Goal: Task Accomplishment & Management: Manage account settings

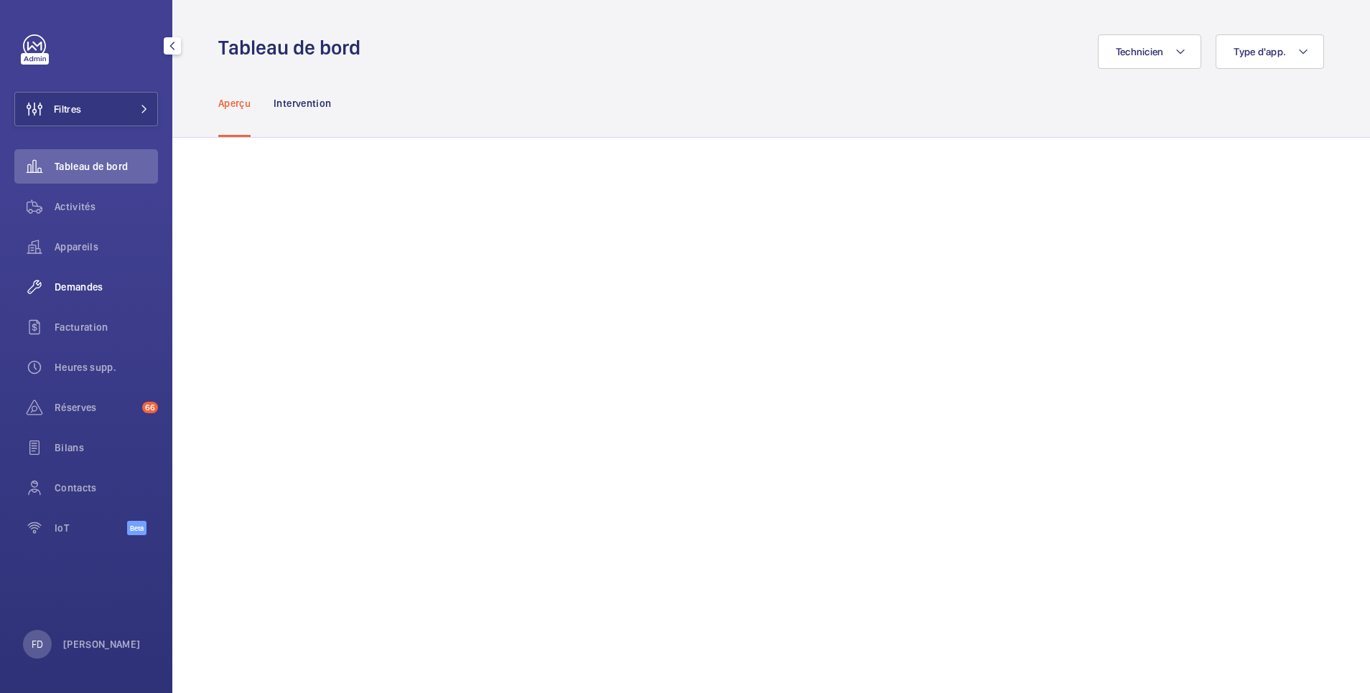
click at [83, 286] on span "Demandes" at bounding box center [106, 287] width 103 height 14
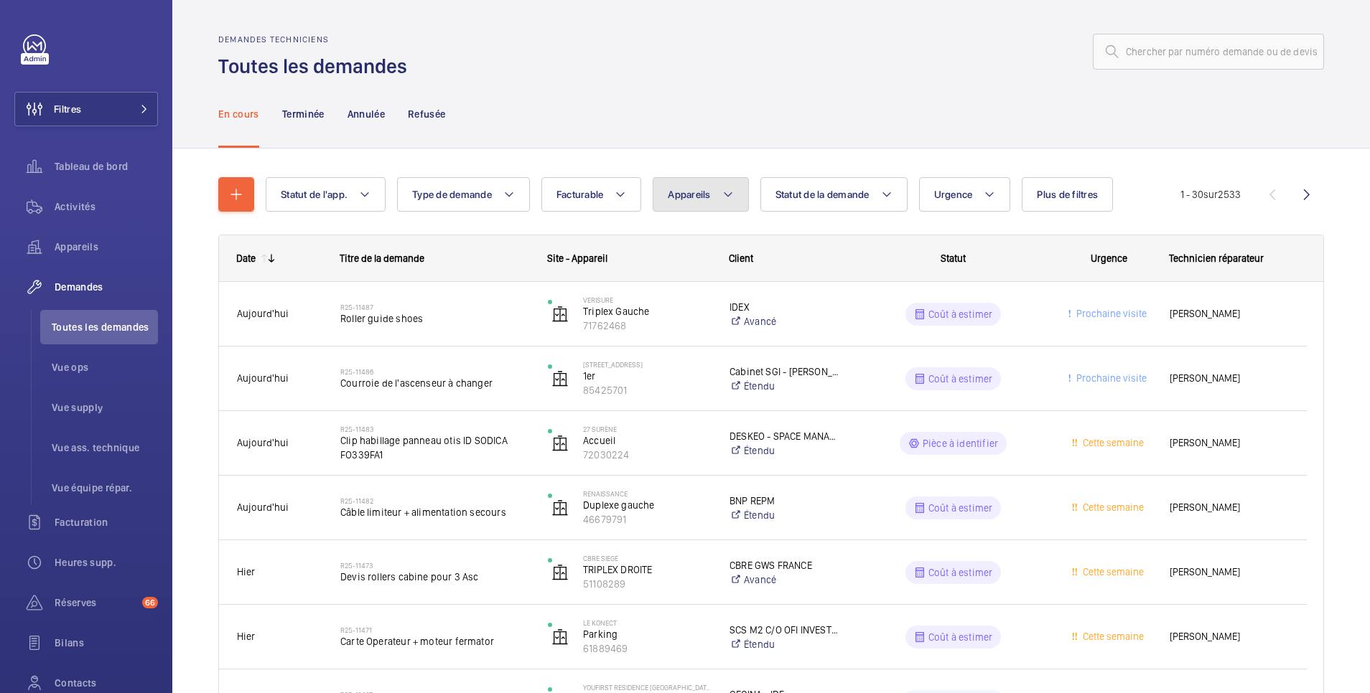
click at [702, 192] on span "Appareils" at bounding box center [689, 194] width 42 height 11
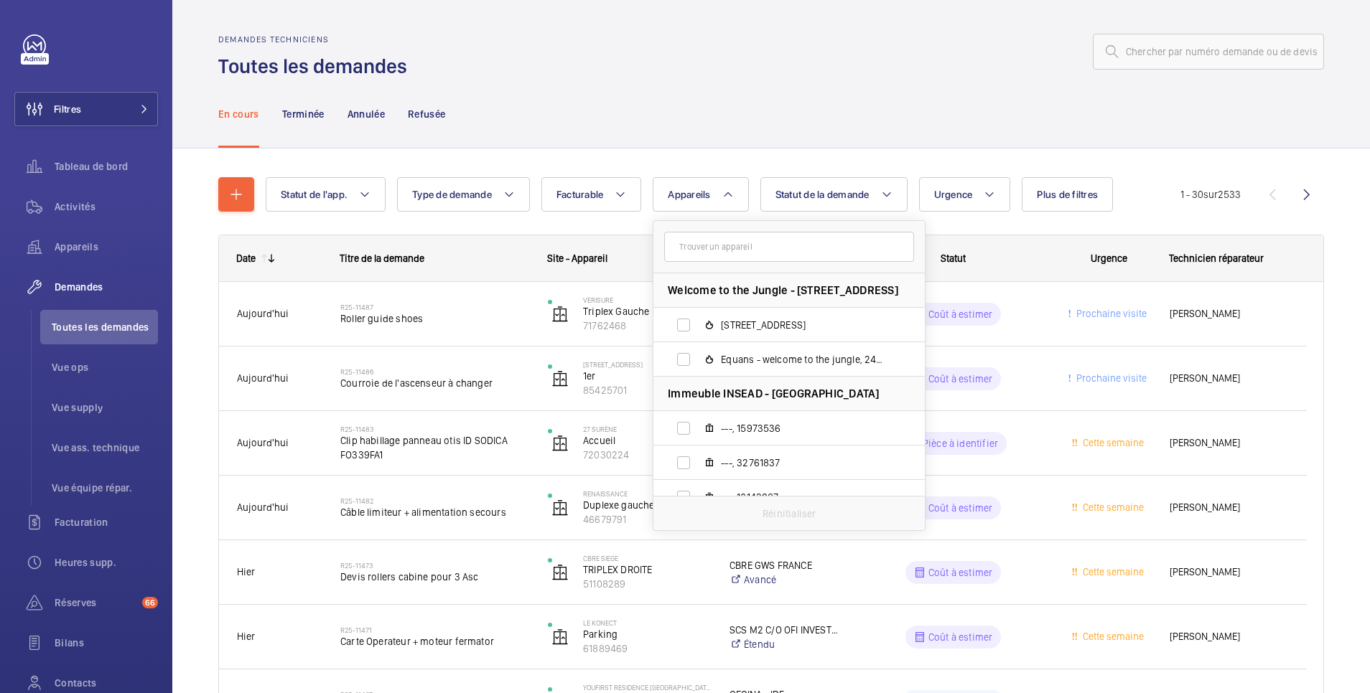
click at [697, 256] on input "text" at bounding box center [789, 247] width 250 height 30
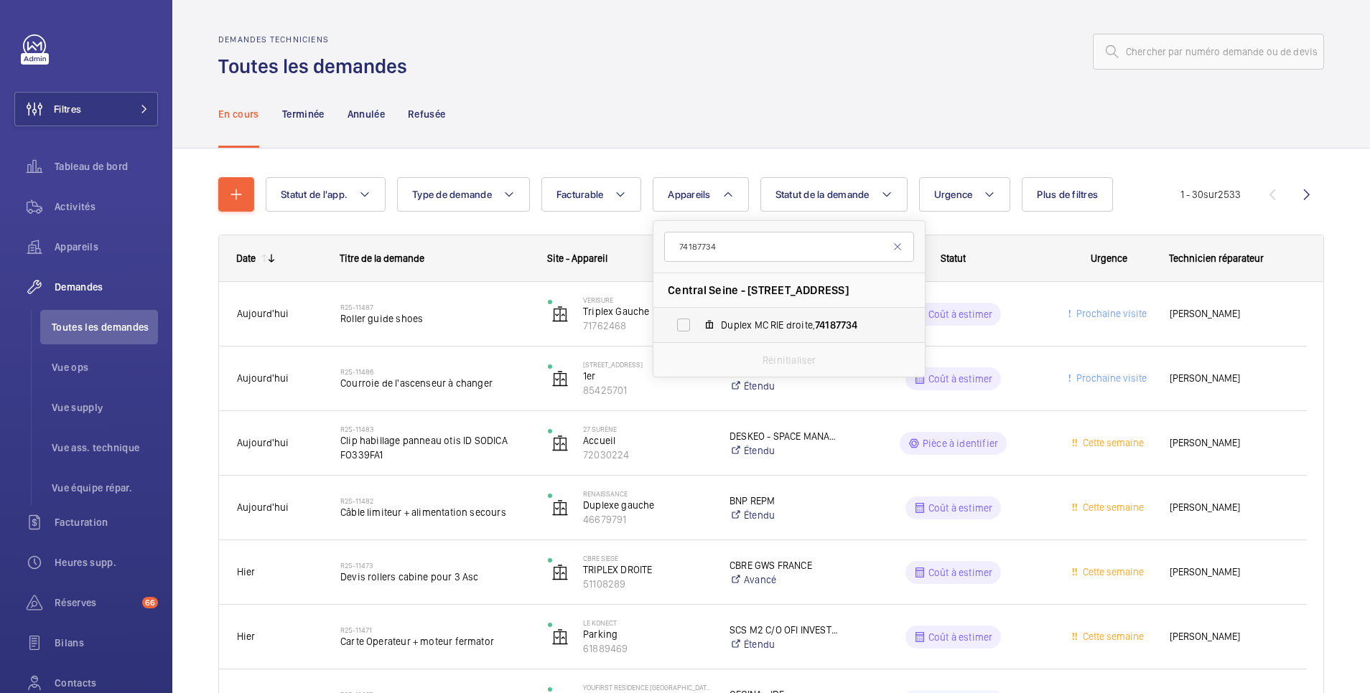
type input "74187734"
click at [686, 320] on label "Duplex MC RIE droite, 74187734" at bounding box center [777, 325] width 248 height 34
click at [686, 320] on input "Duplex MC RIE droite, 74187734" at bounding box center [683, 325] width 29 height 29
checkbox input "true"
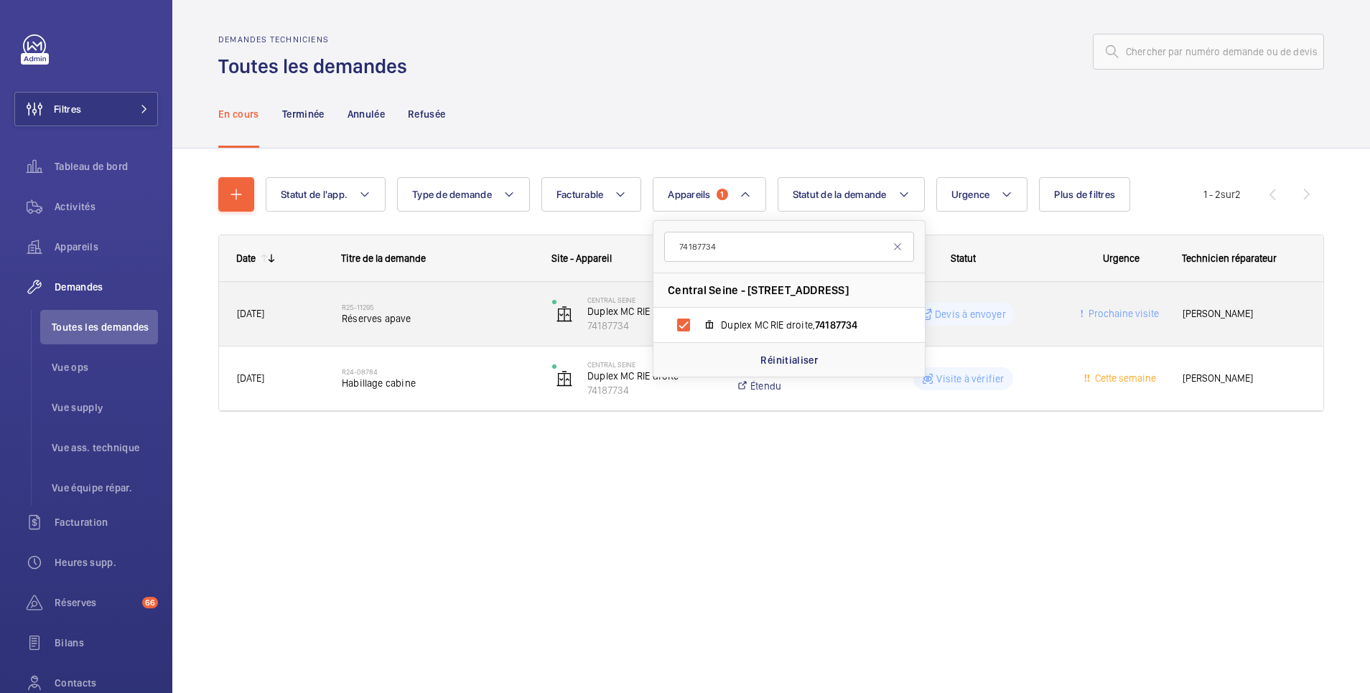
click at [1039, 307] on wm-front-pills-cell "Devis à envoyer" at bounding box center [963, 314] width 192 height 23
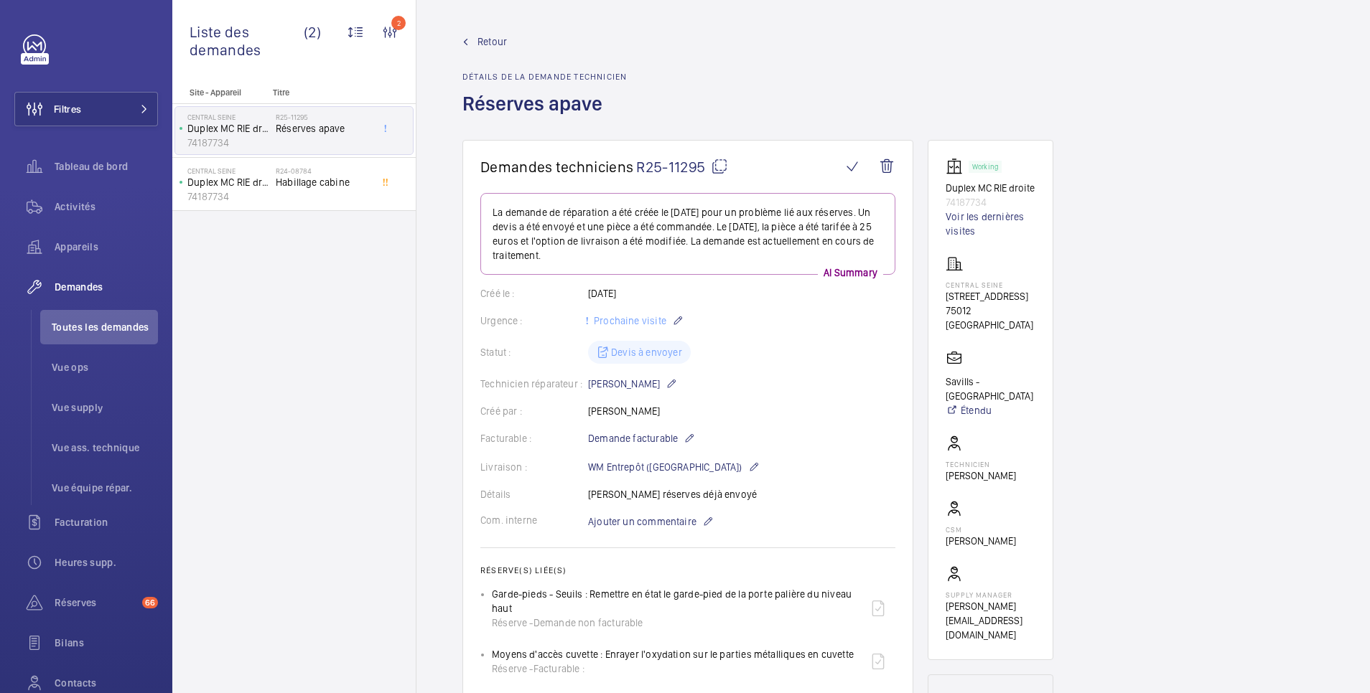
scroll to position [287, 0]
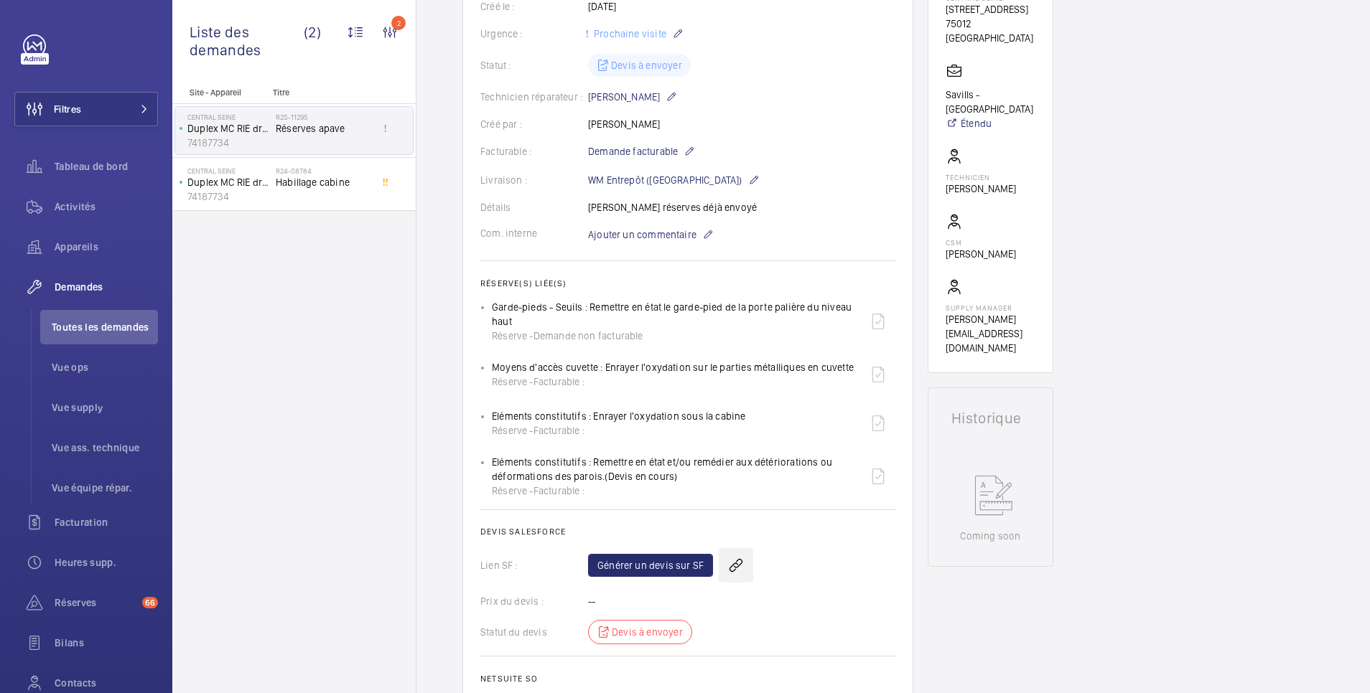
click at [736, 561] on wm-front-icon-button at bounding box center [736, 565] width 34 height 34
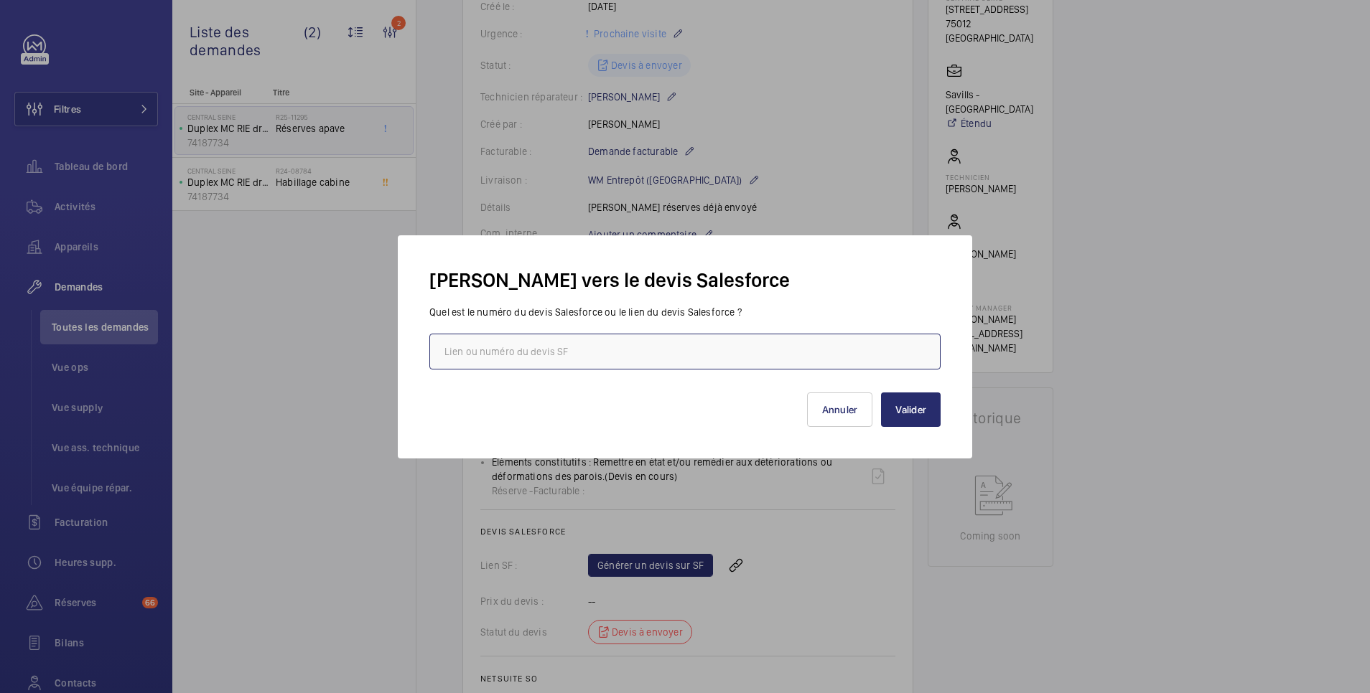
click at [674, 350] on input "text" at bounding box center [684, 352] width 511 height 36
paste input "10 01 51 71"
drag, startPoint x: 533, startPoint y: 347, endPoint x: 387, endPoint y: 354, distance: 145.9
click at [387, 354] on div "Lien vers le devis Salesforce Quel est le numéro du devis Salesforce ou le lien…" at bounding box center [685, 346] width 1370 height 693
paste input "https://wemaintain.lightning.force.com/lightning/r/Quote/0Q0SZ000006gBur0AE/view"
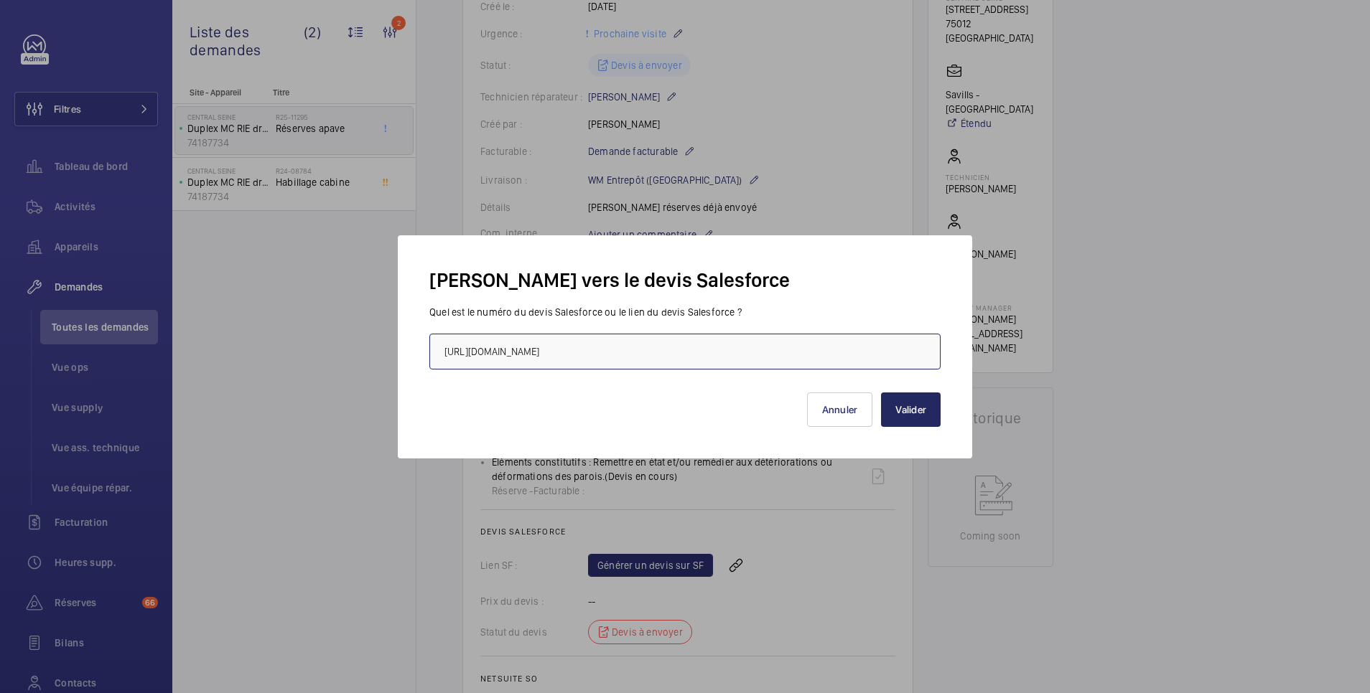
type input "https://wemaintain.lightning.force.com/lightning/r/Quote/0Q0SZ000006gBur0AE/view"
click at [918, 413] on button "Valider" at bounding box center [911, 410] width 60 height 34
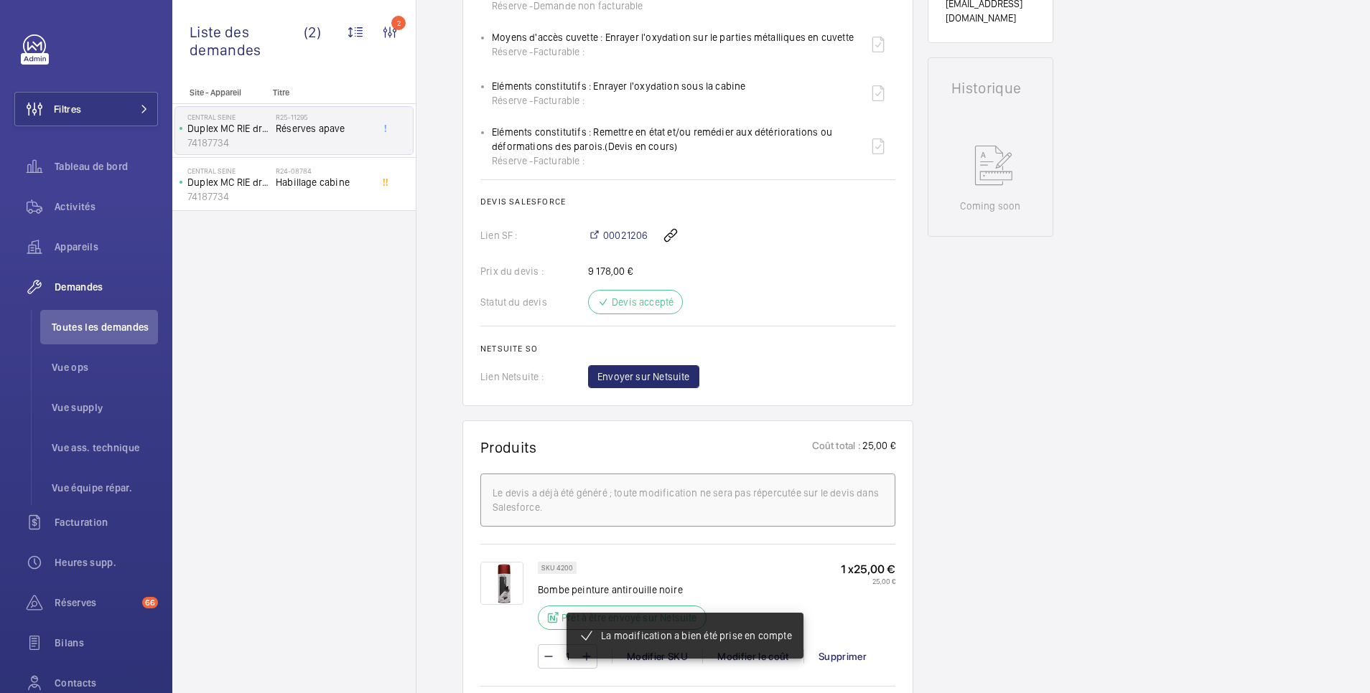
scroll to position [904, 0]
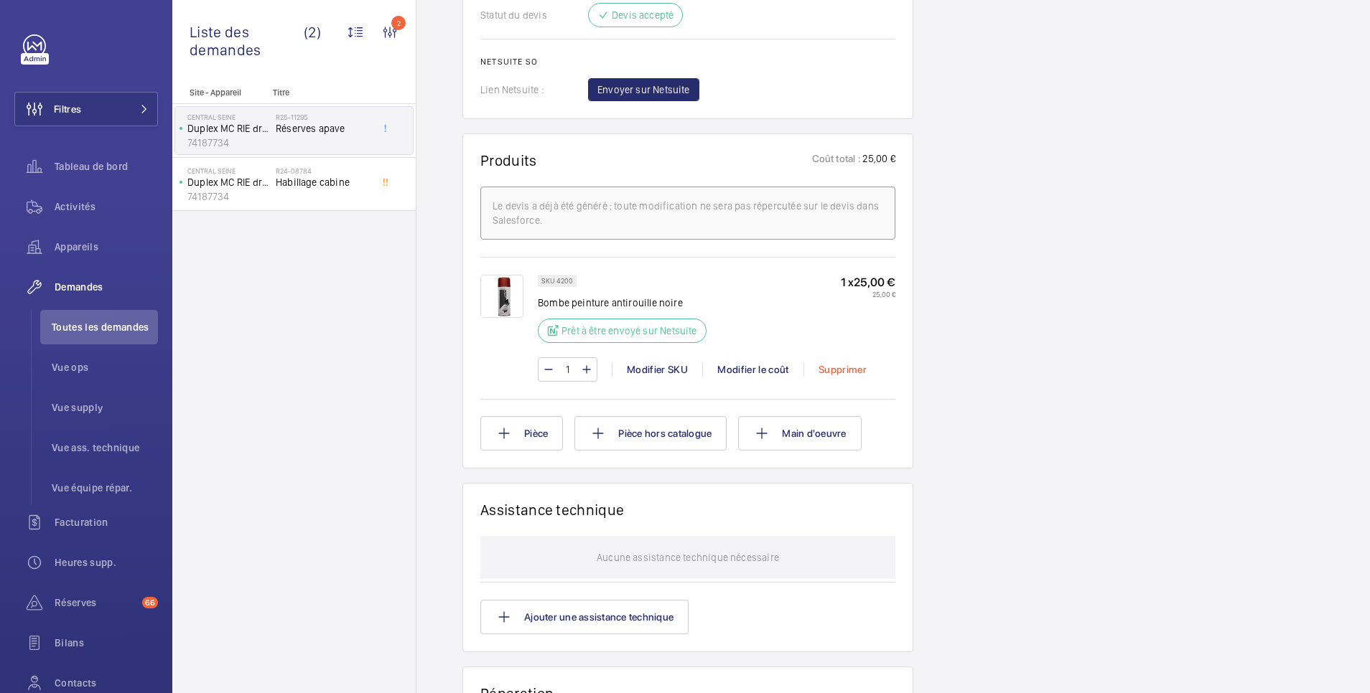
click at [840, 369] on div "Supprimer" at bounding box center [842, 369] width 78 height 14
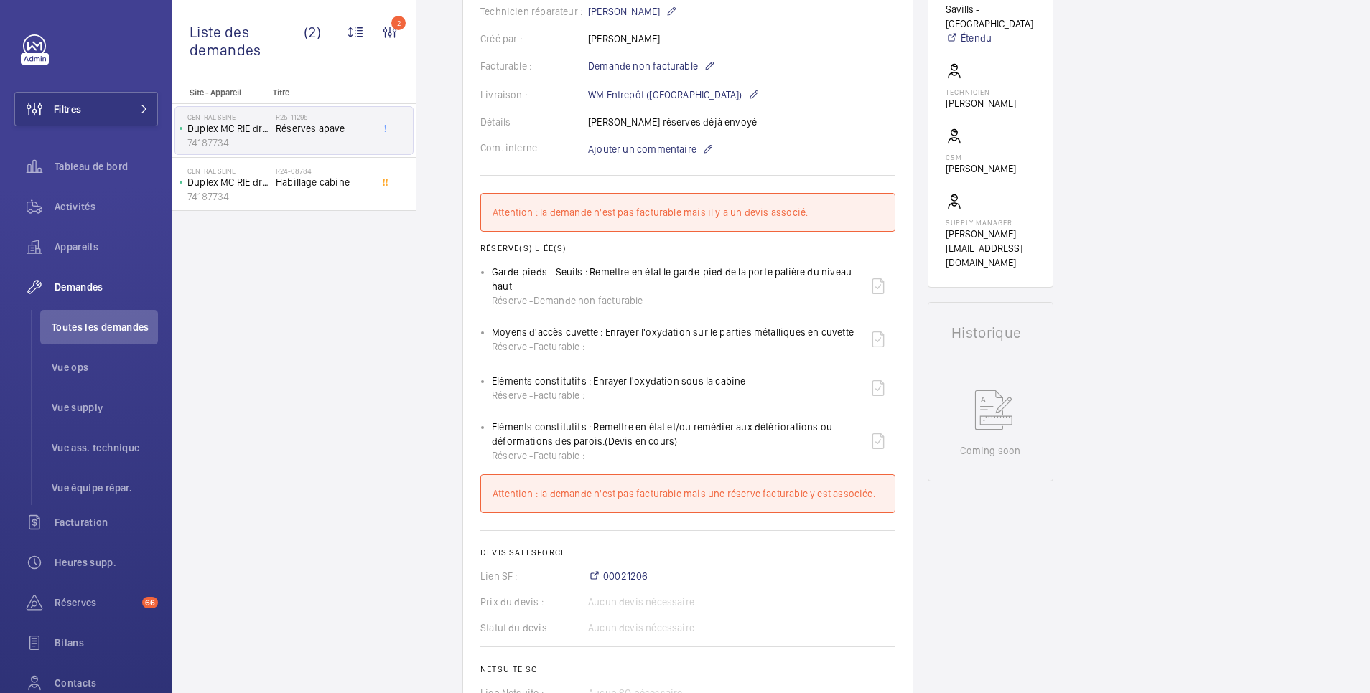
scroll to position [373, 0]
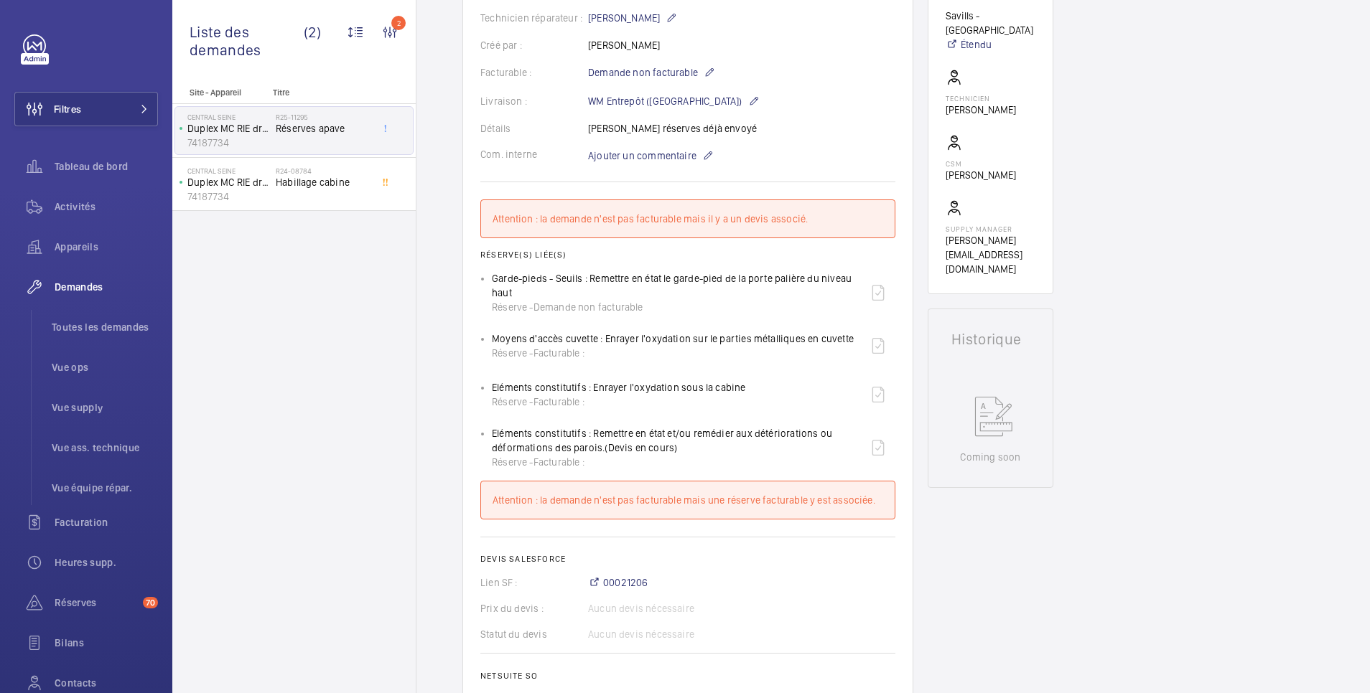
scroll to position [79, 0]
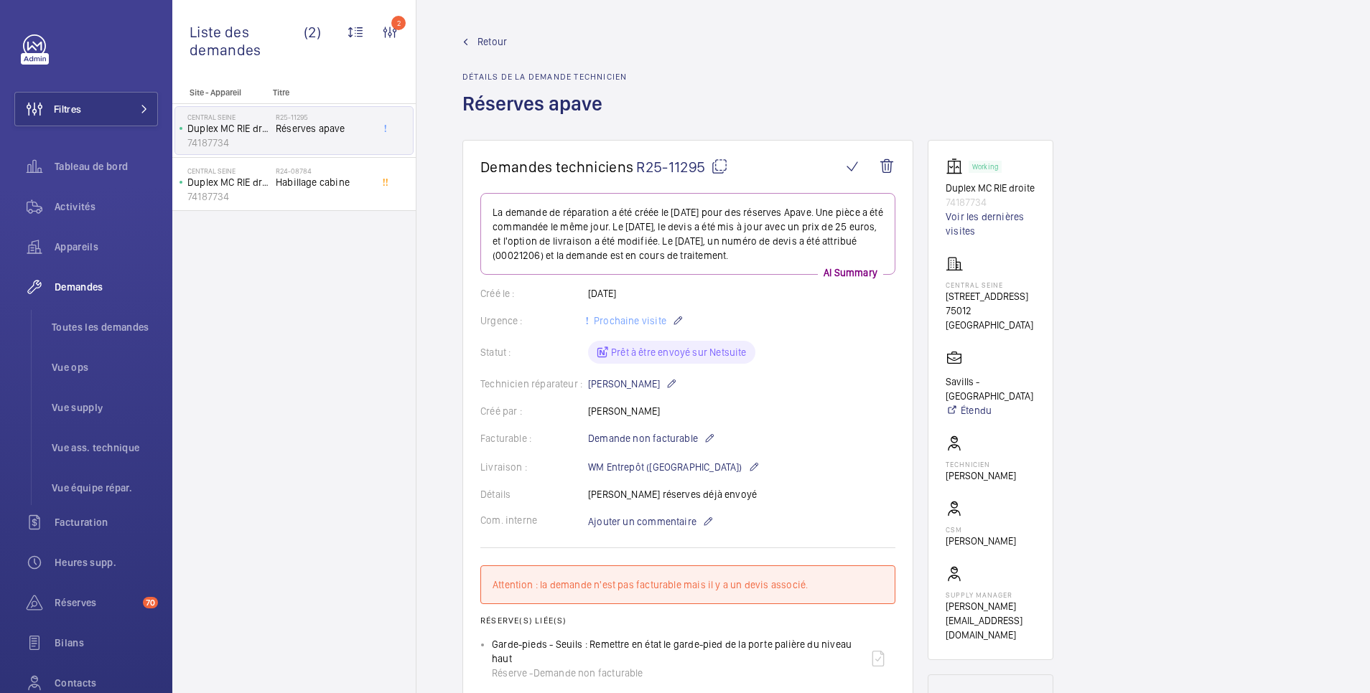
click at [486, 34] on wm-front-admin-header "Retour Détails de la demande technicien Réserves apave" at bounding box center [892, 70] width 953 height 140
click at [500, 39] on span "Retour" at bounding box center [491, 41] width 29 height 14
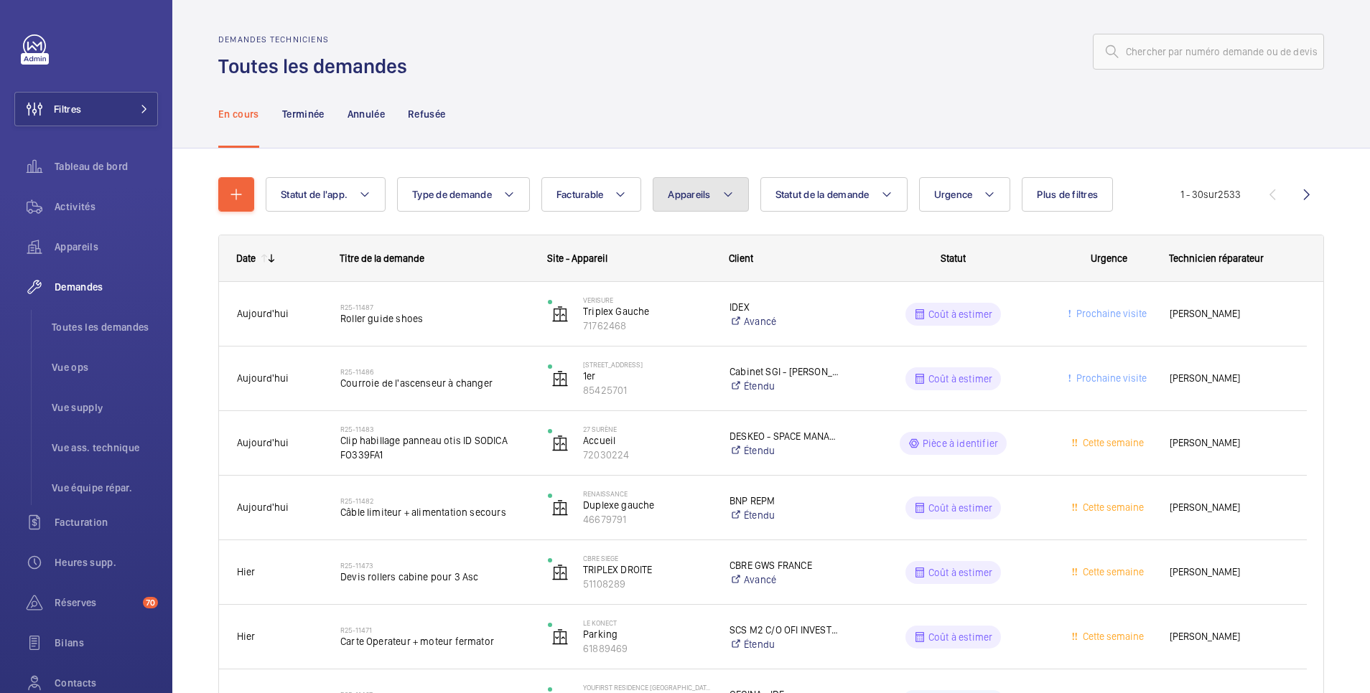
click at [704, 200] on button "Appareils" at bounding box center [699, 194] width 95 height 34
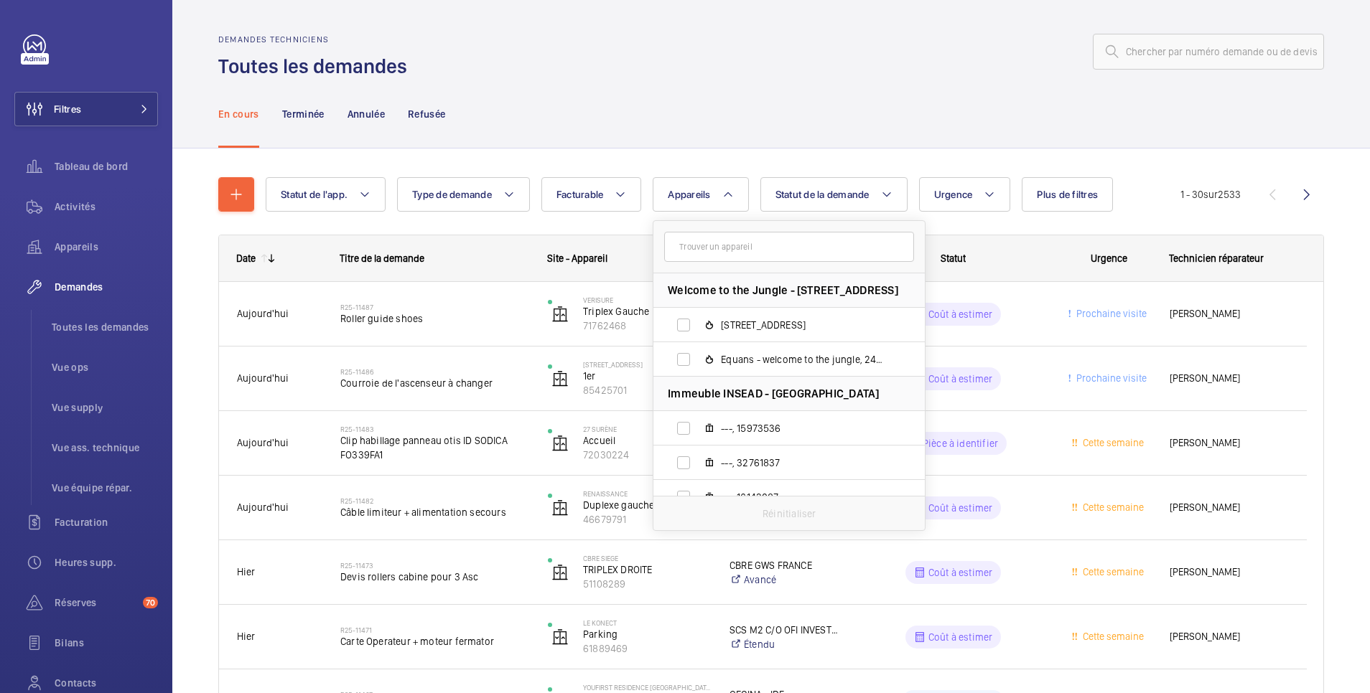
click at [705, 256] on input "text" at bounding box center [789, 247] width 250 height 30
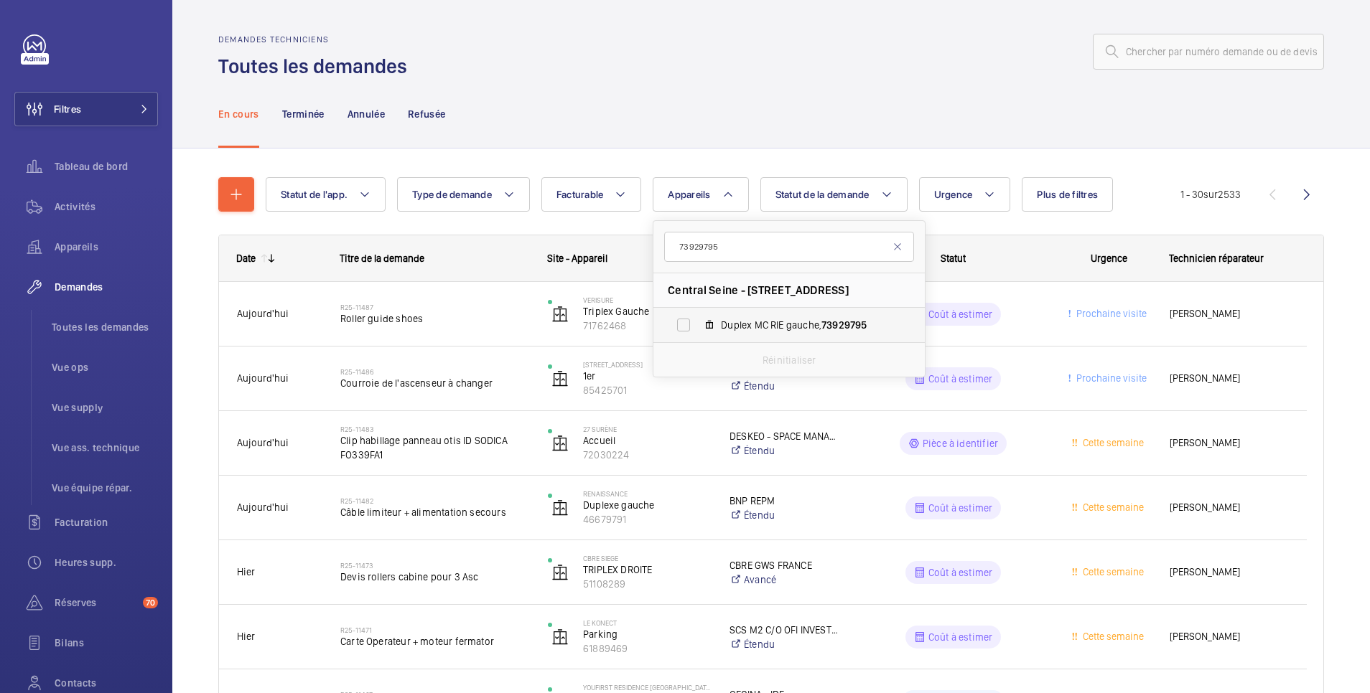
type input "73929795"
click at [687, 332] on label "Duplex MC RIE gauche, 73929795" at bounding box center [777, 325] width 248 height 34
click at [687, 332] on input "Duplex MC RIE gauche, 73929795" at bounding box center [683, 325] width 29 height 29
checkbox input "true"
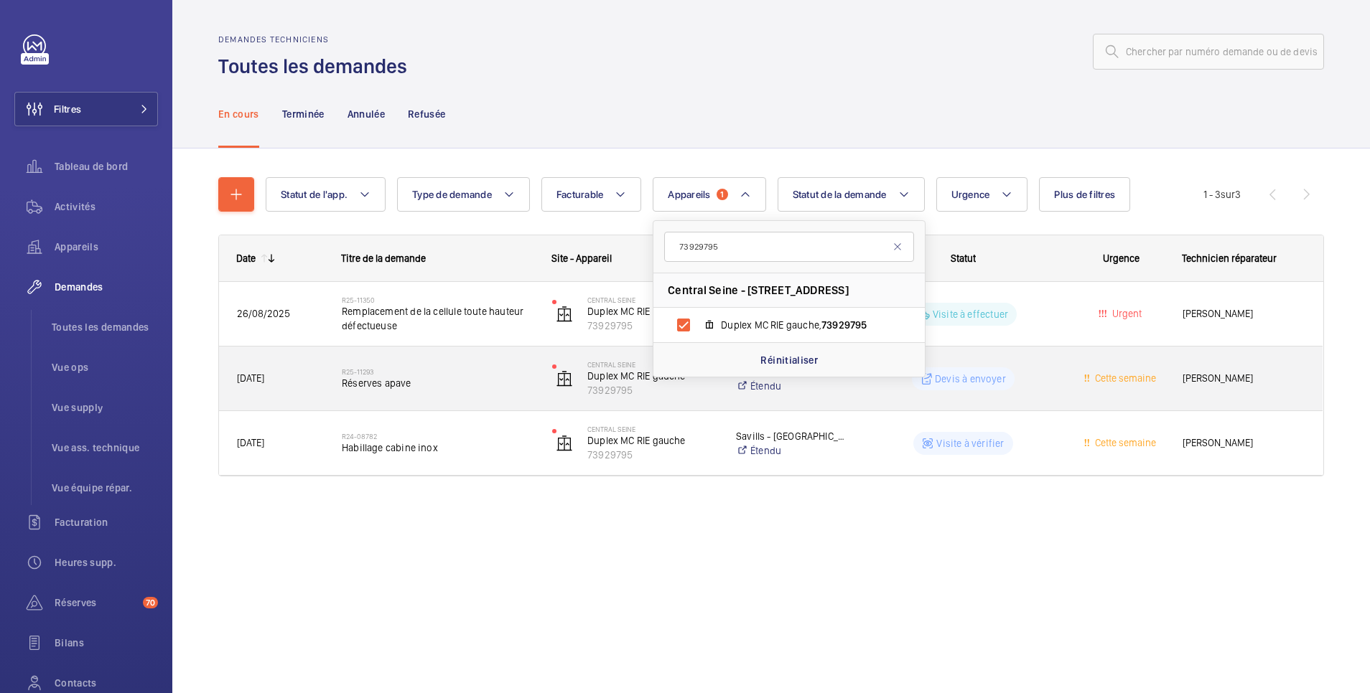
click at [884, 386] on wm-front-pills-cell "Devis à envoyer" at bounding box center [963, 379] width 192 height 23
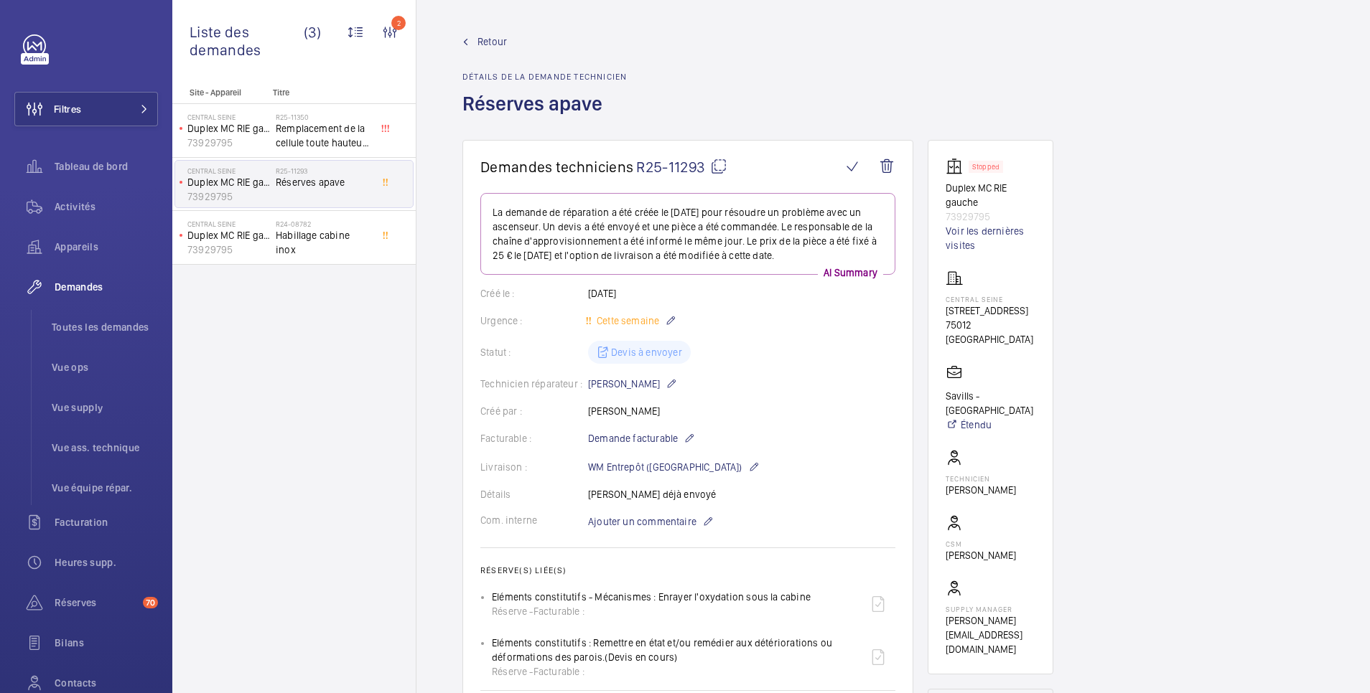
scroll to position [287, 0]
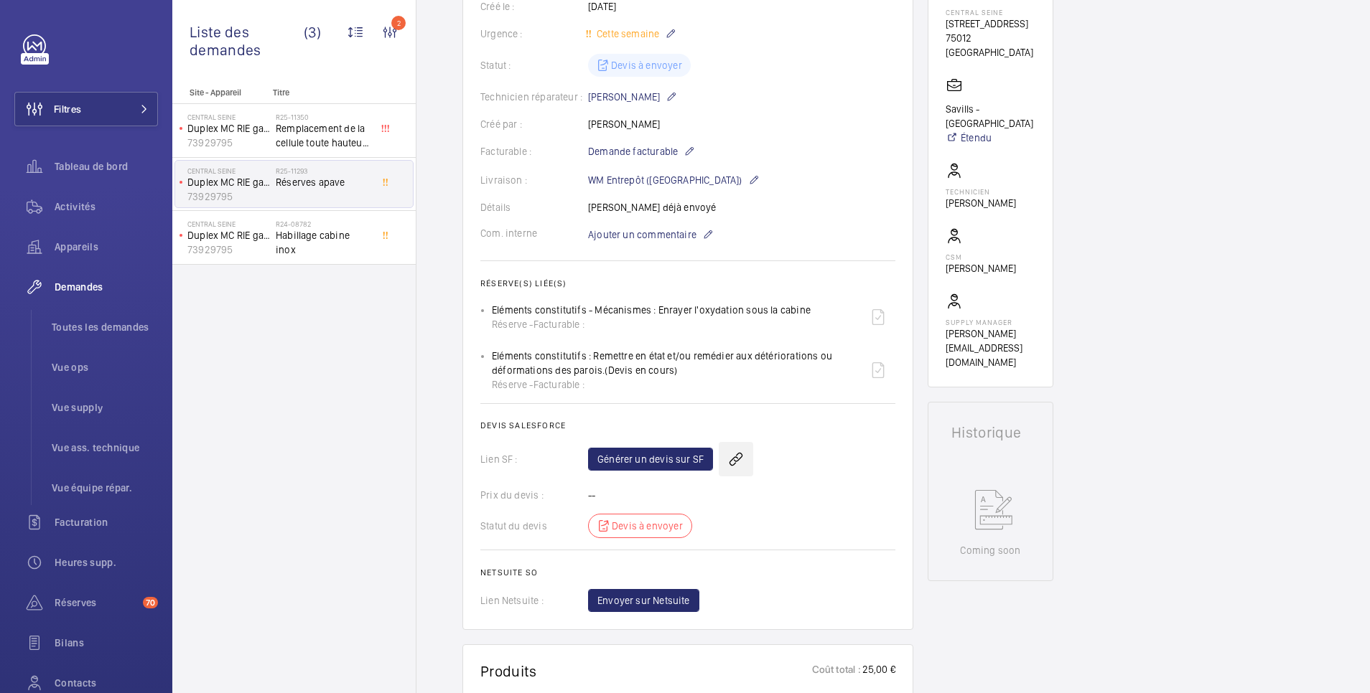
click at [732, 456] on wm-front-icon-button at bounding box center [736, 459] width 34 height 34
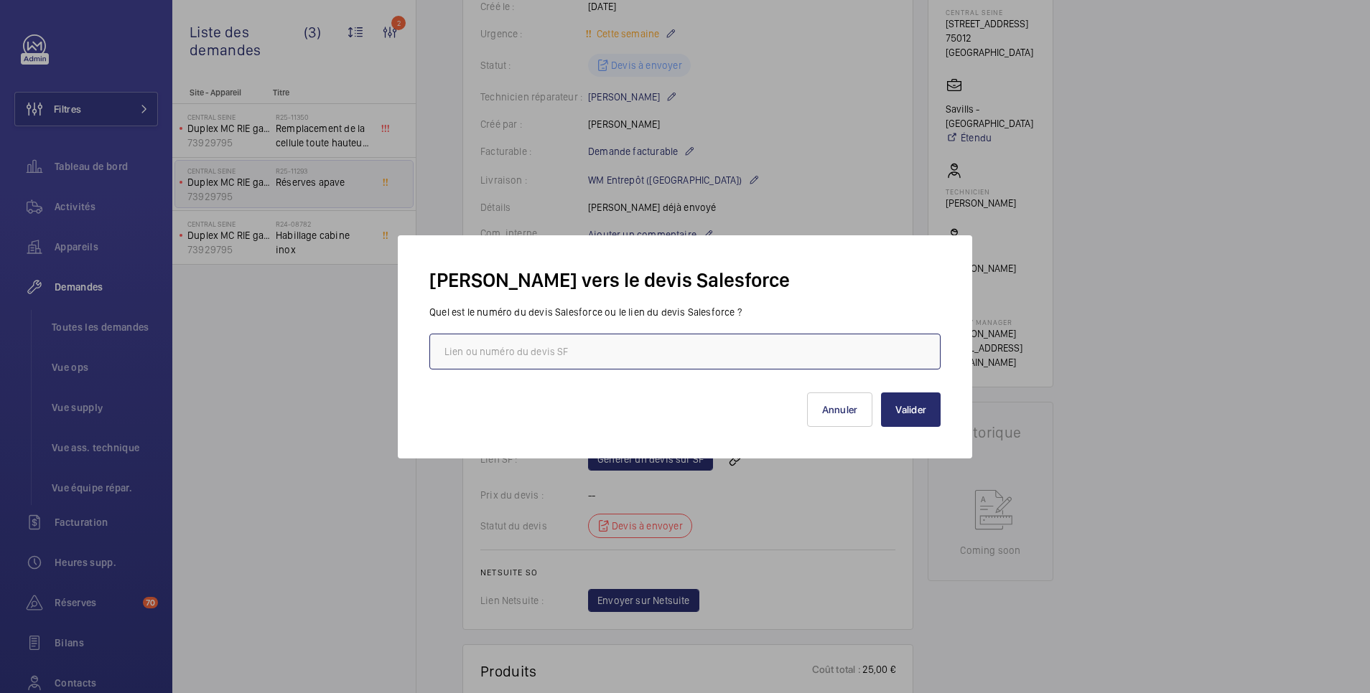
click at [731, 345] on input "text" at bounding box center [684, 352] width 511 height 36
paste input "https://wemaintain.lightning.force.com/lightning/r/Quote/0Q0SZ000006gBur0AE/view"
type input "https://wemaintain.lightning.force.com/lightning/r/Quote/0Q0SZ000006gBur0AE/view"
click at [912, 416] on button "Valider" at bounding box center [911, 410] width 60 height 34
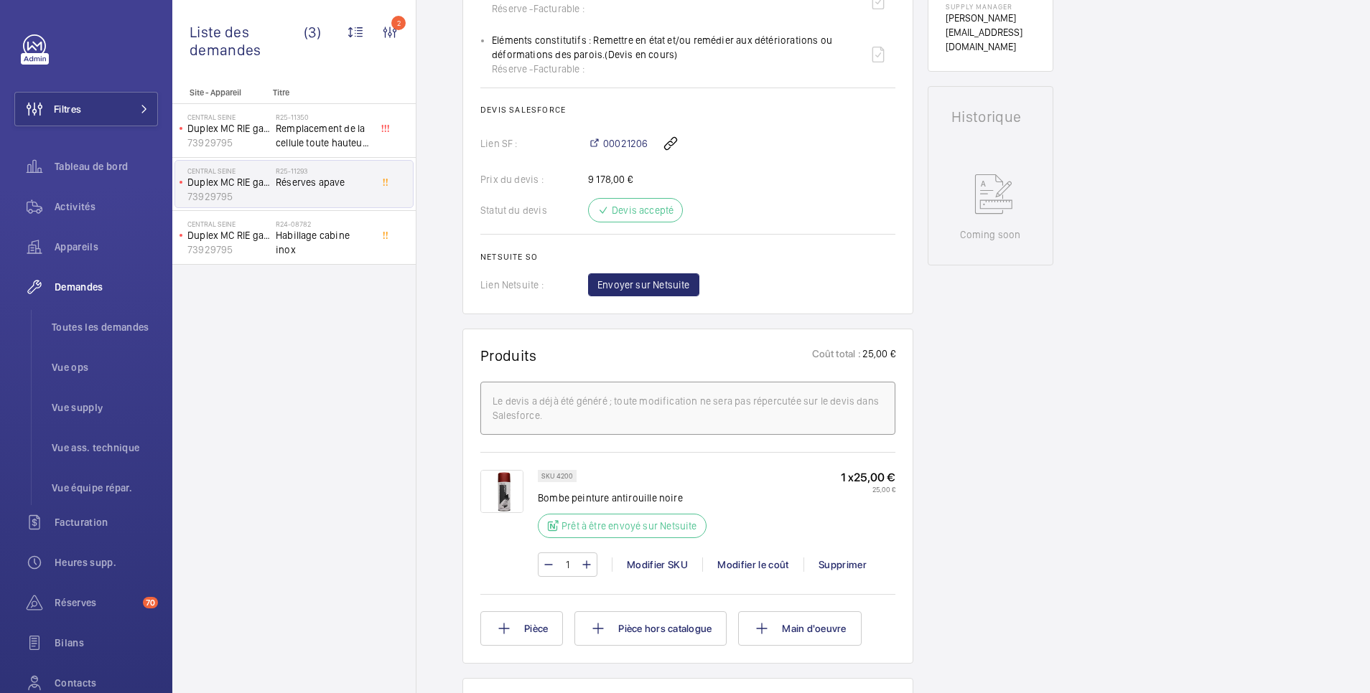
scroll to position [617, 0]
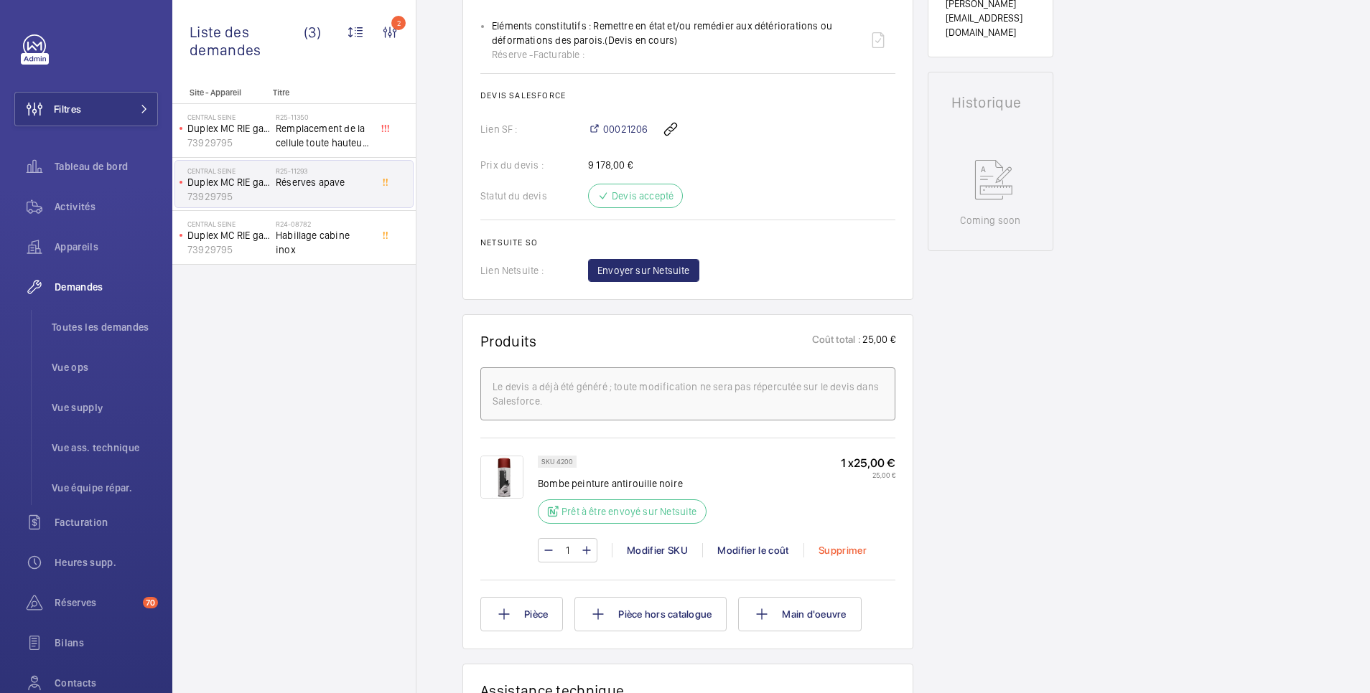
click at [859, 549] on div "Supprimer" at bounding box center [842, 550] width 78 height 14
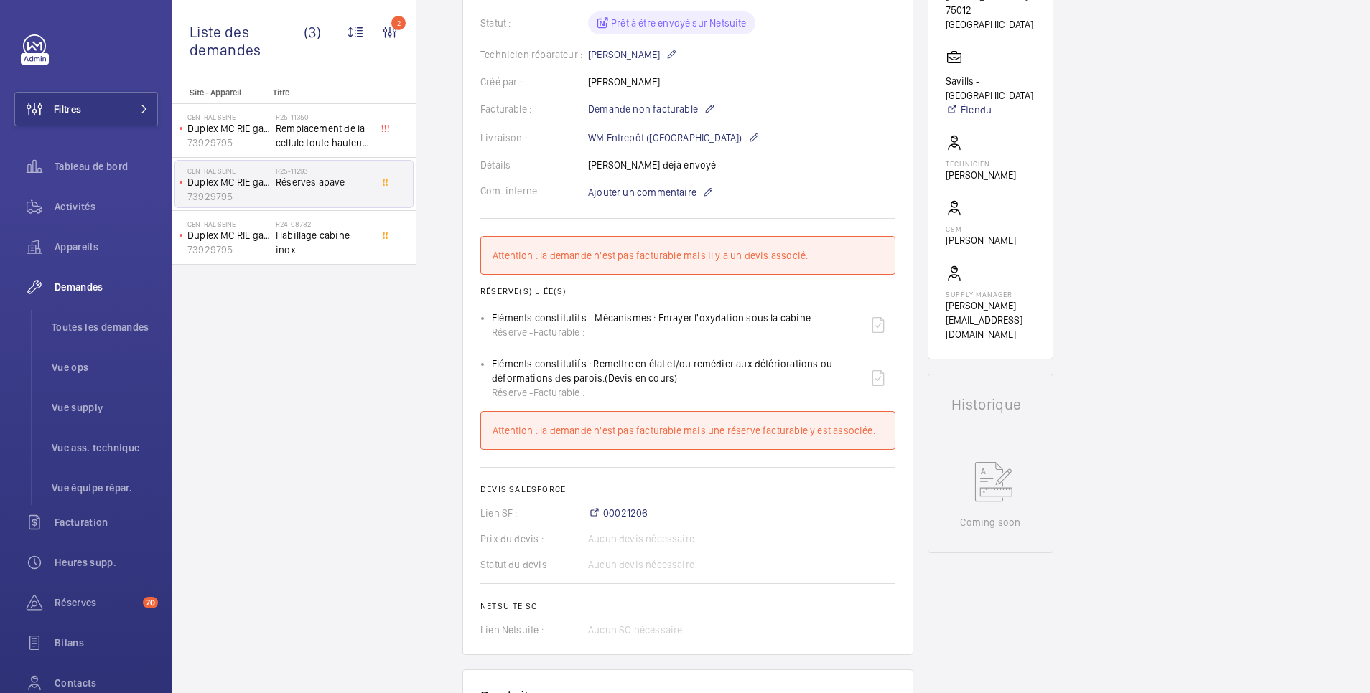
scroll to position [316, 0]
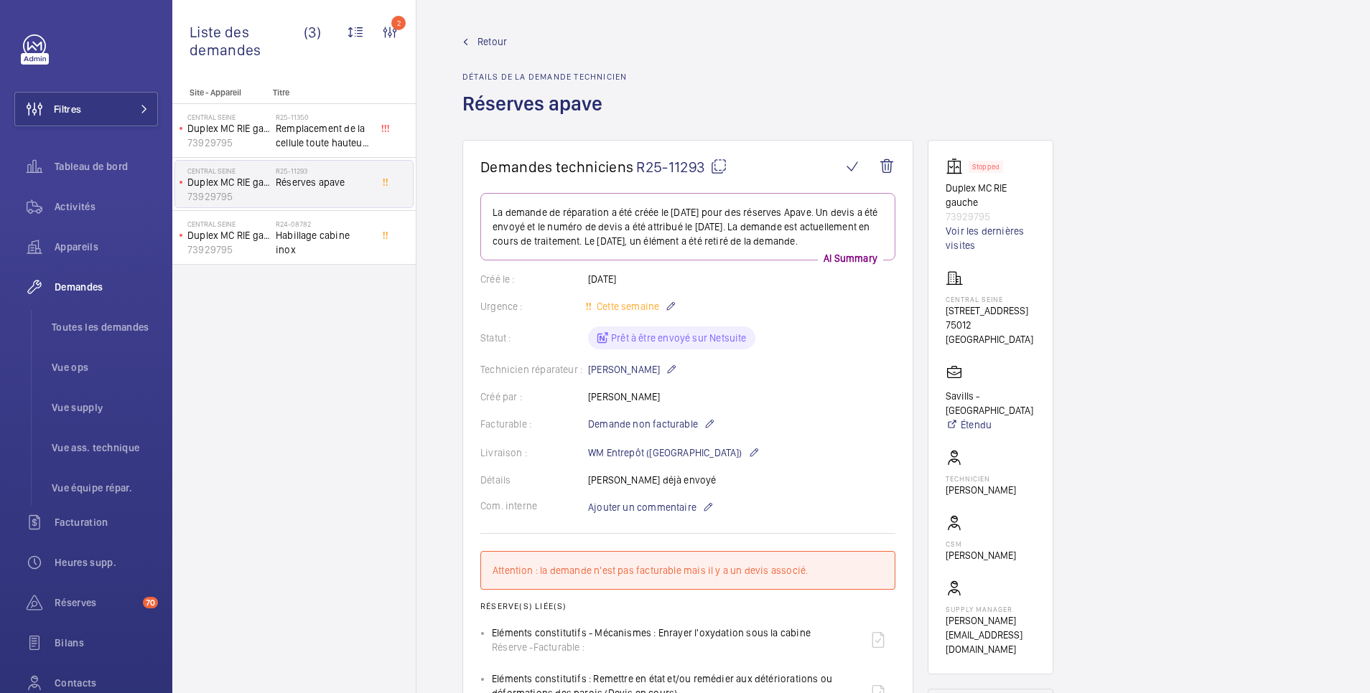
click at [495, 38] on span "Retour" at bounding box center [491, 41] width 29 height 14
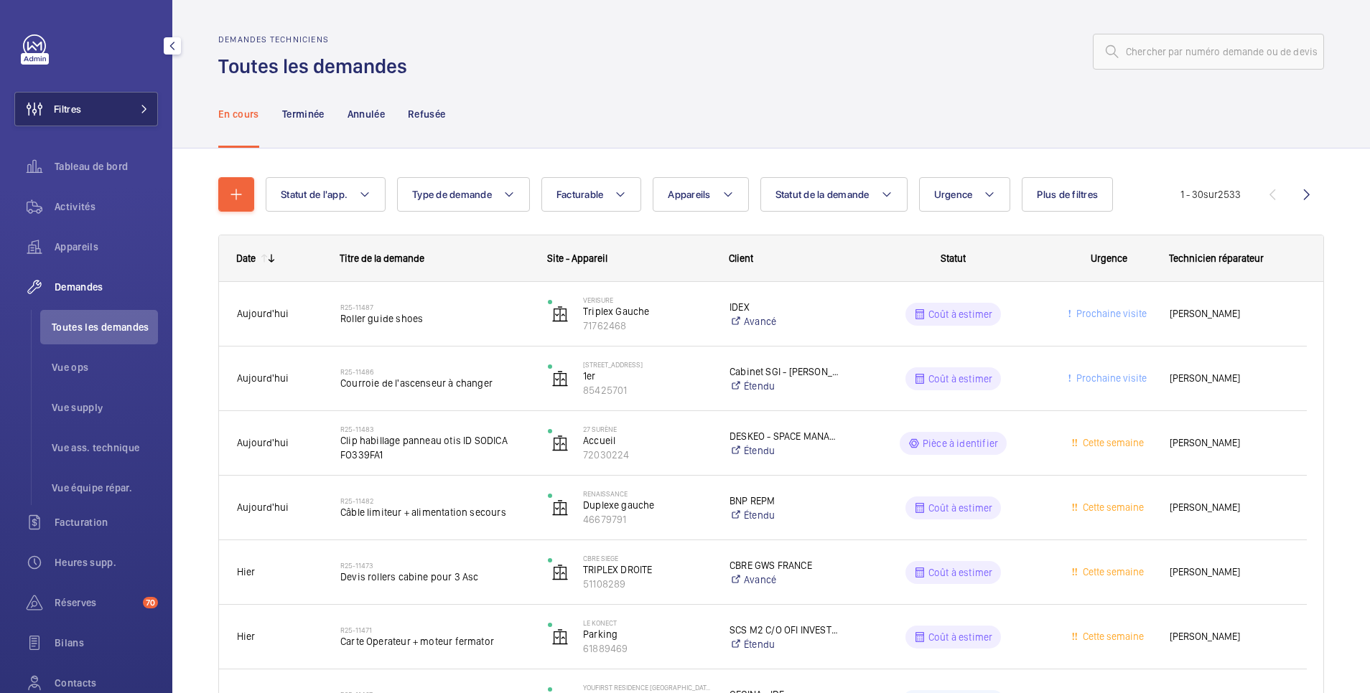
click at [55, 99] on span "Filtres" at bounding box center [48, 109] width 66 height 34
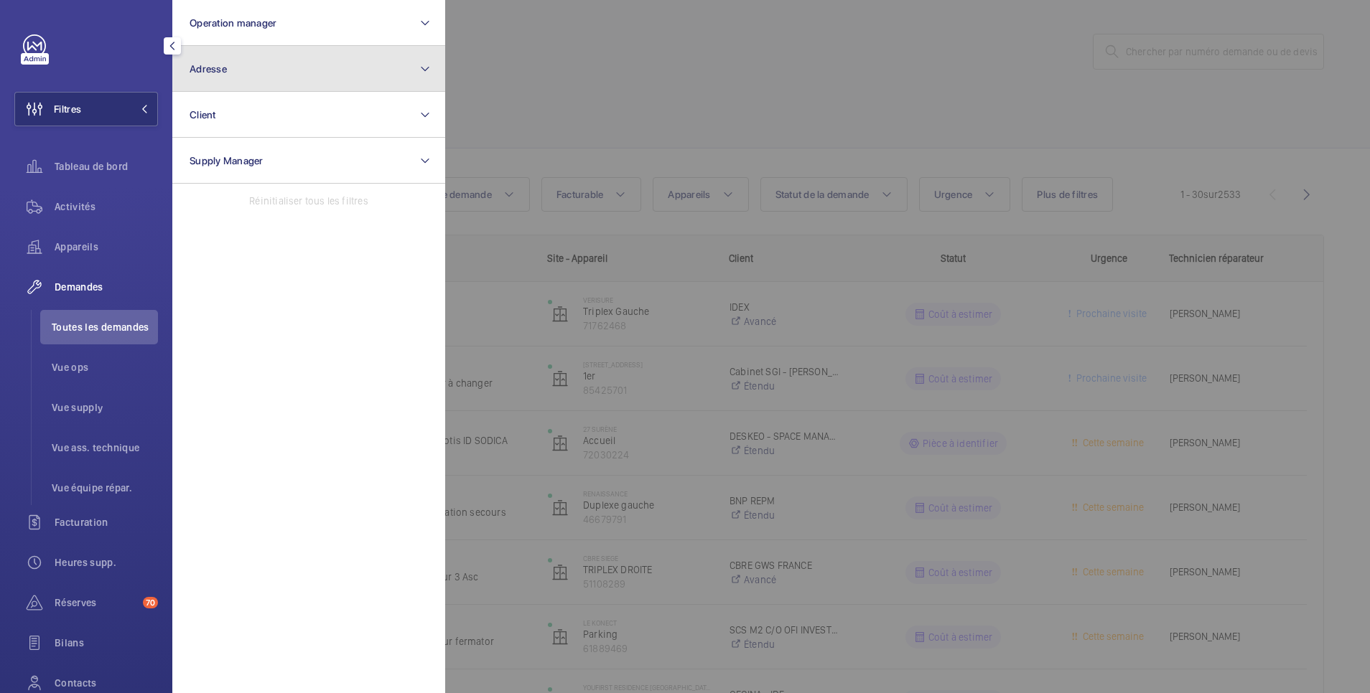
click at [239, 62] on button "Adresse" at bounding box center [308, 69] width 273 height 46
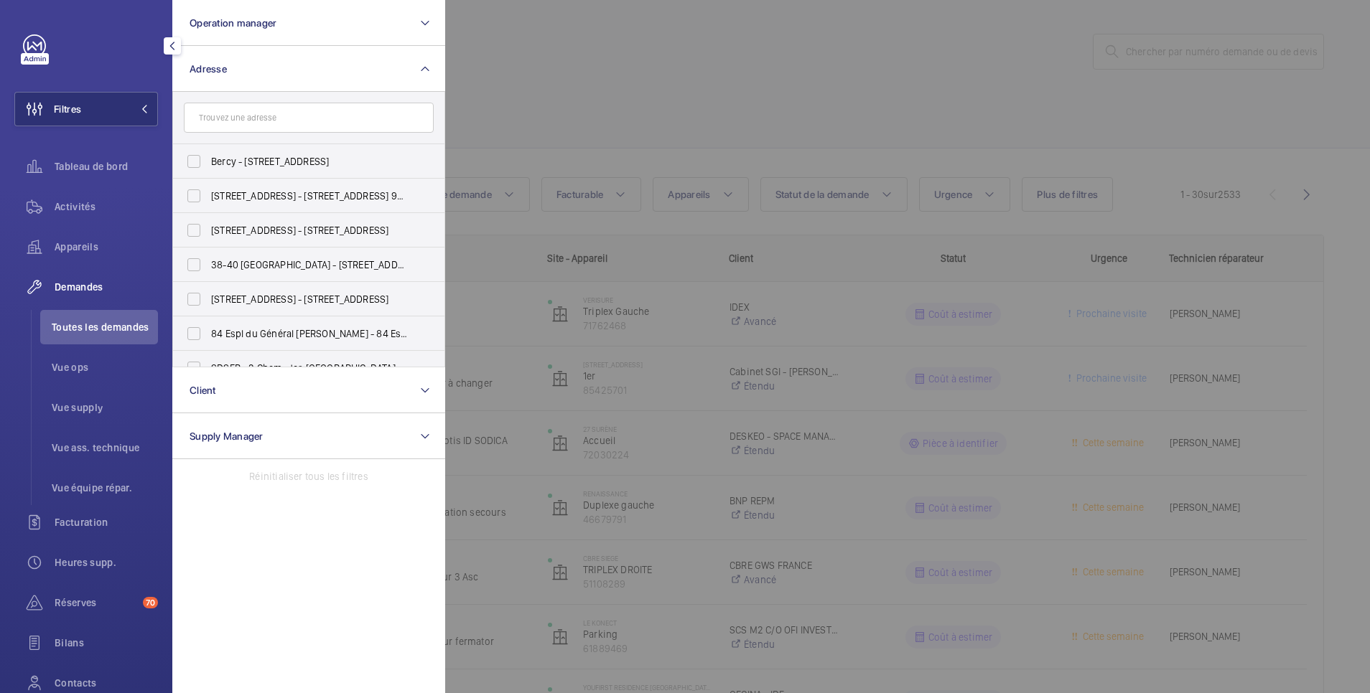
click at [260, 118] on input "text" at bounding box center [309, 118] width 250 height 30
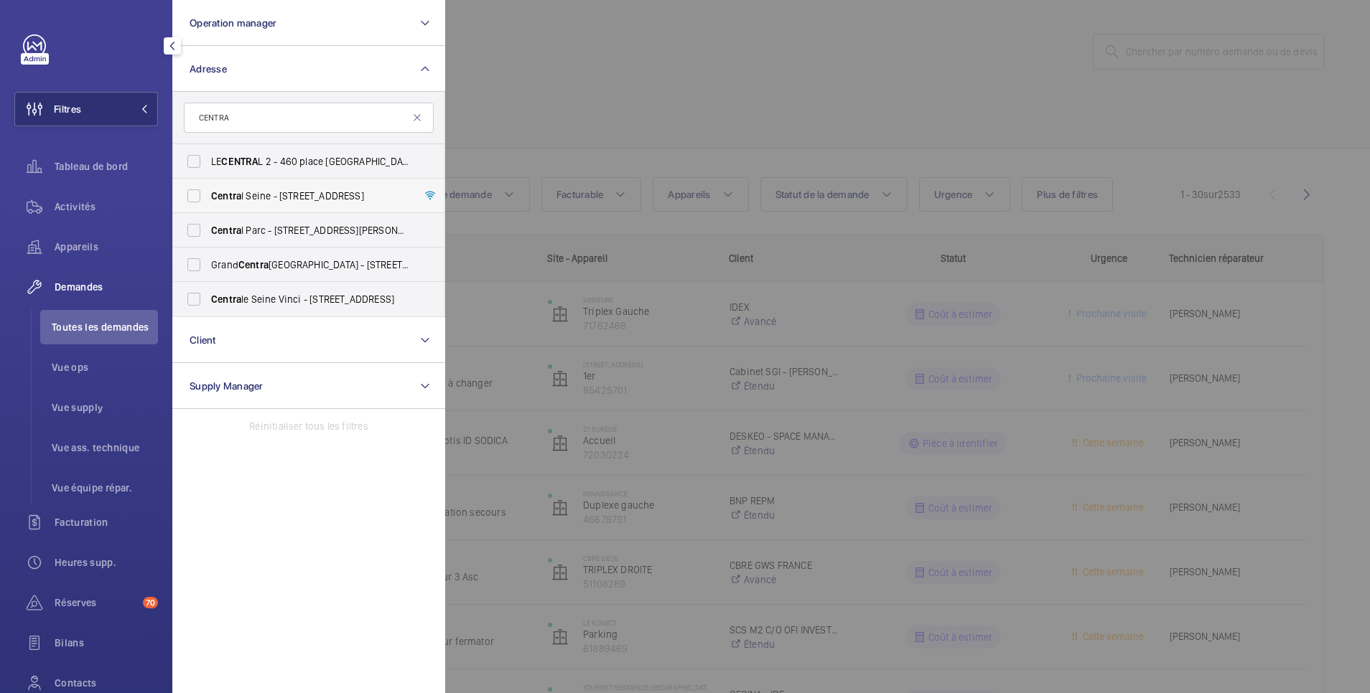
type input "CENTRA"
click at [207, 198] on label "Centra l Seine - 42 Quai de la Rapée, 75012 PARIS, PARIS 75012" at bounding box center [298, 196] width 250 height 34
click at [207, 198] on input "Centra l Seine - 42 Quai de la Rapée, 75012 PARIS, PARIS 75012" at bounding box center [193, 196] width 29 height 29
checkbox input "true"
click at [642, 60] on div at bounding box center [1130, 346] width 1370 height 693
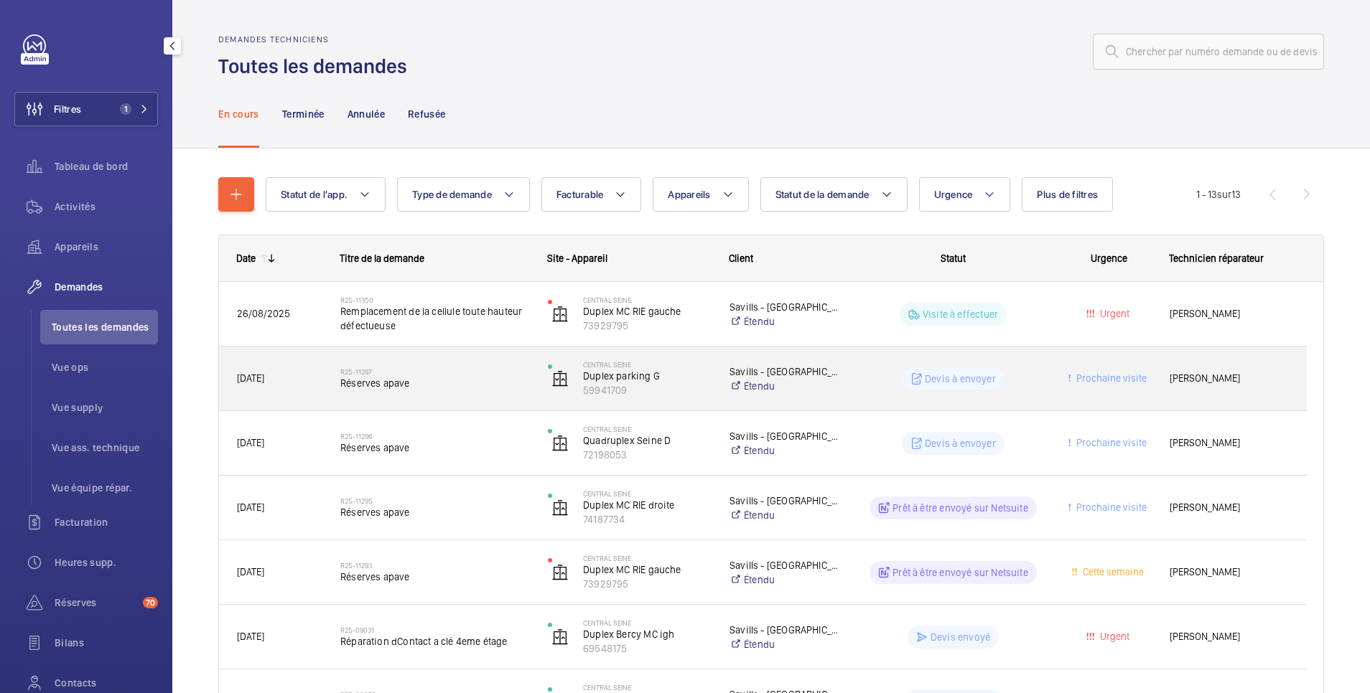
click at [899, 373] on wm-front-pills-cell "Devis à envoyer" at bounding box center [953, 379] width 189 height 23
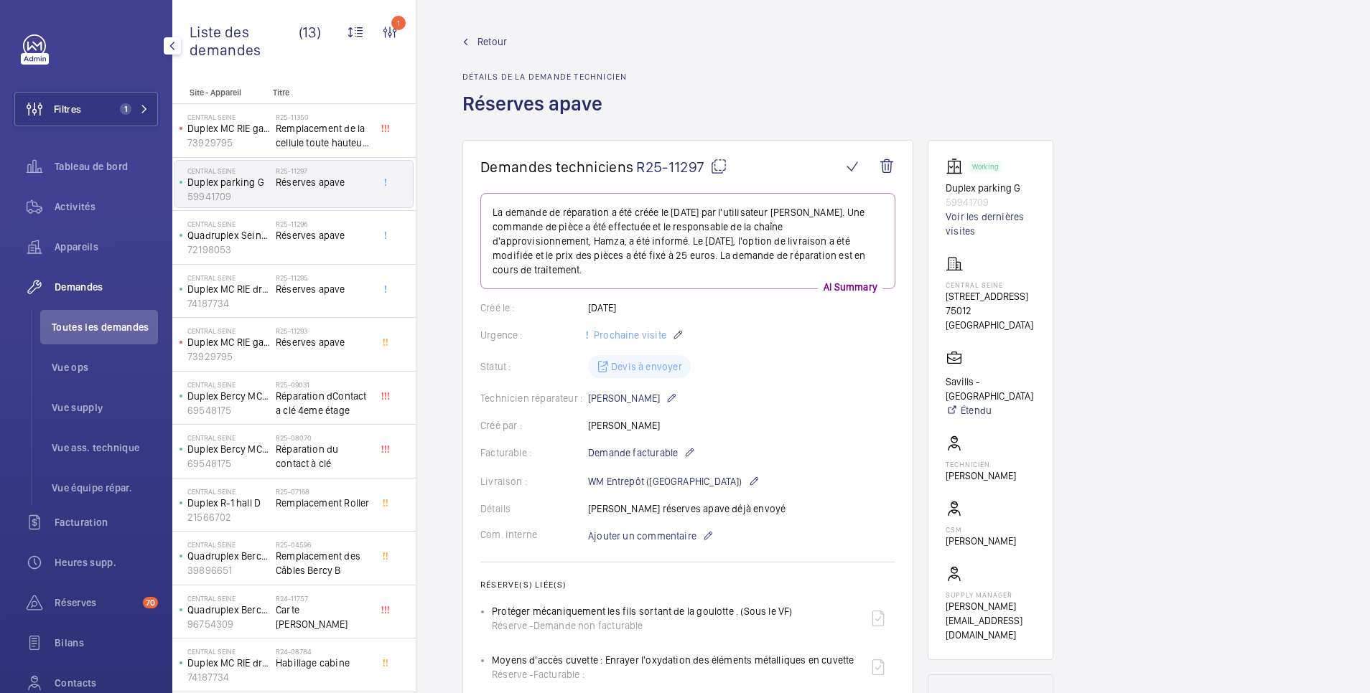
scroll to position [287, 0]
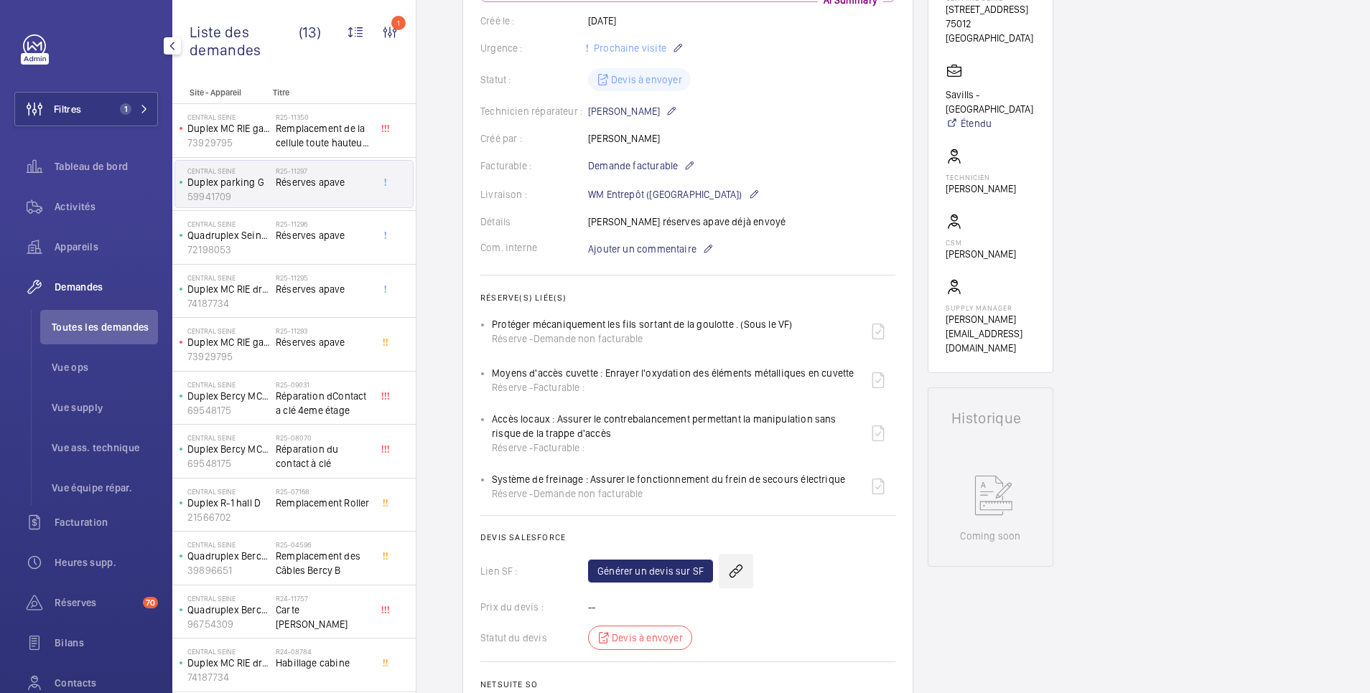
click at [734, 558] on wm-front-icon-button at bounding box center [736, 571] width 34 height 34
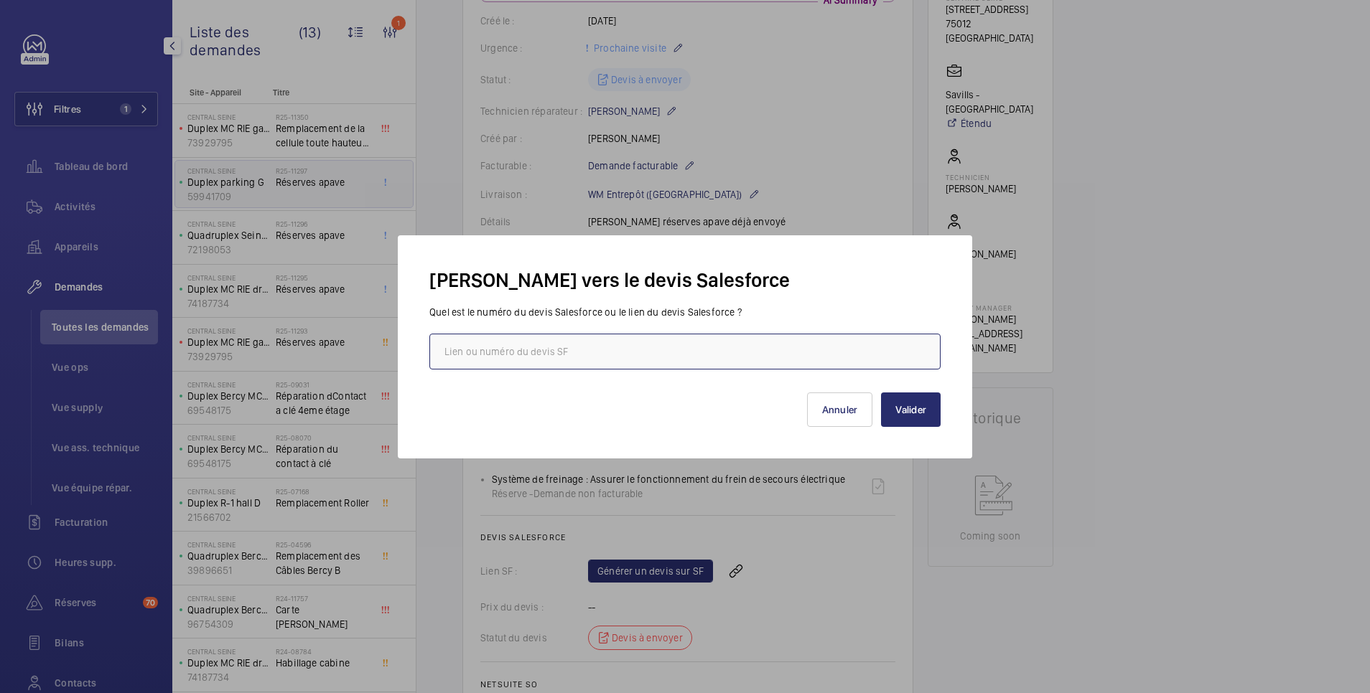
click at [747, 348] on input "text" at bounding box center [684, 352] width 511 height 36
paste input "https://wemaintain.lightning.force.com/lightning/r/Quote/0Q0SZ000006gBur0AE/view"
type input "https://wemaintain.lightning.force.com/lightning/r/Quote/0Q0SZ000006gBur0AE/view"
click at [917, 413] on button "Valider" at bounding box center [911, 410] width 60 height 34
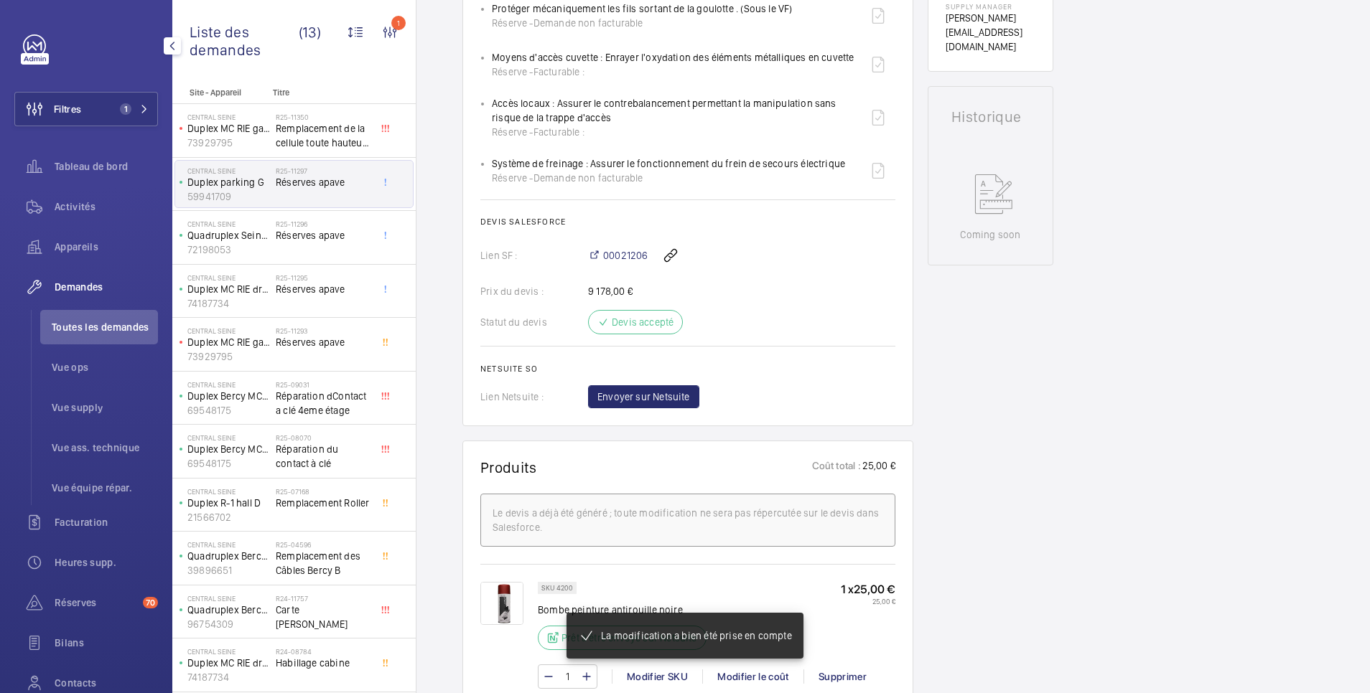
scroll to position [876, 0]
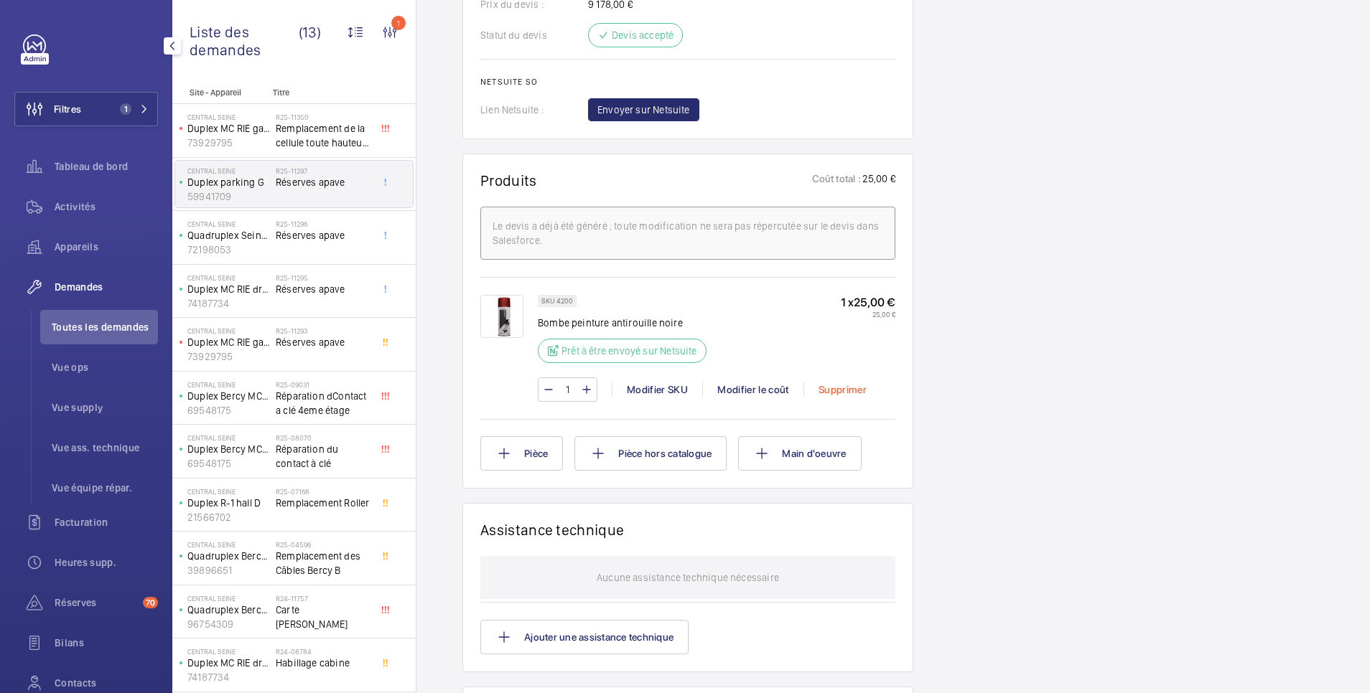
click at [845, 389] on div "Supprimer" at bounding box center [842, 390] width 78 height 14
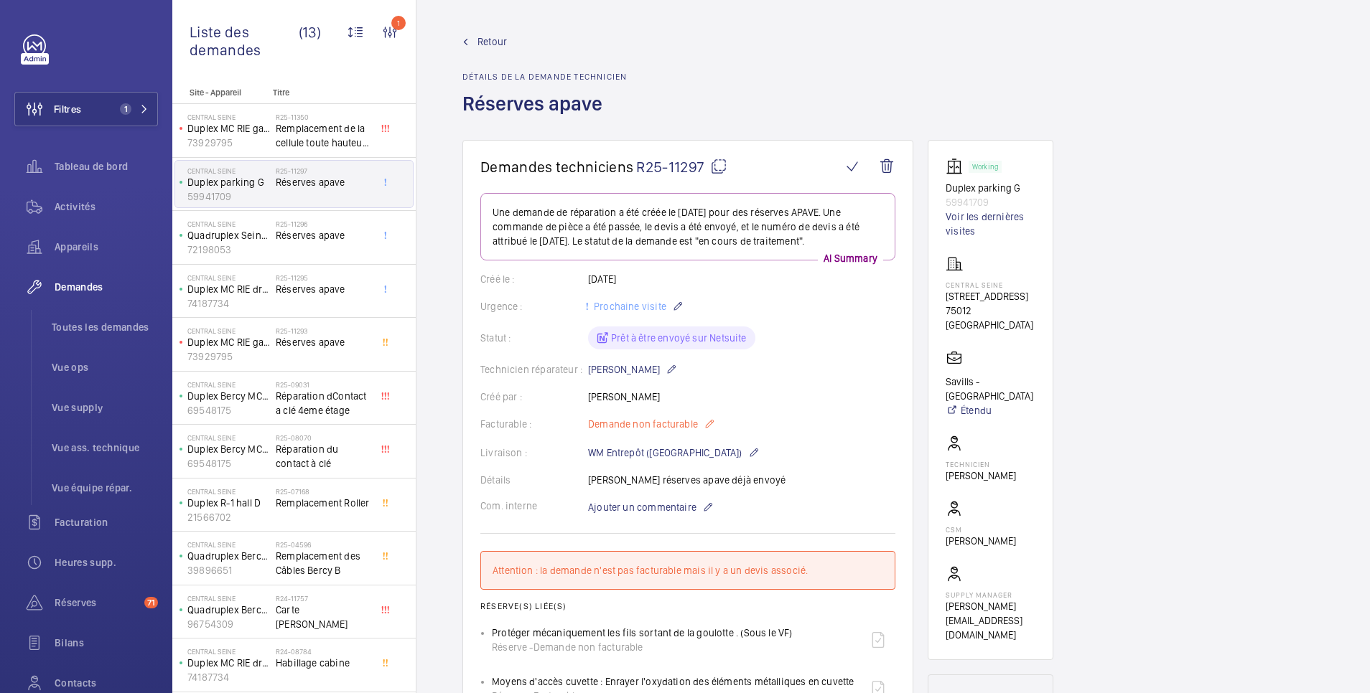
click at [708, 418] on mat-icon at bounding box center [708, 424] width 11 height 17
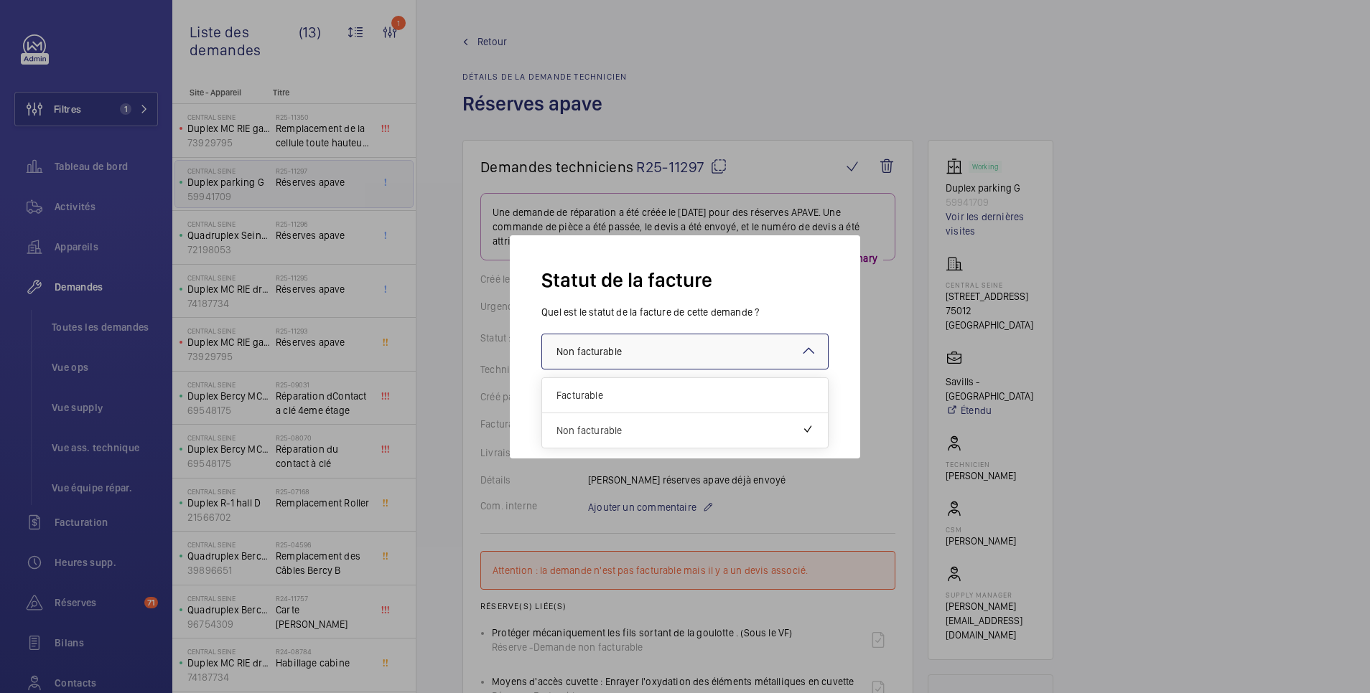
click at [674, 356] on div at bounding box center [685, 352] width 286 height 34
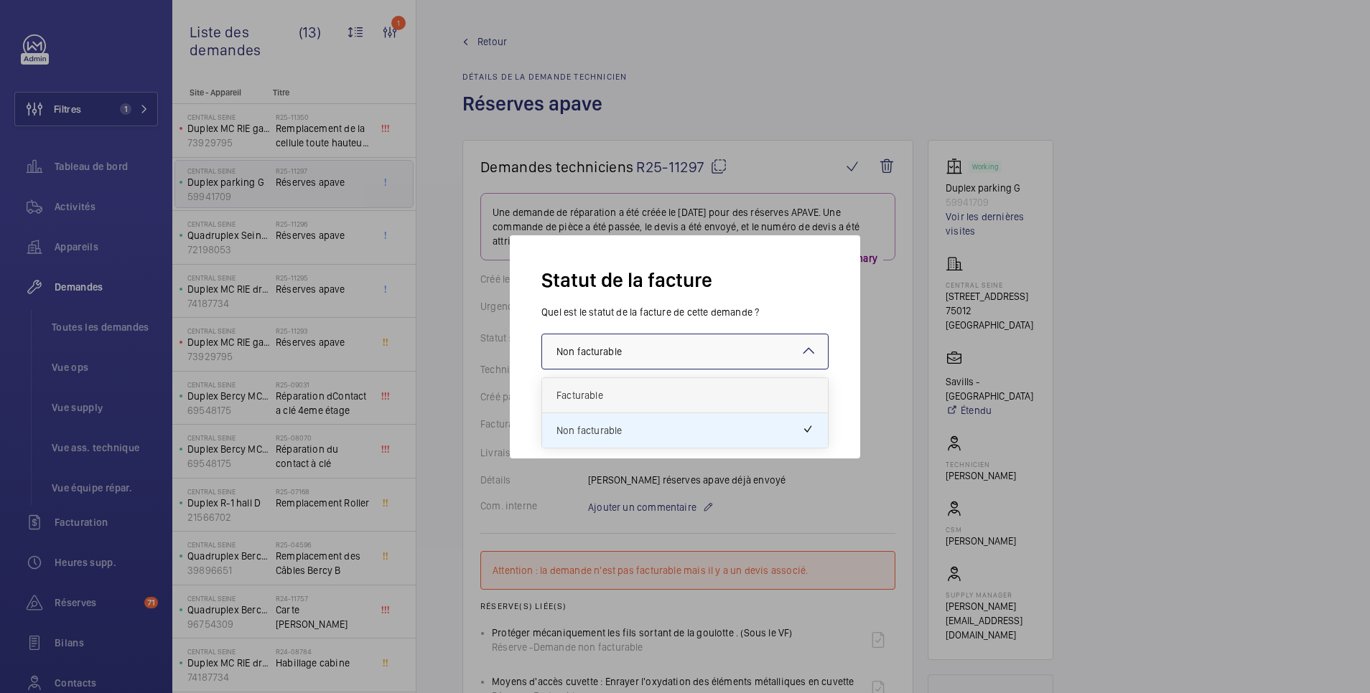
click at [609, 398] on span "Facturable" at bounding box center [684, 395] width 257 height 14
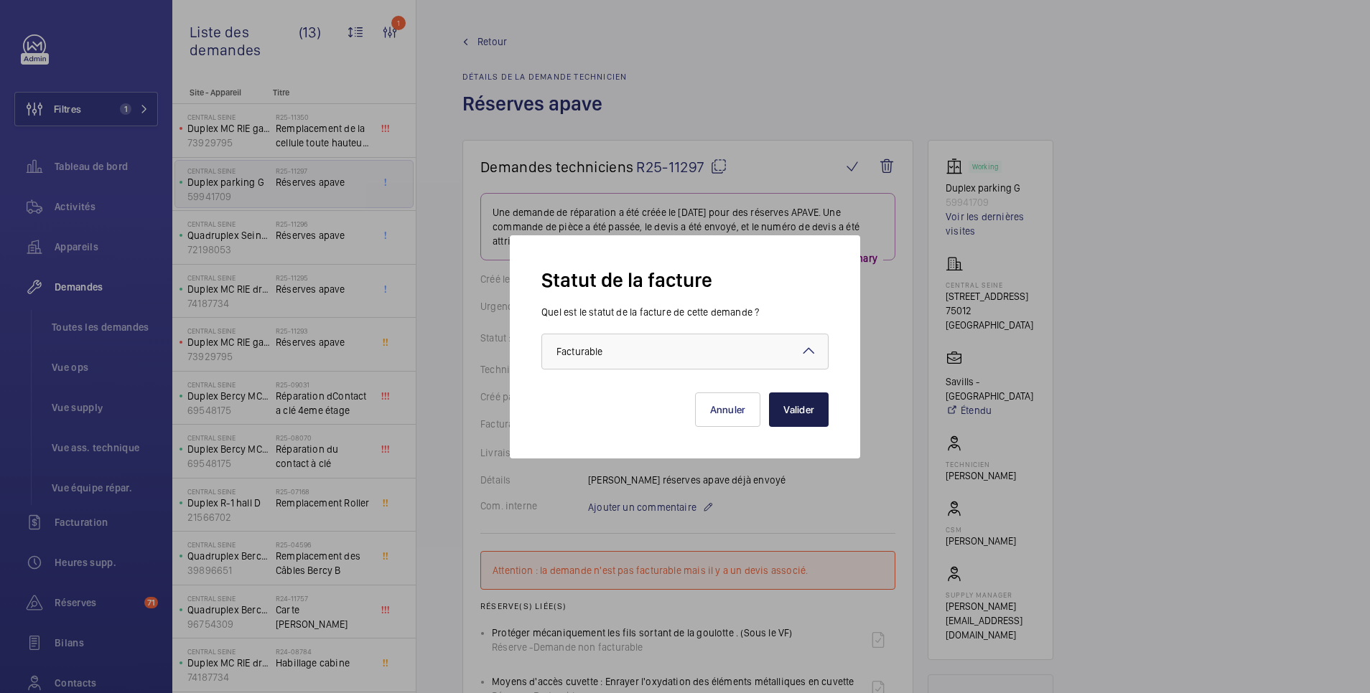
click at [811, 416] on button "Valider" at bounding box center [799, 410] width 60 height 34
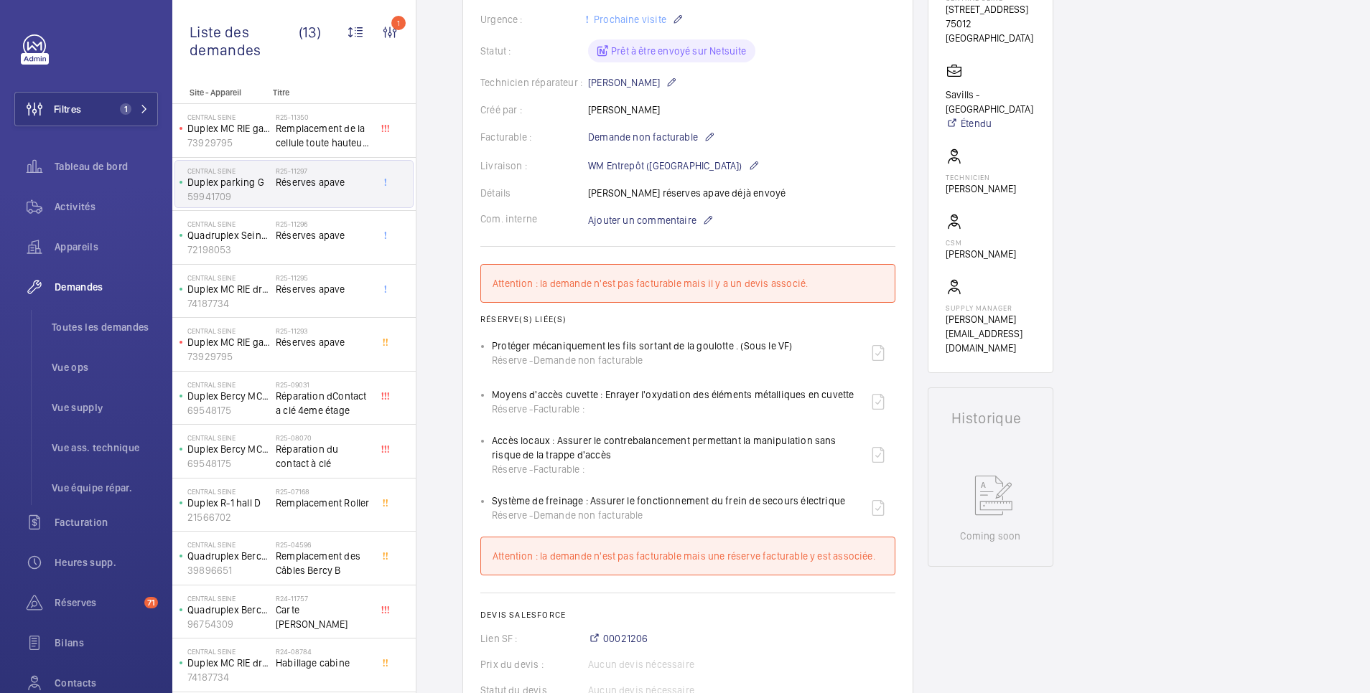
scroll to position [574, 0]
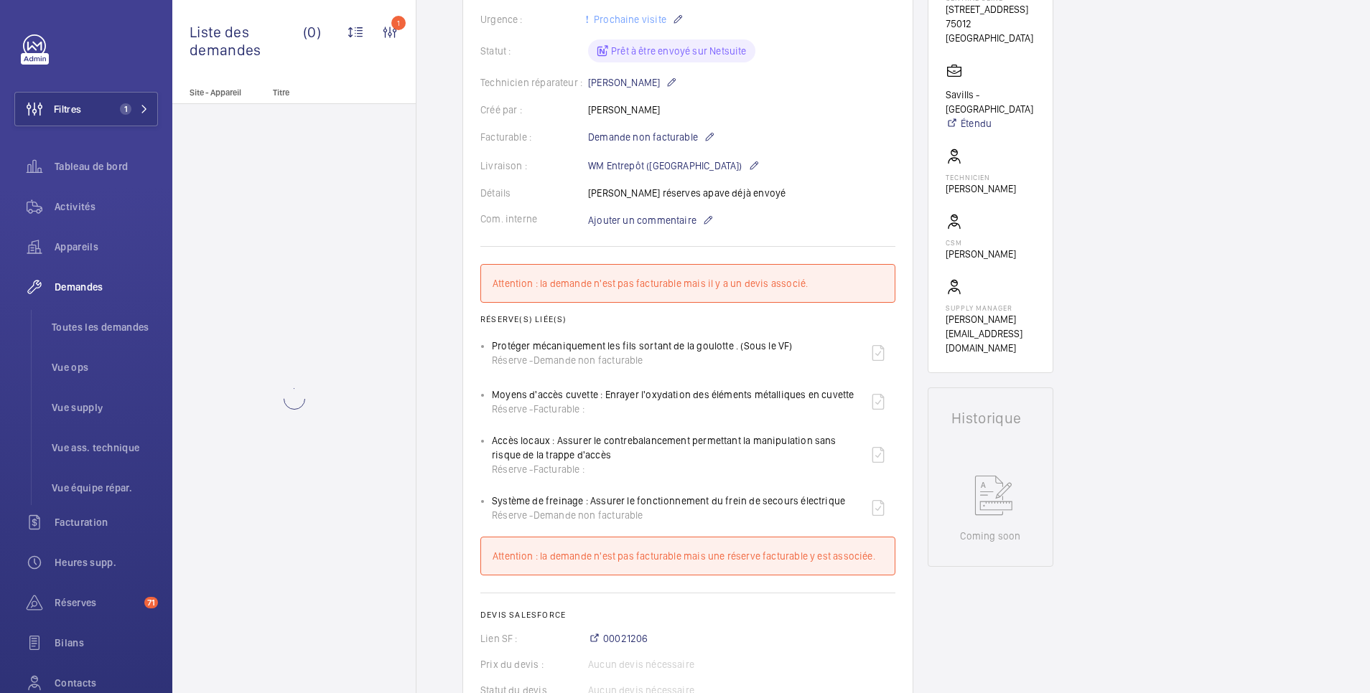
scroll to position [574, 0]
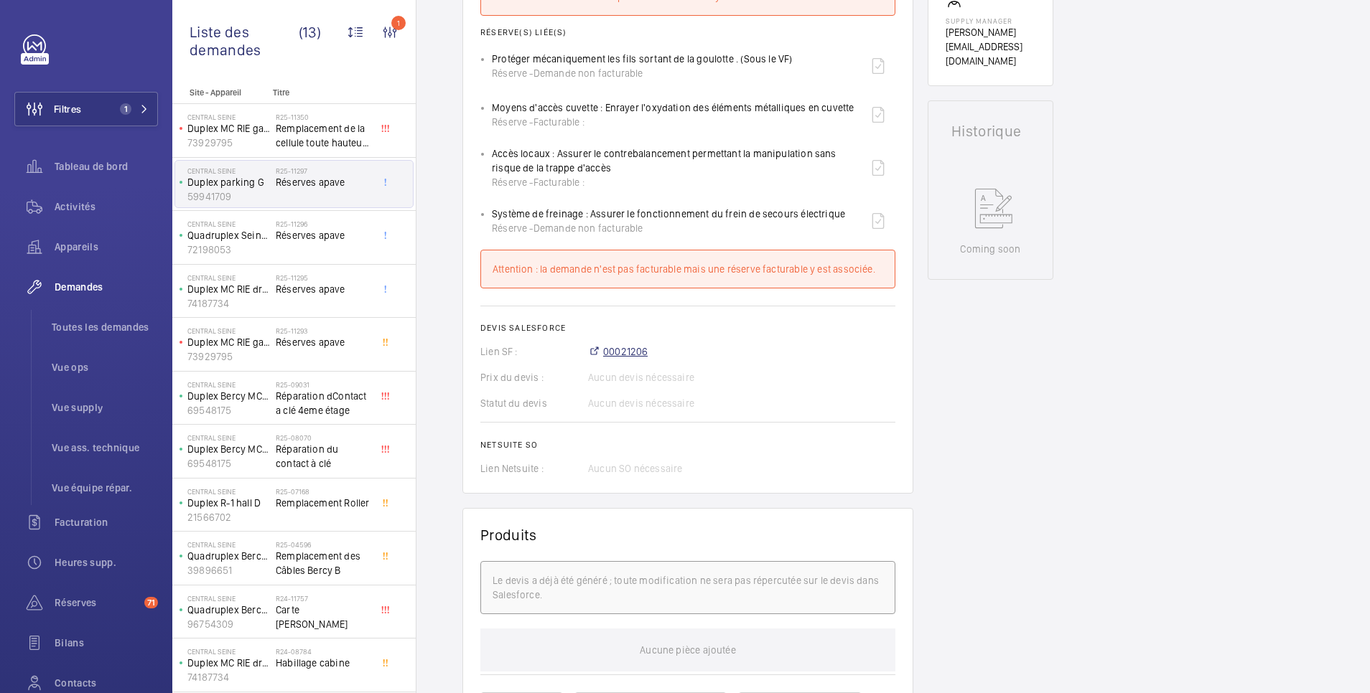
click at [634, 350] on span "00021206" at bounding box center [625, 352] width 45 height 14
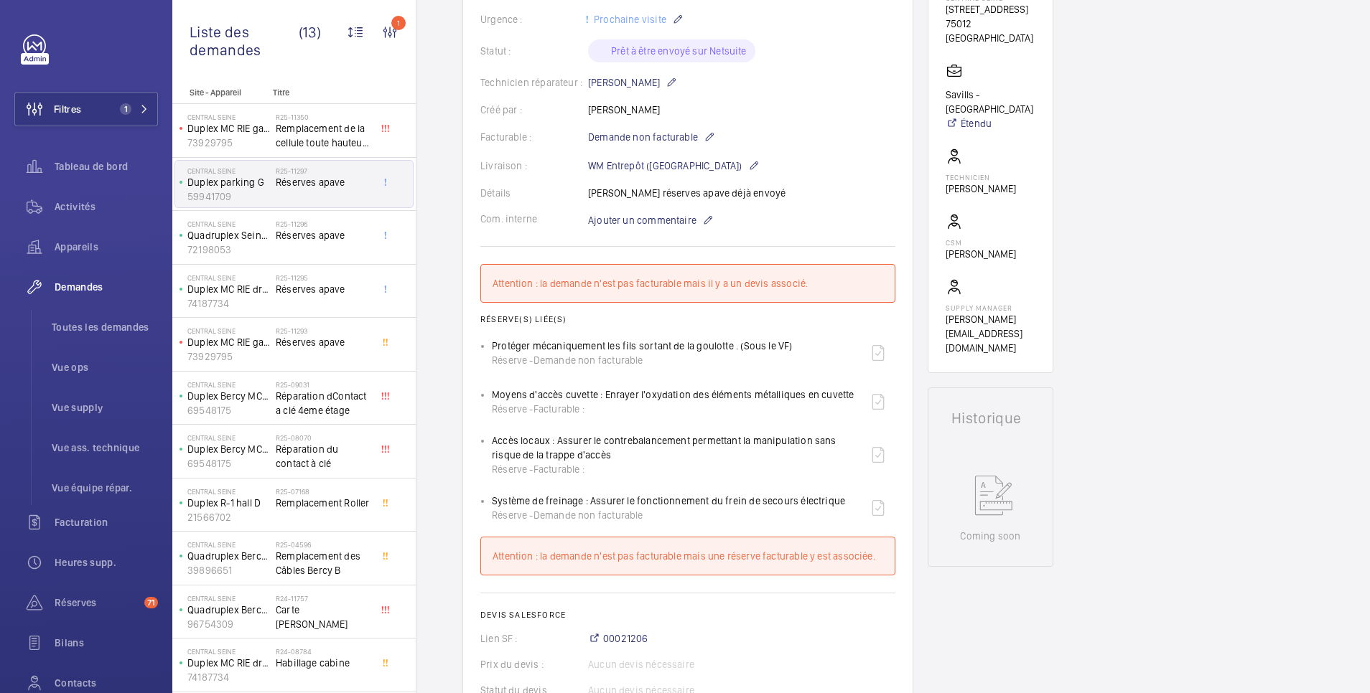
scroll to position [574, 0]
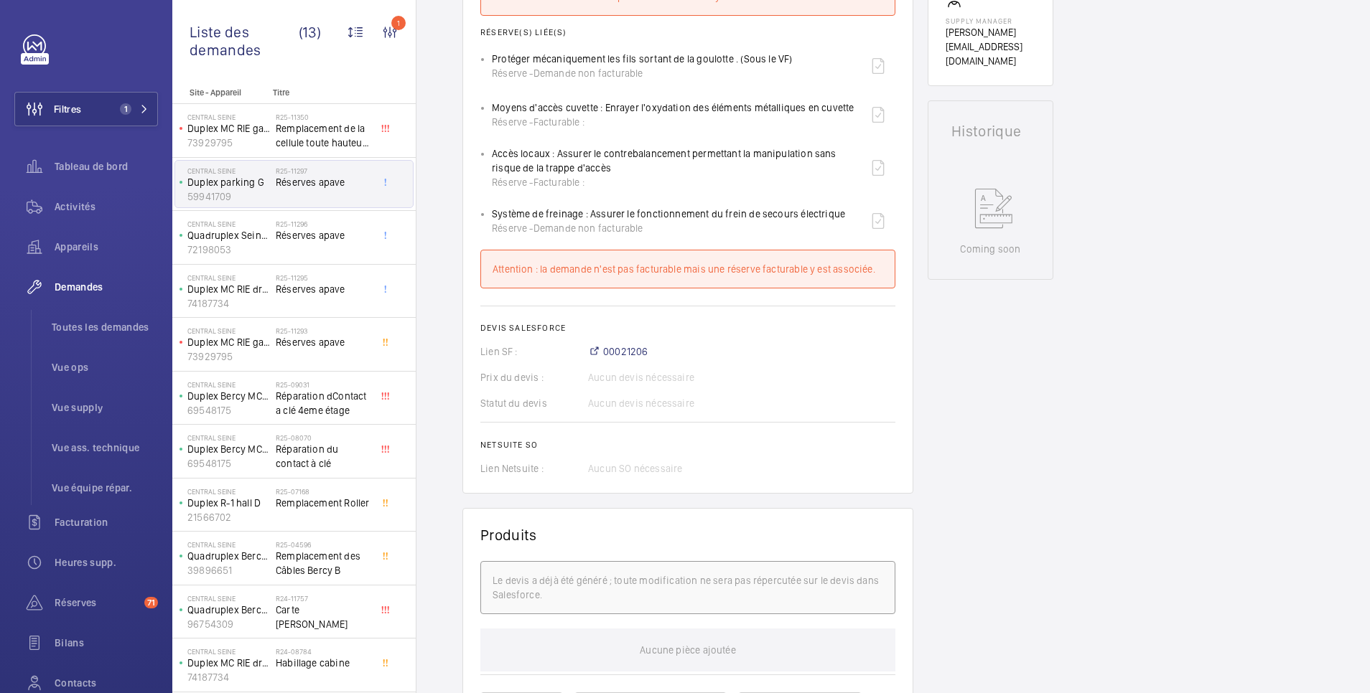
click at [1170, 261] on div "Demandes techniciens R25-11297 Une demande de réparation a été créée le [DATE] …" at bounding box center [892, 445] width 953 height 1758
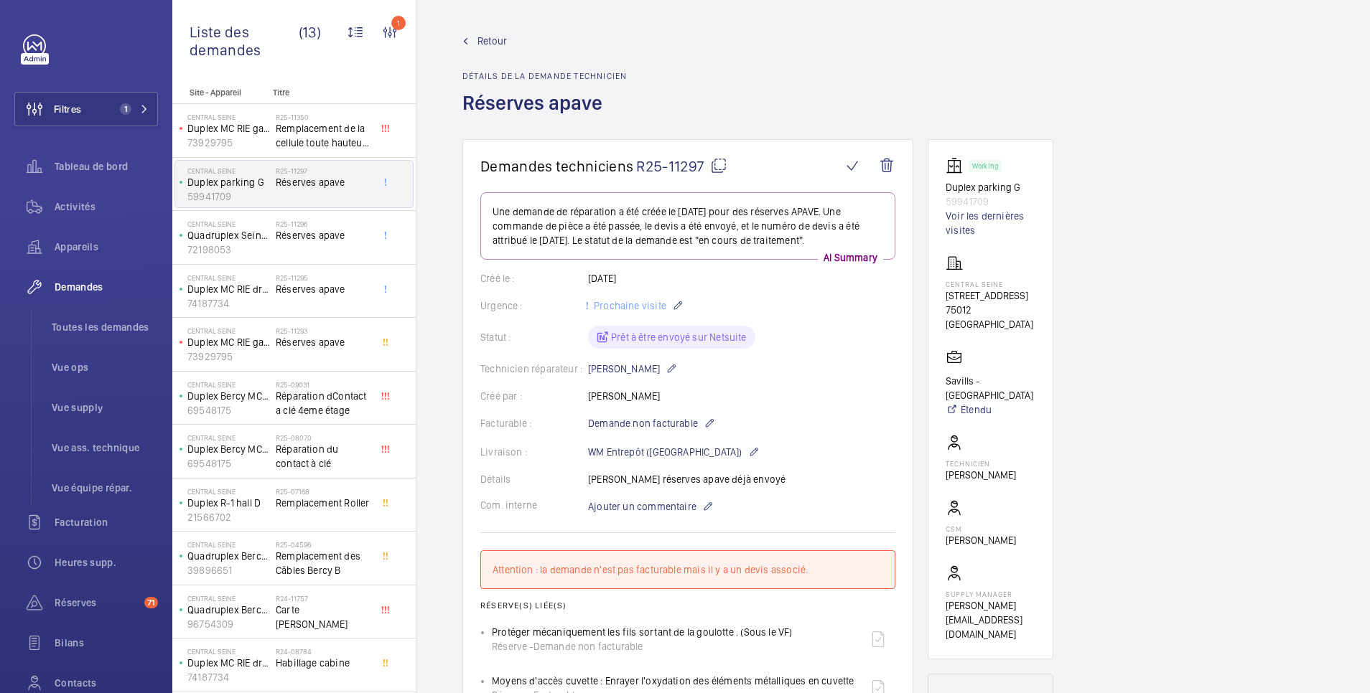
scroll to position [0, 0]
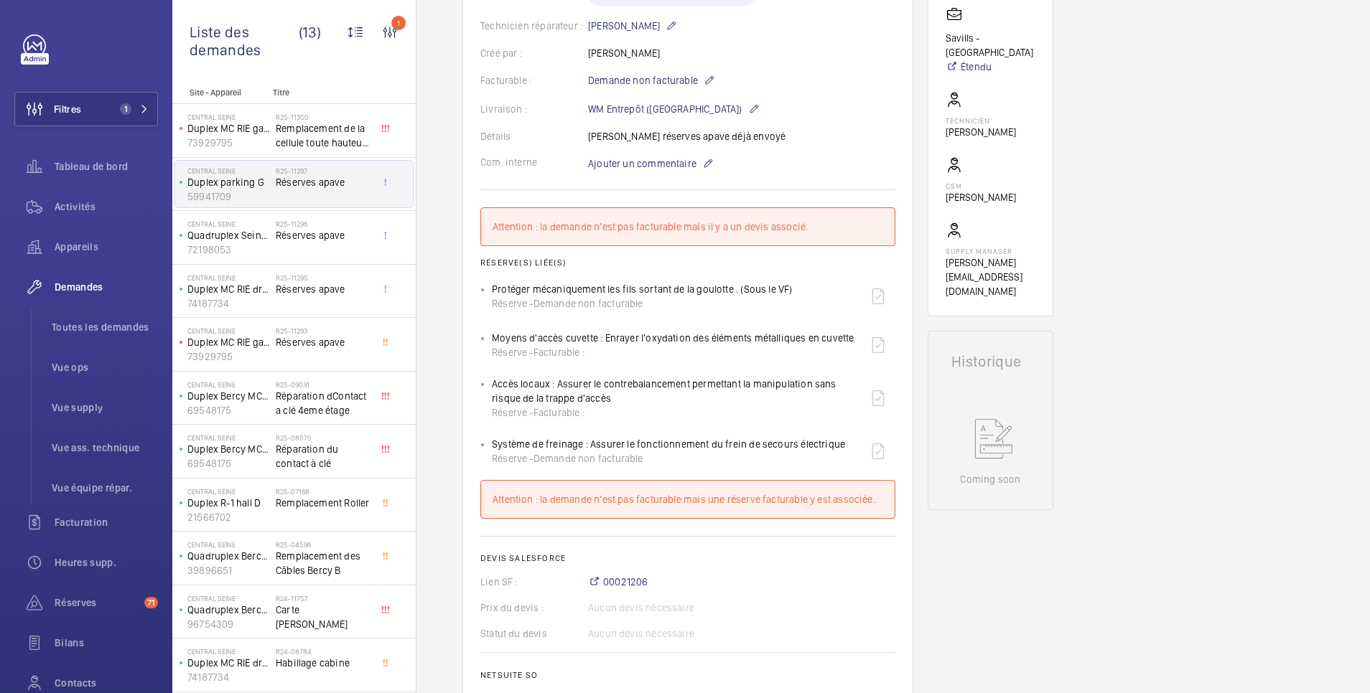
scroll to position [343, 0]
click at [1124, 304] on div "Demandes techniciens R25-11297 Une demande de réparation a été créée le [DATE] …" at bounding box center [892, 676] width 953 height 1758
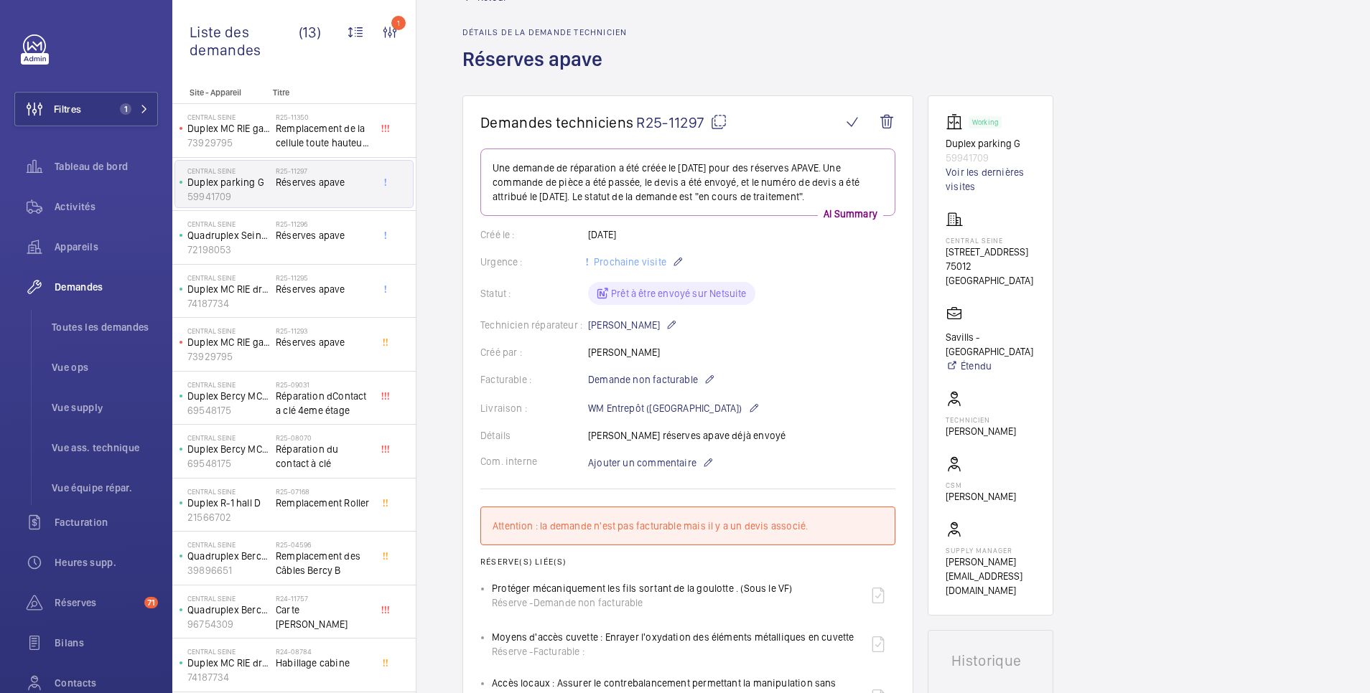
scroll to position [0, 0]
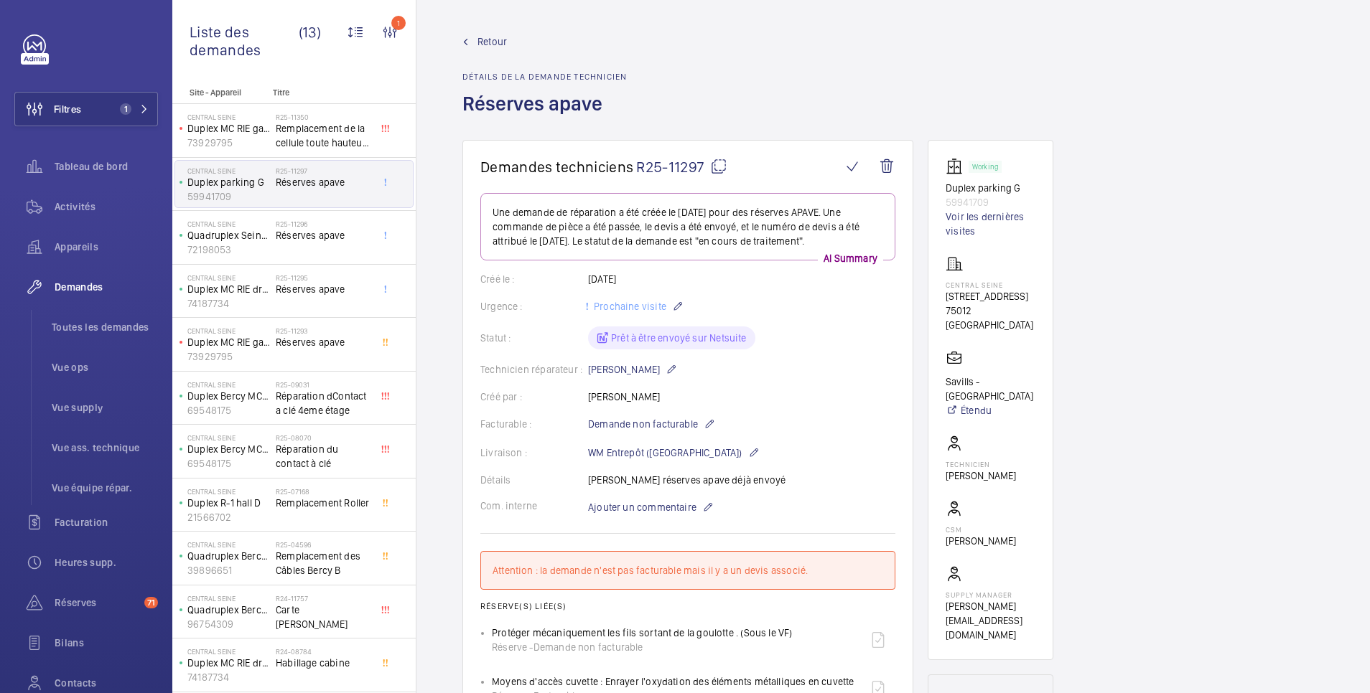
click at [495, 42] on span "Retour" at bounding box center [491, 41] width 29 height 14
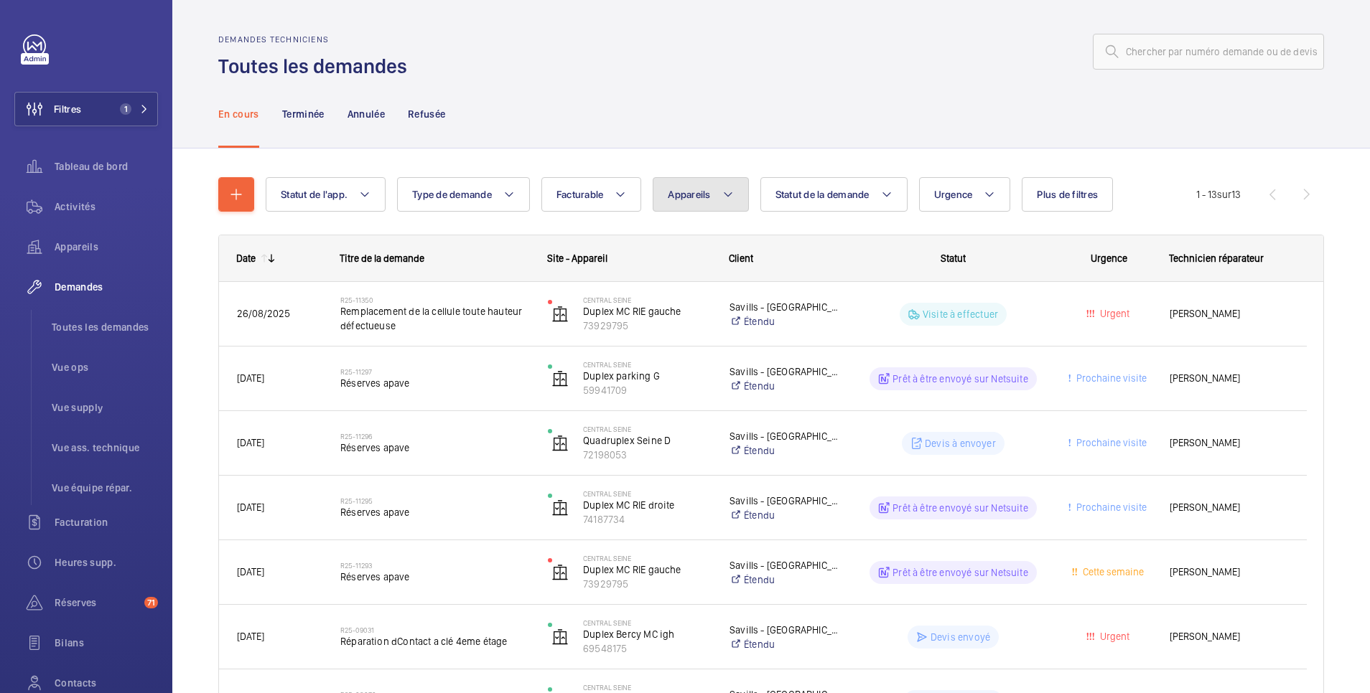
click at [705, 194] on span "Appareils" at bounding box center [689, 194] width 42 height 11
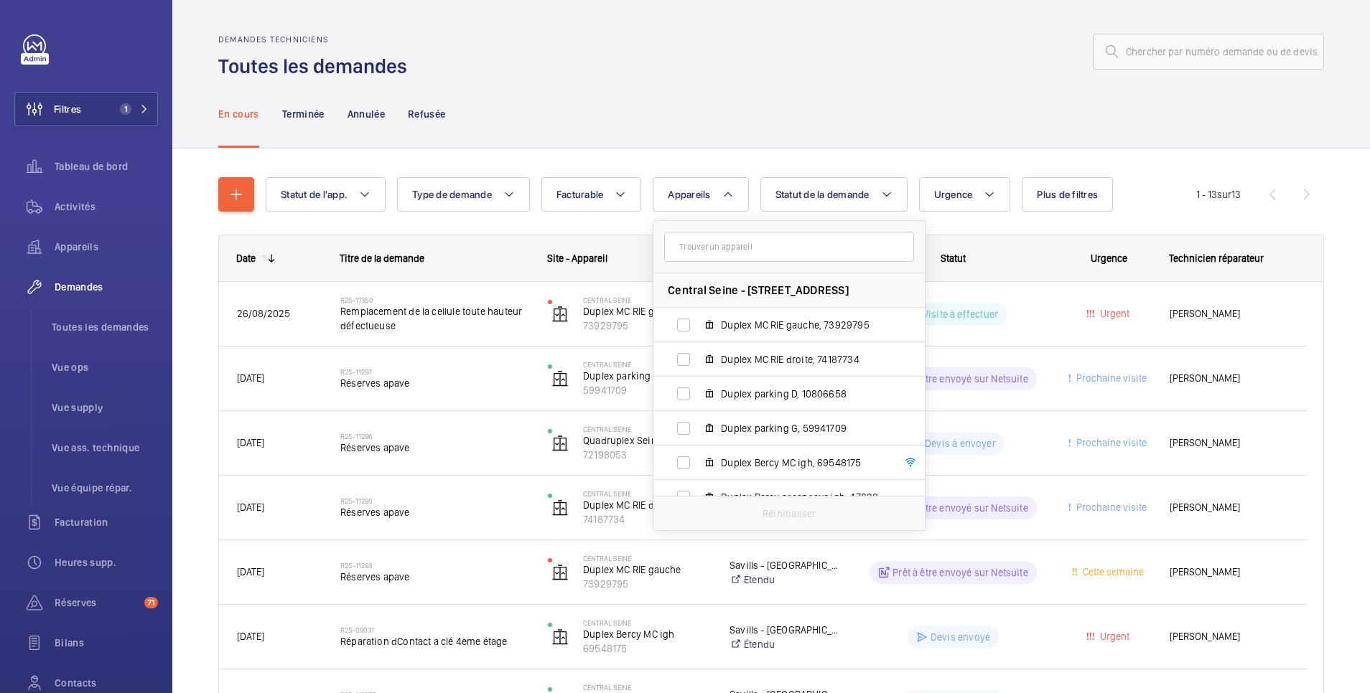
click at [711, 242] on input "text" at bounding box center [789, 247] width 250 height 30
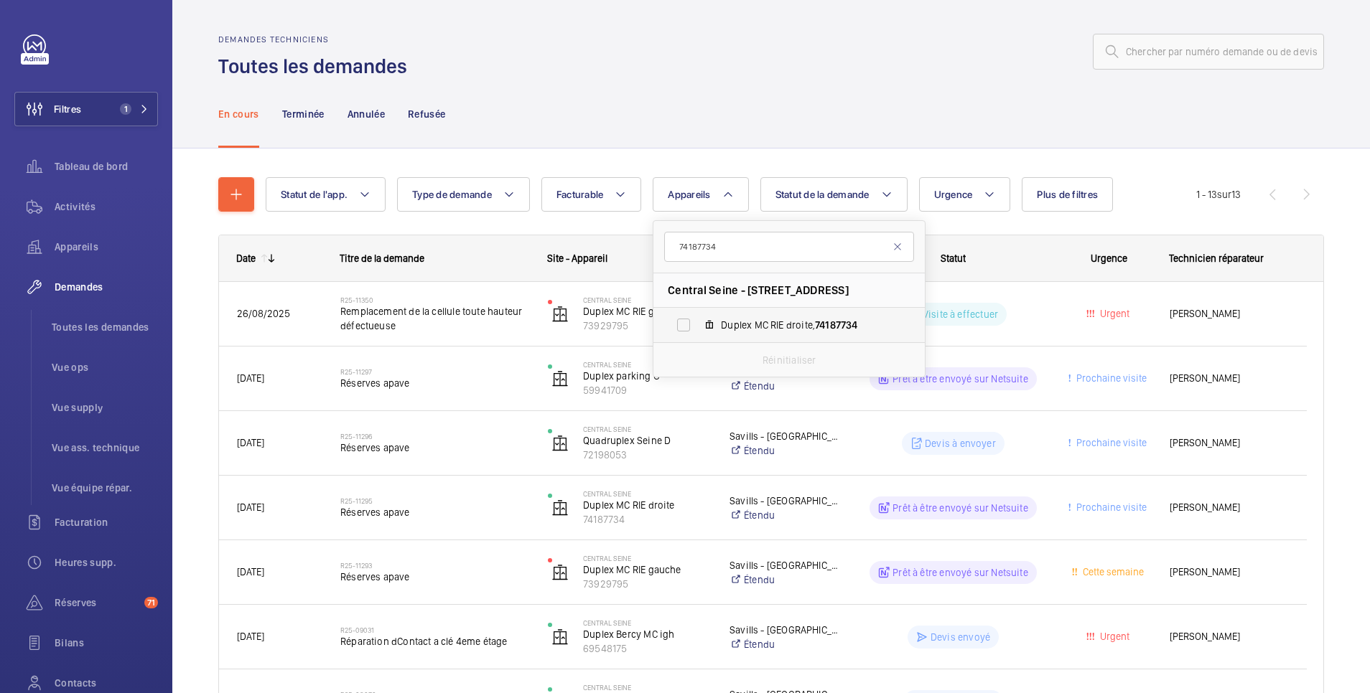
type input "74187734"
click at [688, 323] on label "Duplex MC RIE droite, 74187734" at bounding box center [777, 325] width 248 height 34
click at [688, 323] on input "Duplex MC RIE droite, 74187734" at bounding box center [683, 325] width 29 height 29
checkbox input "true"
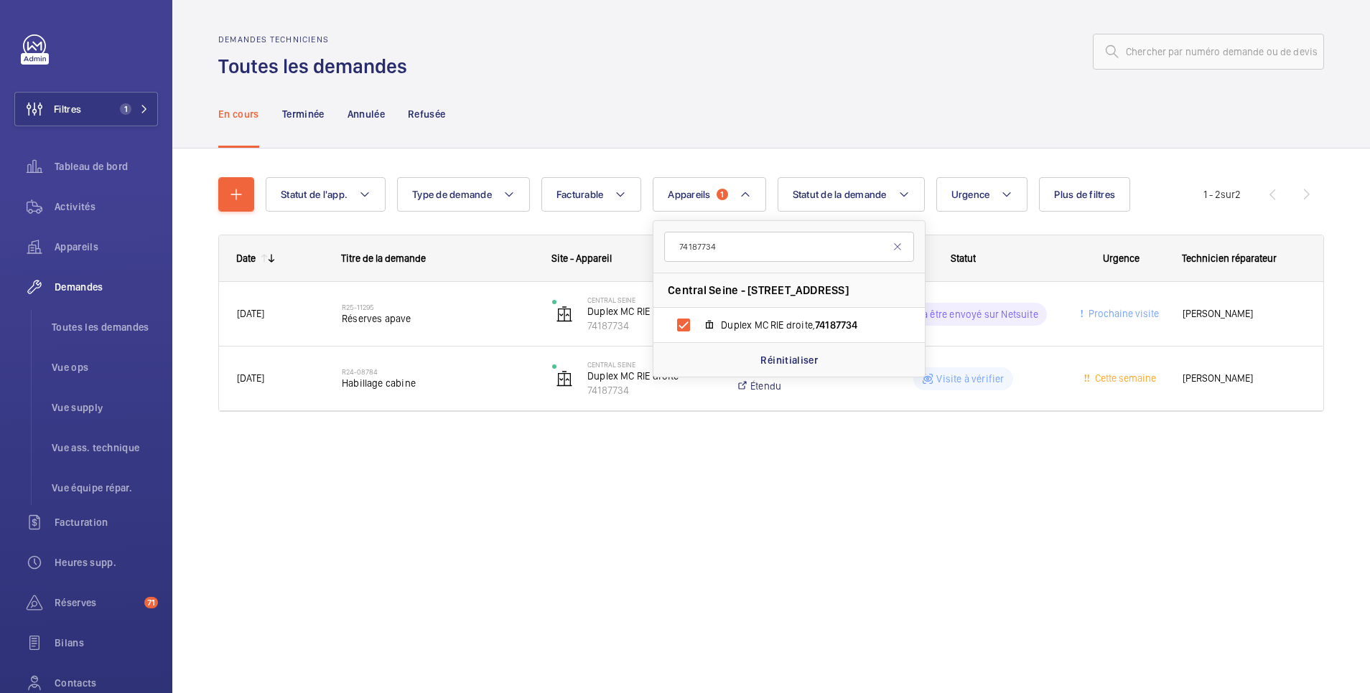
click at [948, 490] on div "Demandes techniciens Toutes les demandes En cours Terminée Annulée Refusée Stat…" at bounding box center [770, 346] width 1197 height 693
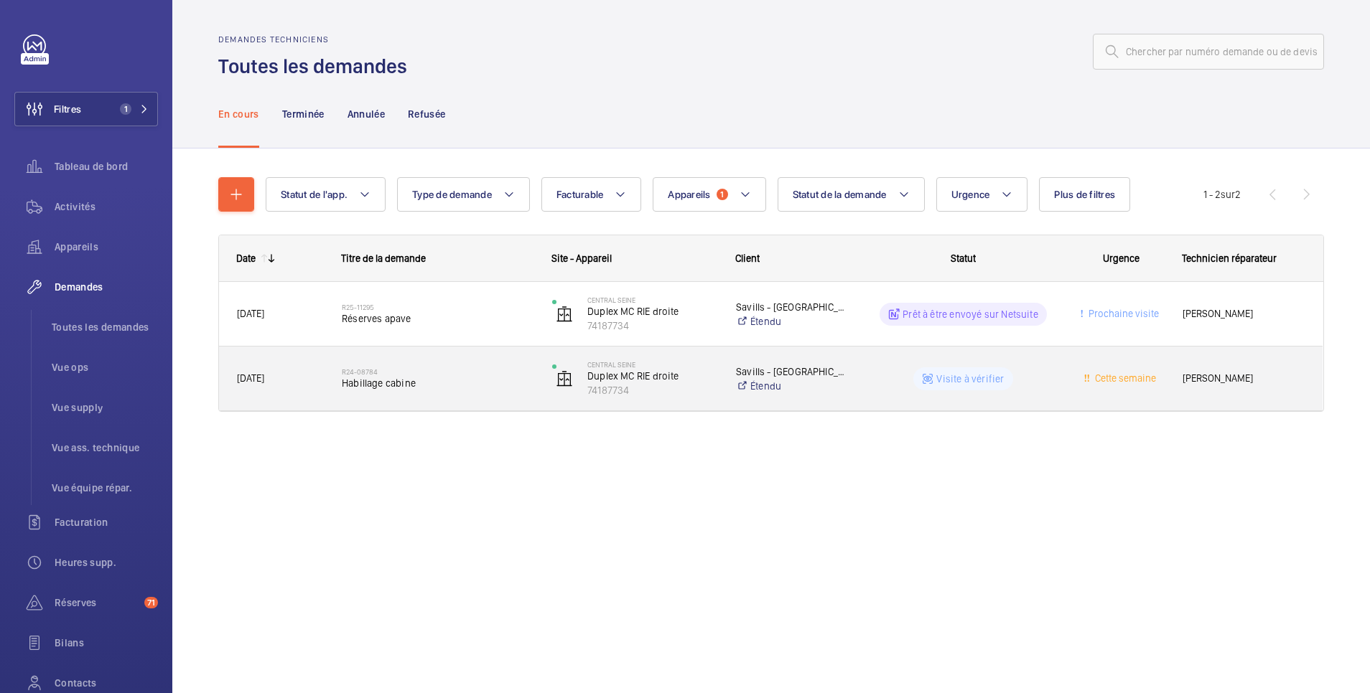
click at [905, 378] on wm-front-pills-cell "Visite à vérifier" at bounding box center [963, 379] width 192 height 23
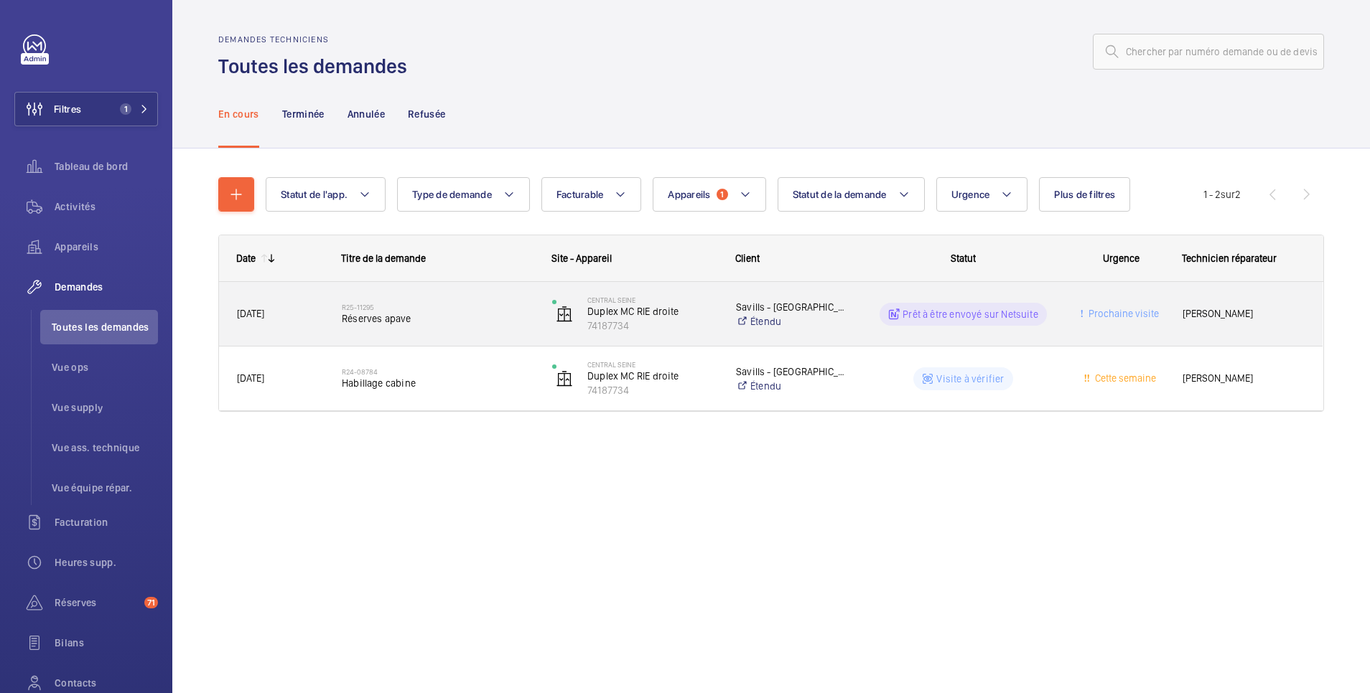
click at [879, 313] on wm-front-pills-cell "Prêt à être envoyé sur Netsuite" at bounding box center [963, 314] width 192 height 23
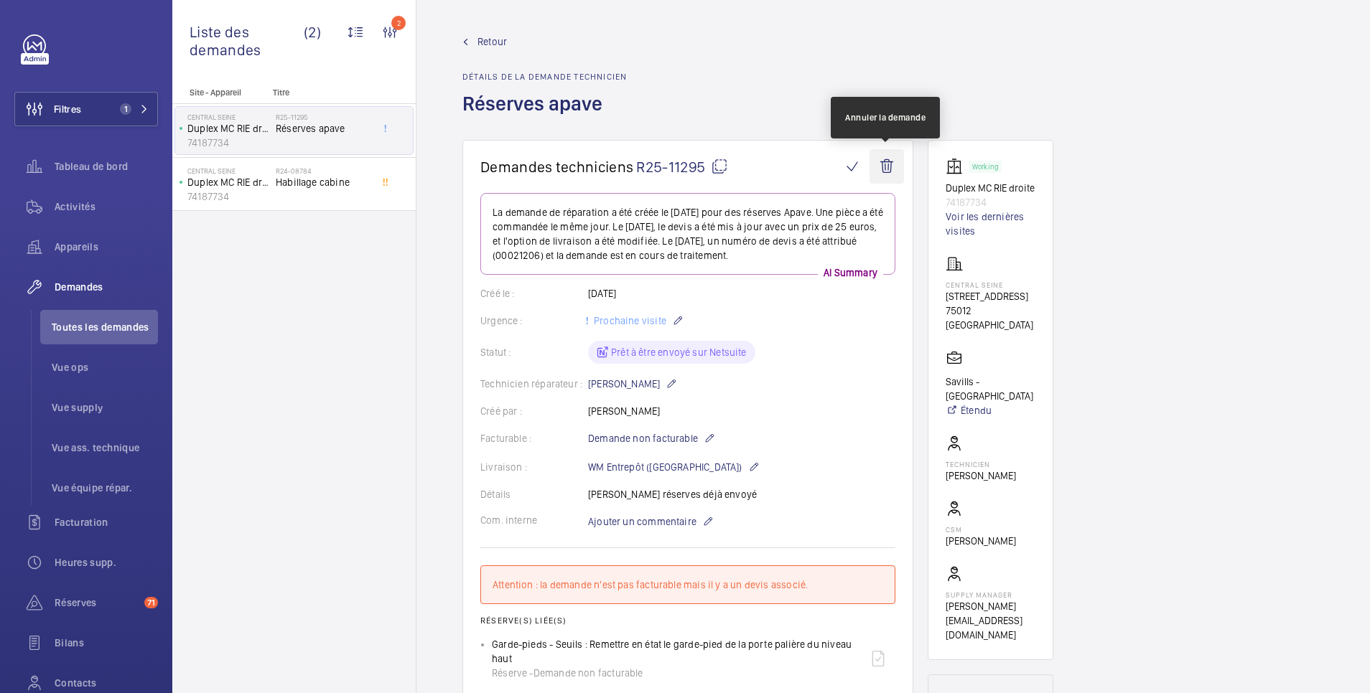
click at [891, 163] on wm-front-icon-button at bounding box center [886, 166] width 34 height 34
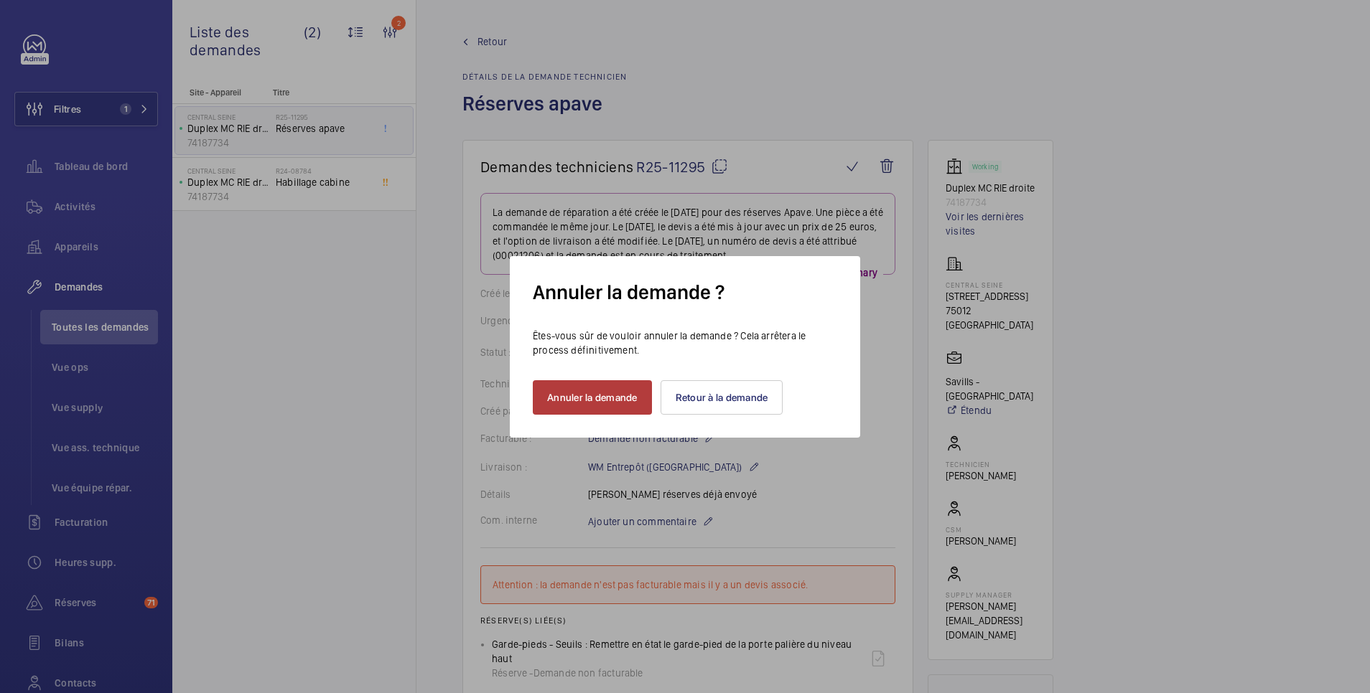
click at [632, 397] on button "Annuler la demande" at bounding box center [592, 397] width 119 height 34
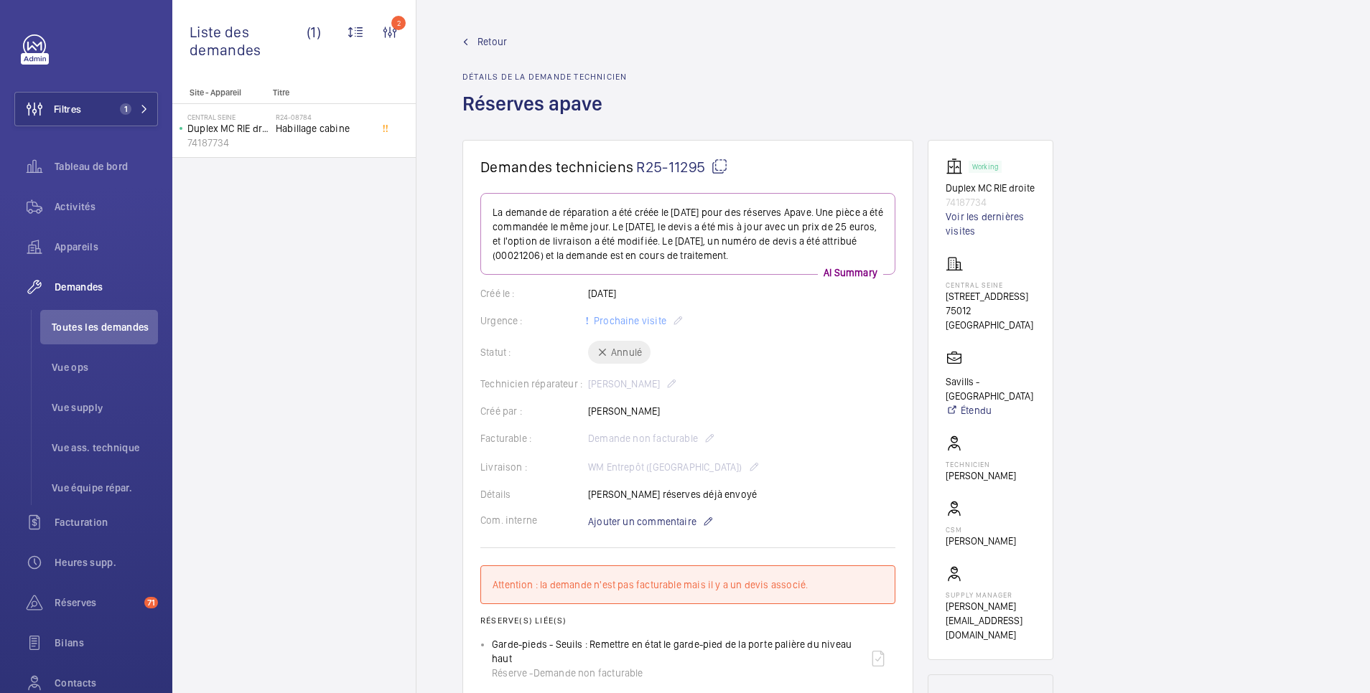
click at [490, 39] on span "Retour" at bounding box center [491, 41] width 29 height 14
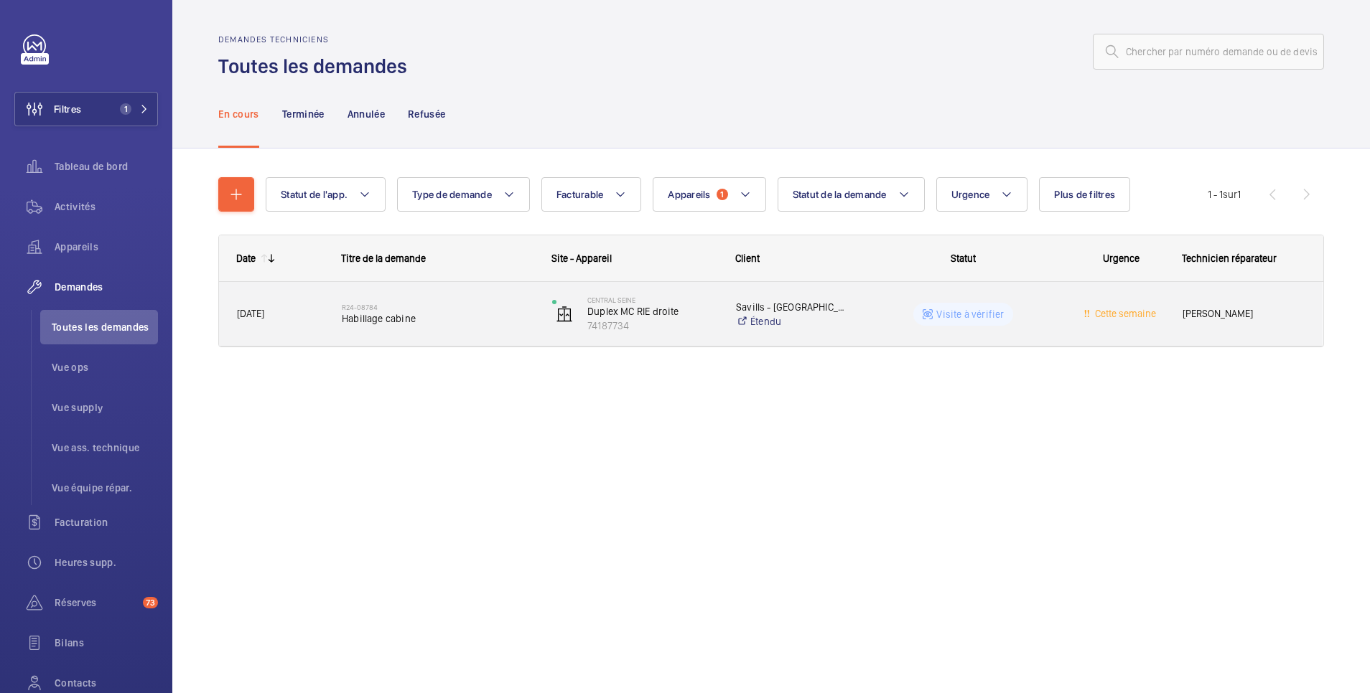
click at [895, 320] on wm-front-pills-cell "Visite à vérifier" at bounding box center [963, 314] width 192 height 23
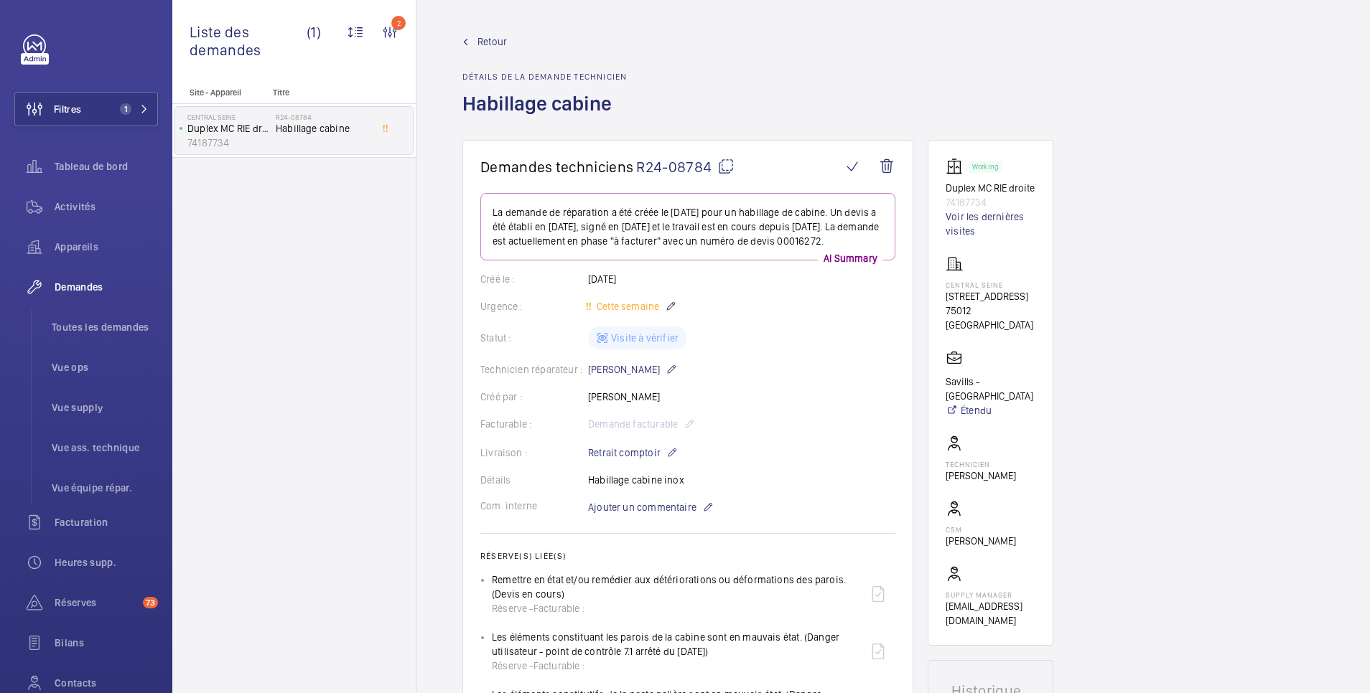
scroll to position [287, 0]
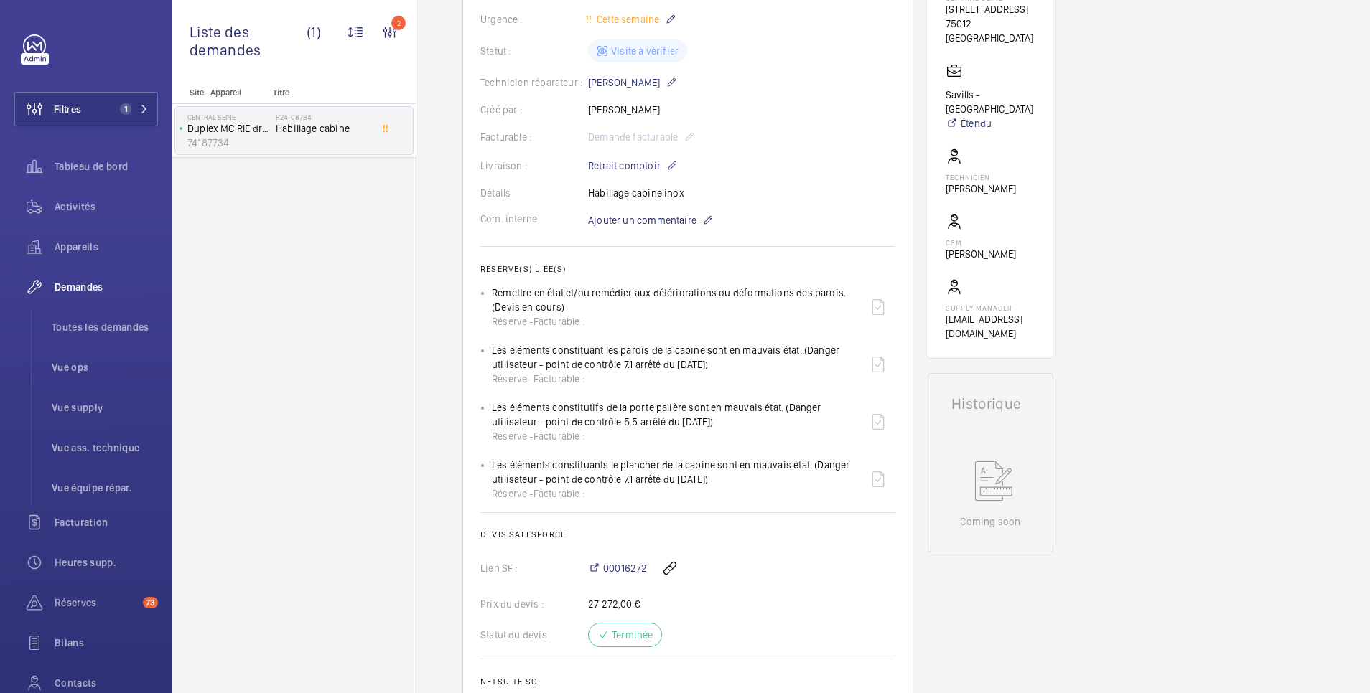
click at [630, 316] on div "Remettre en état et/ou remédier aux détériorations ou déformations des parois.(…" at bounding box center [676, 307] width 369 height 43
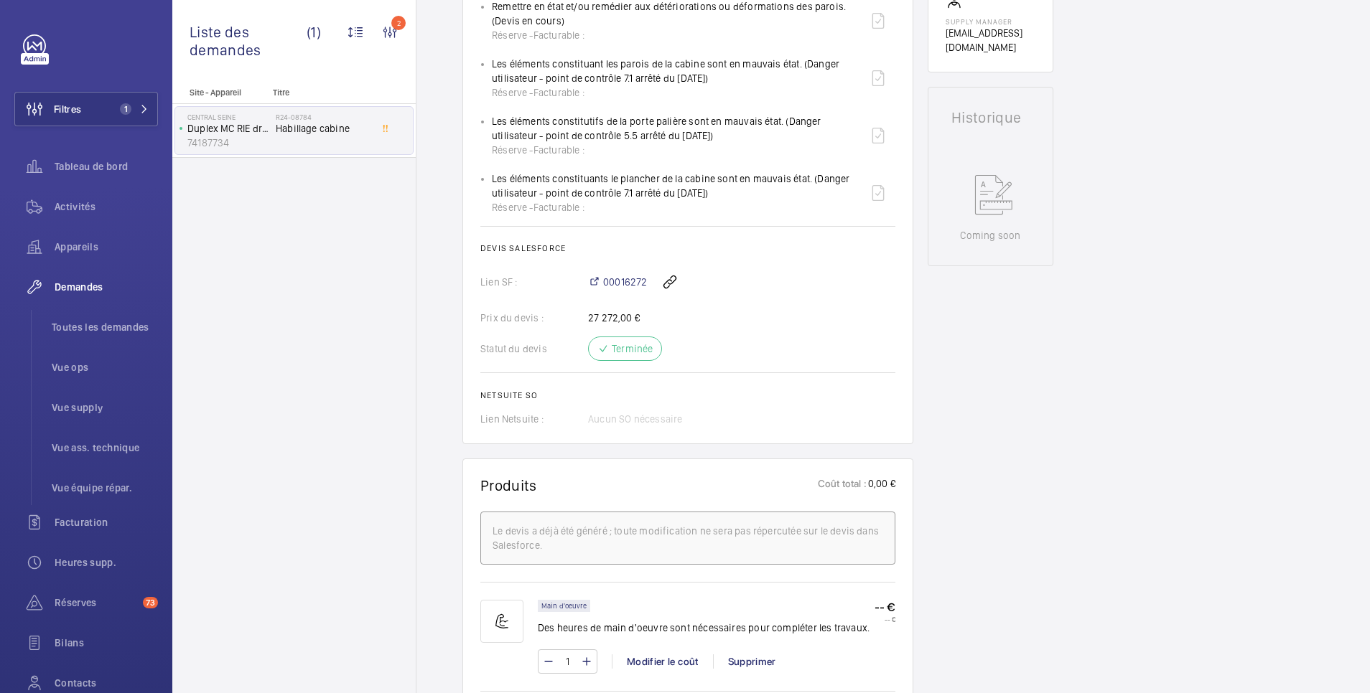
scroll to position [574, 0]
click at [630, 289] on span "00016272" at bounding box center [625, 281] width 44 height 14
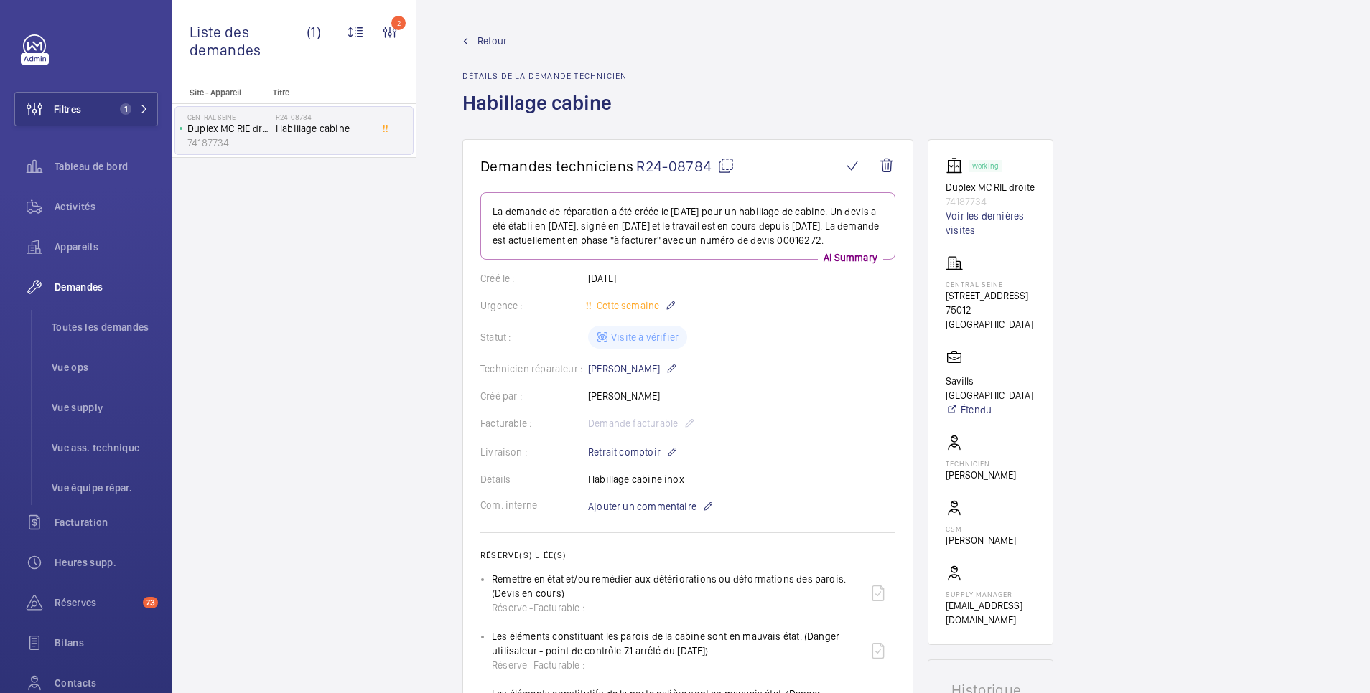
scroll to position [0, 0]
click at [500, 39] on span "Retour" at bounding box center [491, 41] width 29 height 14
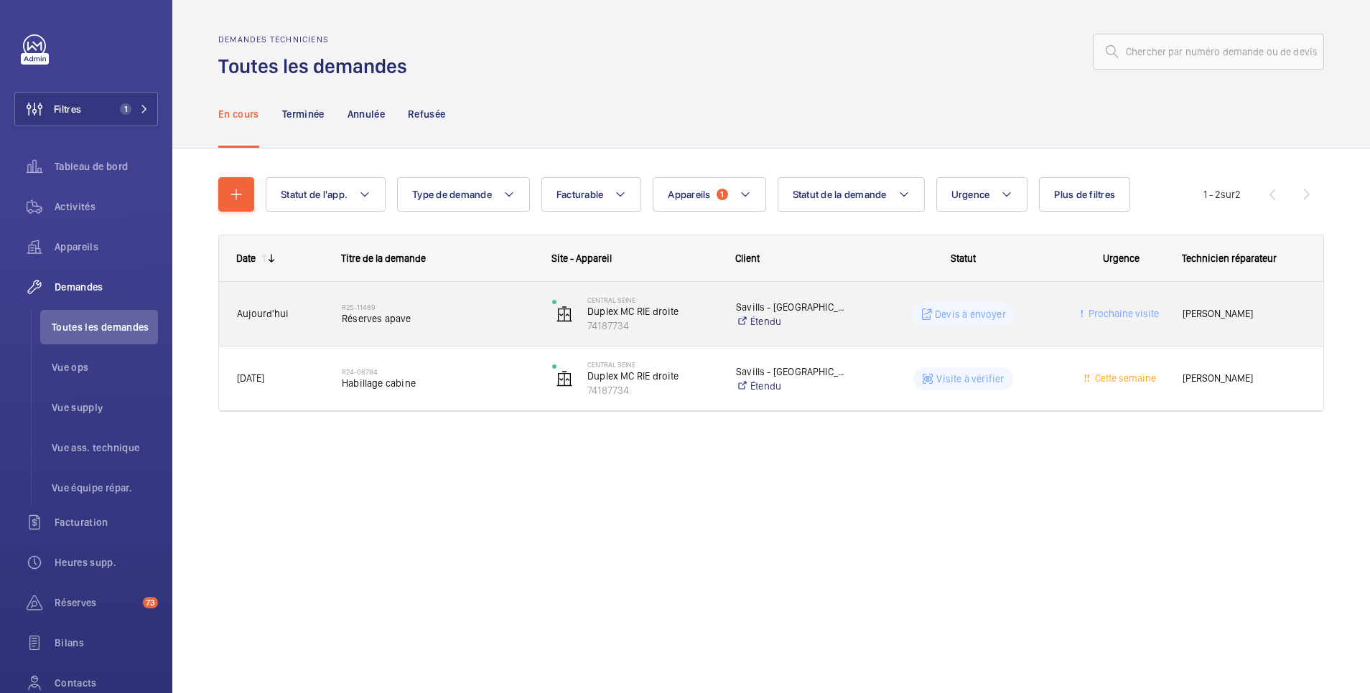
click at [909, 307] on wm-front-pills-cell "Devis à envoyer" at bounding box center [963, 314] width 192 height 23
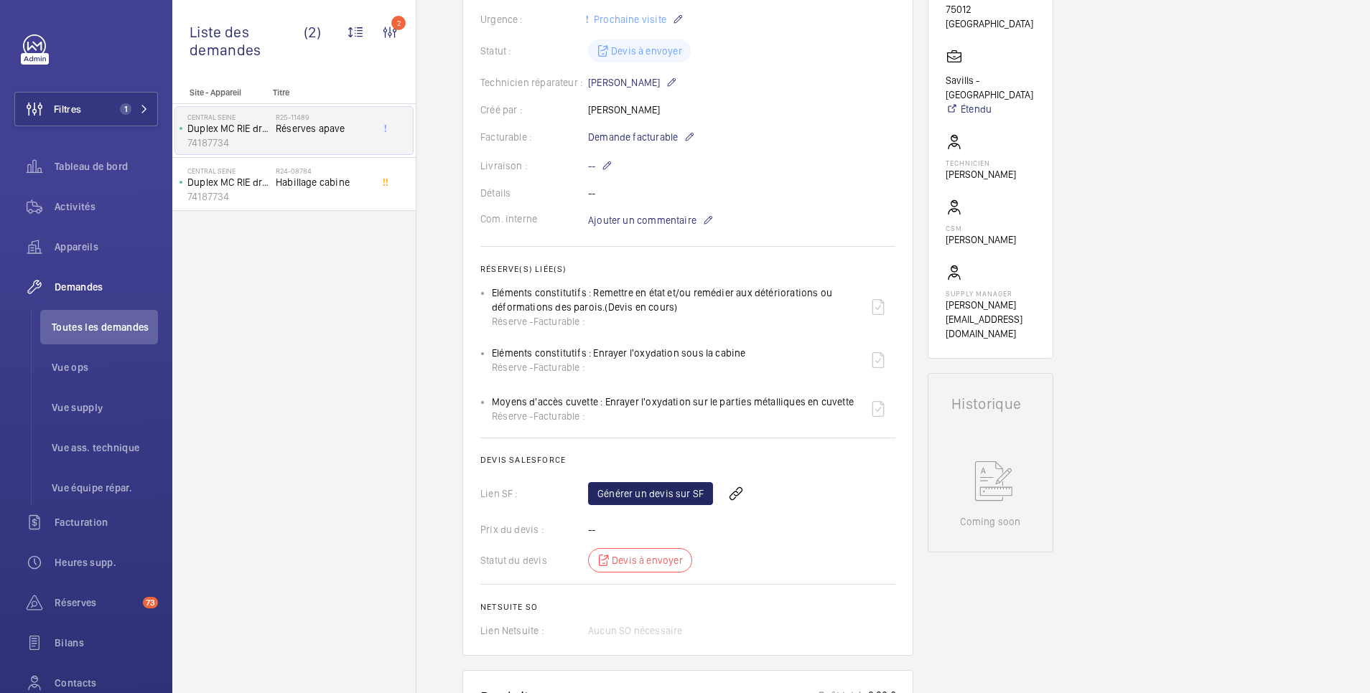
scroll to position [316, 0]
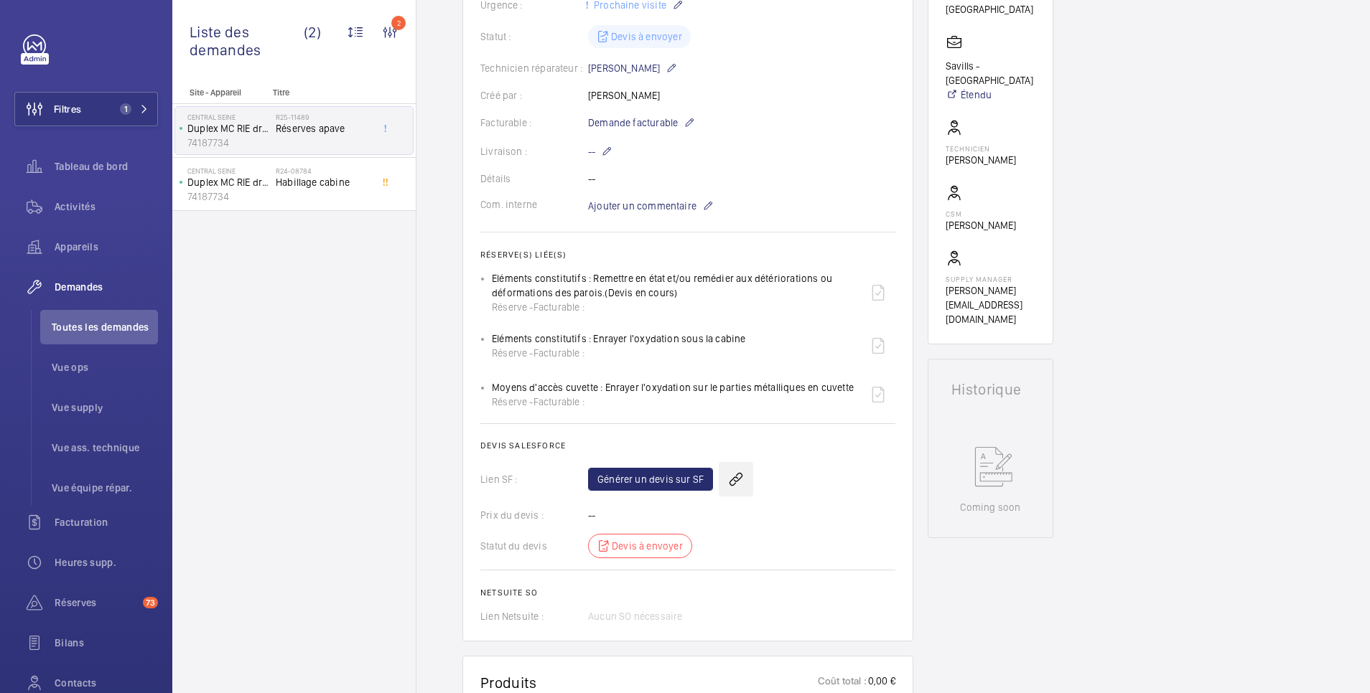
click at [726, 481] on wm-front-icon-button at bounding box center [736, 479] width 34 height 34
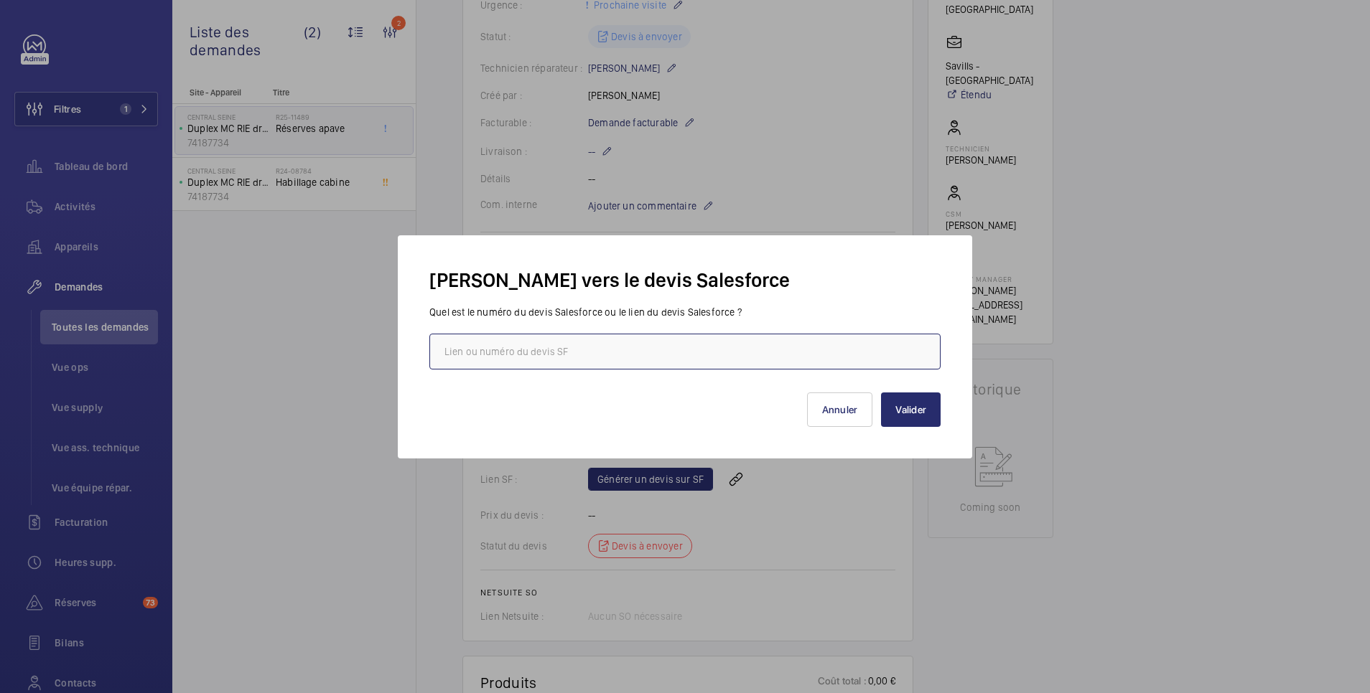
click at [622, 351] on input "text" at bounding box center [684, 352] width 511 height 36
paste input "https://wemaintain.lightning.force.com/lightning/r/Quote/0Q0SZ000006gBur0AE/view"
type input "https://wemaintain.lightning.force.com/lightning/r/Quote/0Q0SZ000006gBur0AE/view"
click at [912, 409] on button "Valider" at bounding box center [911, 410] width 60 height 34
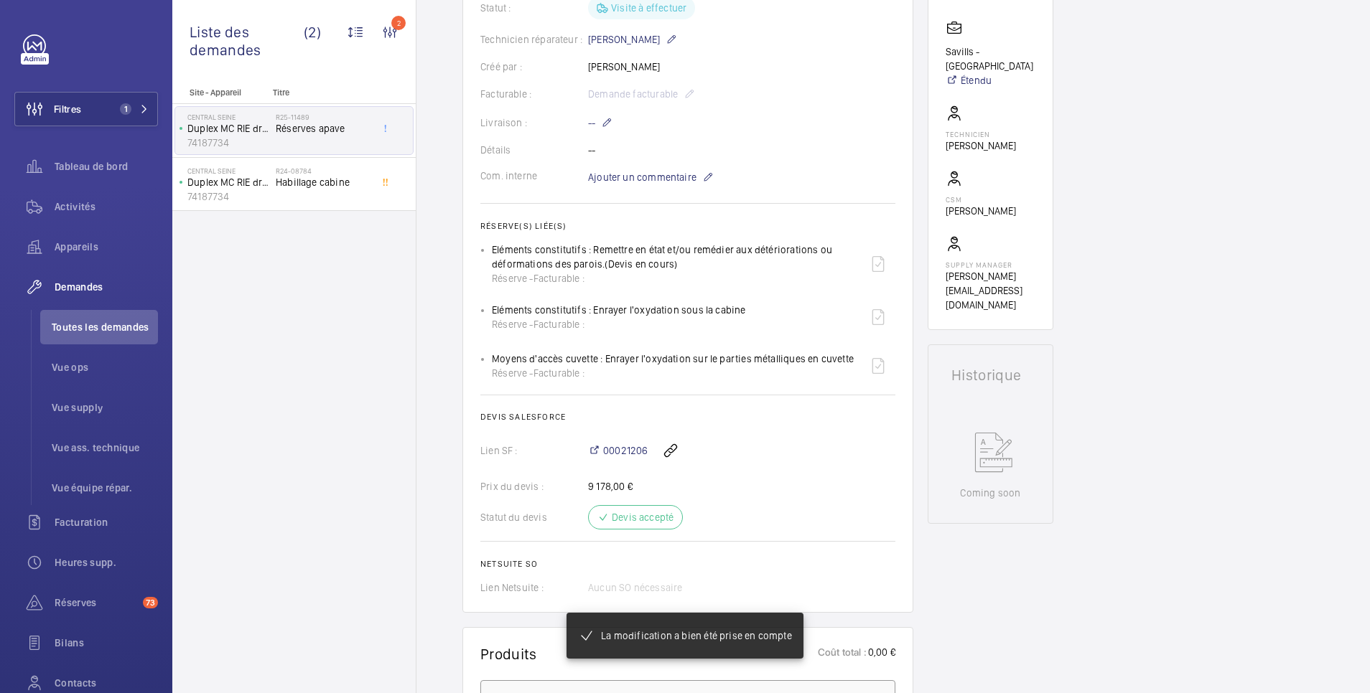
scroll to position [345, 0]
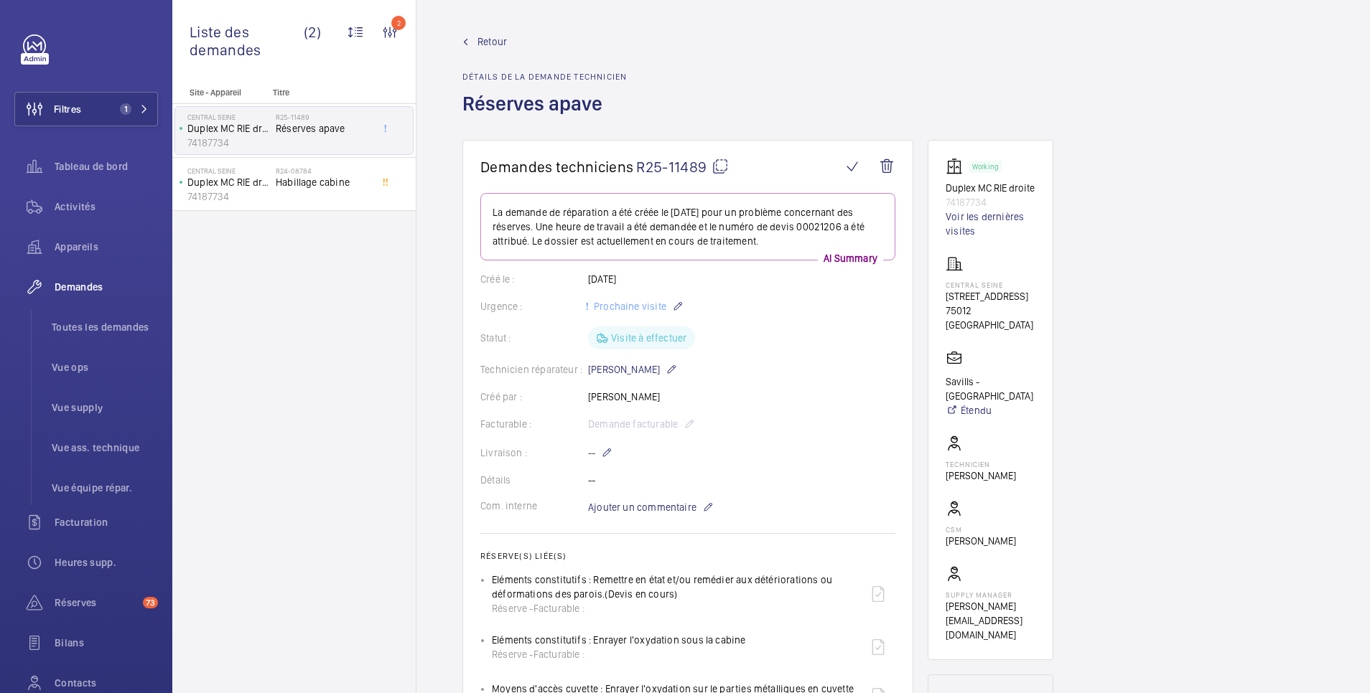
click at [487, 40] on span "Retour" at bounding box center [491, 41] width 29 height 14
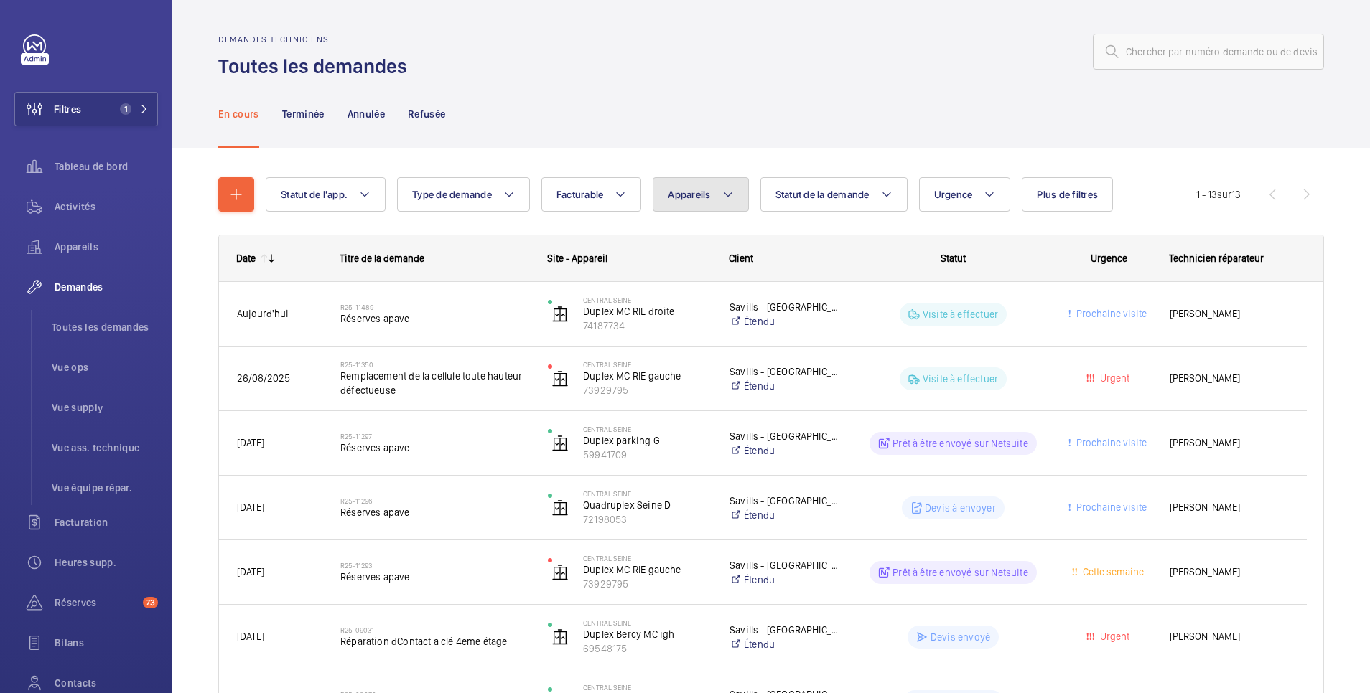
click at [719, 201] on button "Appareils" at bounding box center [699, 194] width 95 height 34
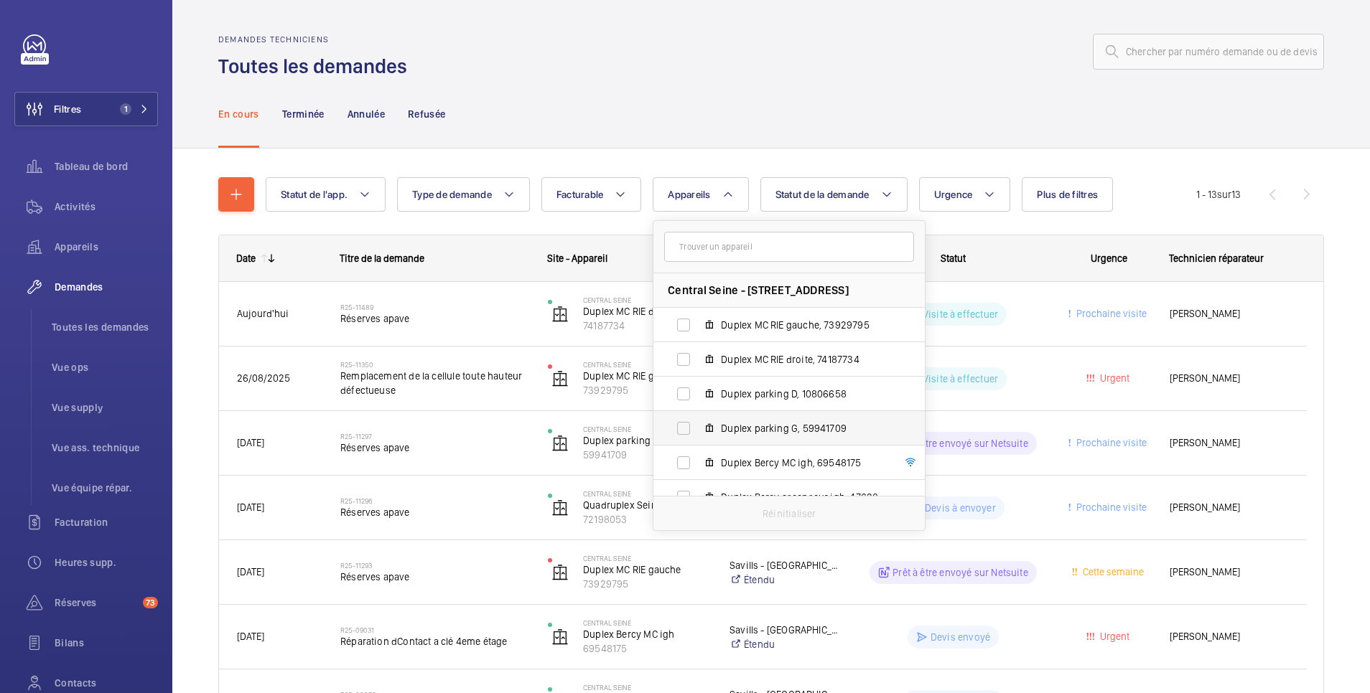
click at [776, 426] on span "Duplex parking G, 59941709" at bounding box center [804, 428] width 167 height 14
click at [698, 426] on input "Duplex parking G, 59941709" at bounding box center [683, 428] width 29 height 29
checkbox input "true"
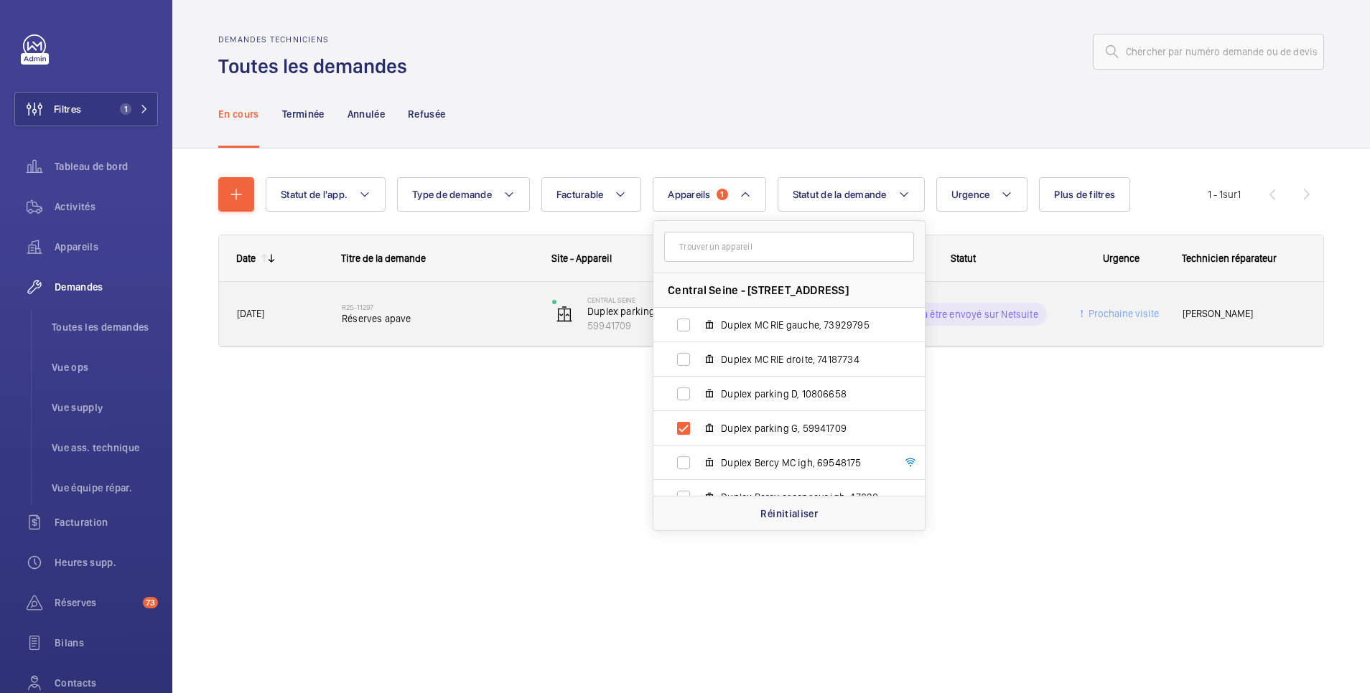
click at [995, 333] on div "Prêt à être envoyé sur Netsuite" at bounding box center [954, 315] width 209 height 52
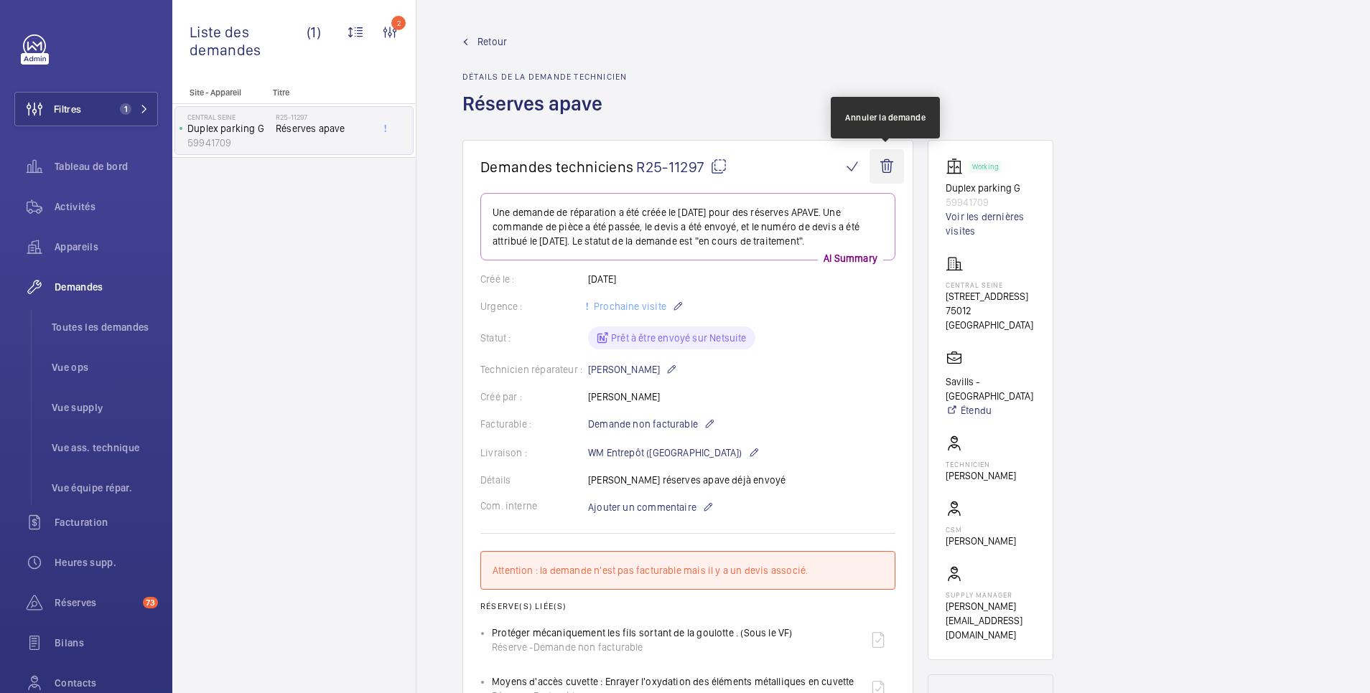
click at [886, 167] on wm-front-icon-button at bounding box center [886, 166] width 34 height 34
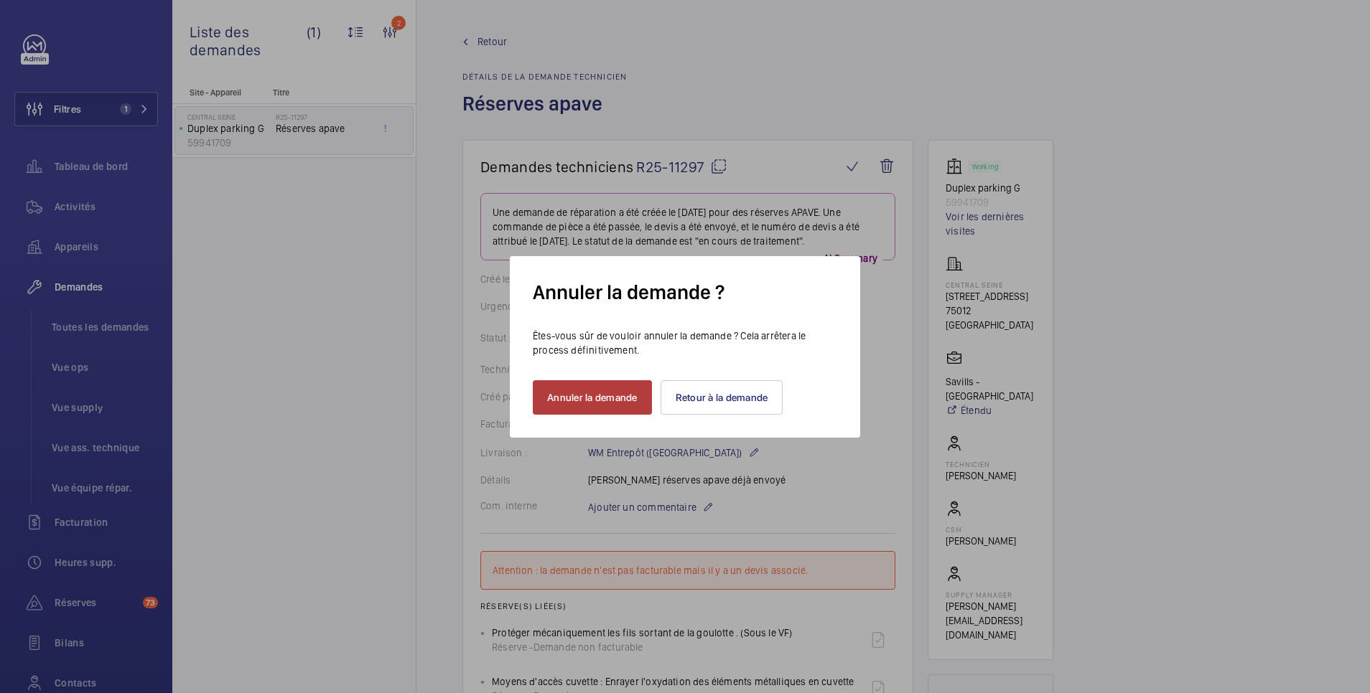
click at [587, 401] on button "Annuler la demande" at bounding box center [592, 397] width 119 height 34
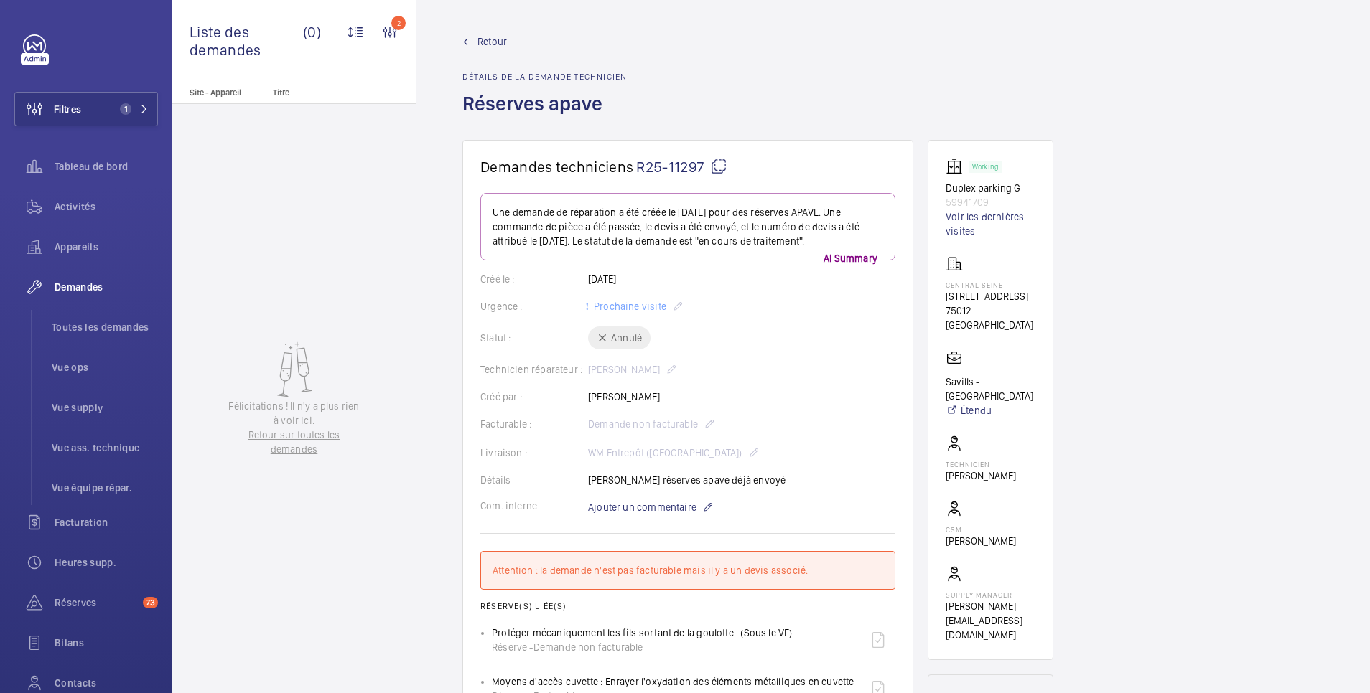
click at [490, 40] on span "Retour" at bounding box center [491, 41] width 29 height 14
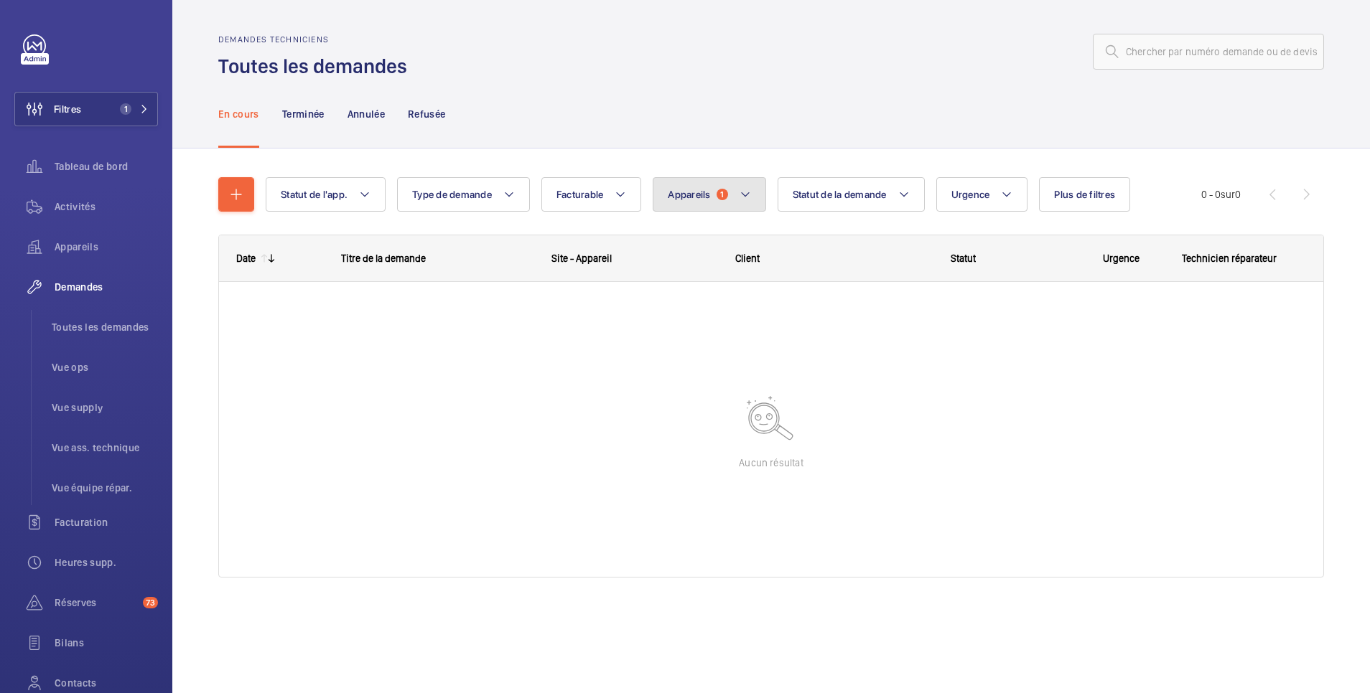
click at [744, 192] on mat-icon at bounding box center [744, 194] width 11 height 17
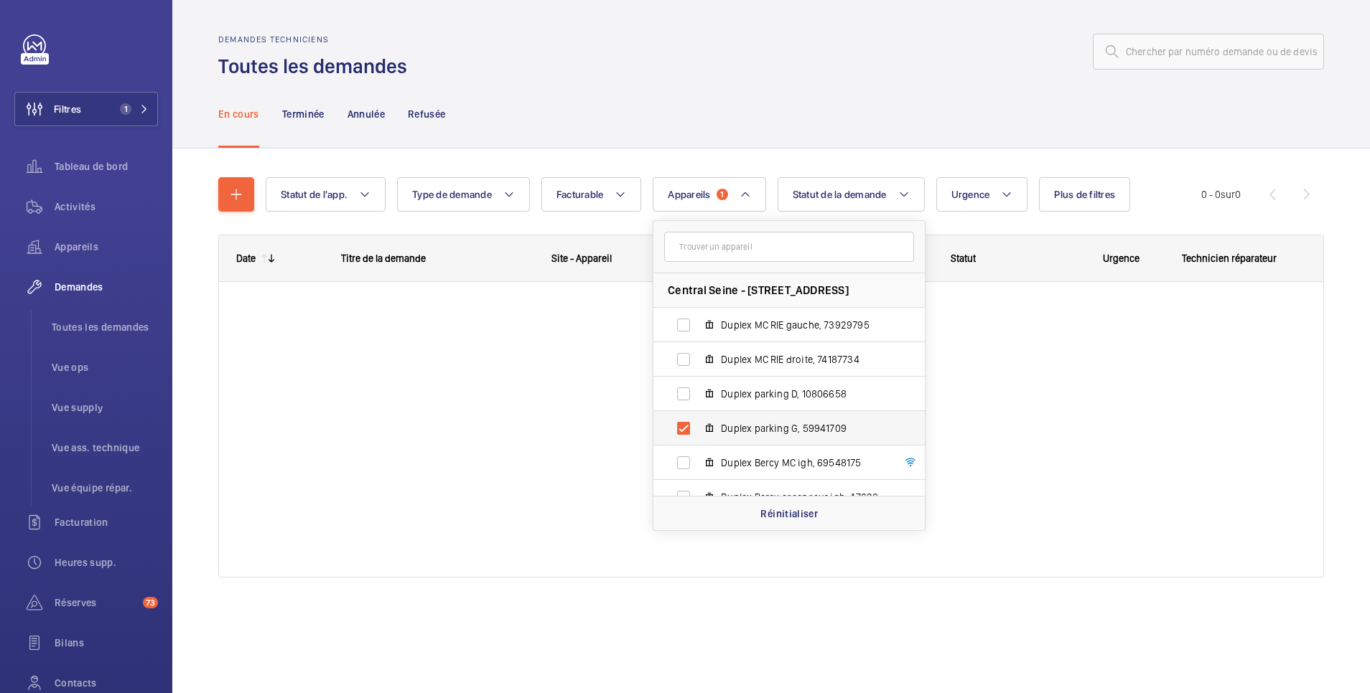
click at [688, 435] on label "Duplex parking G, 59941709" at bounding box center [777, 428] width 248 height 34
click at [688, 435] on input "Duplex parking G, 59941709" at bounding box center [683, 428] width 29 height 29
checkbox input "false"
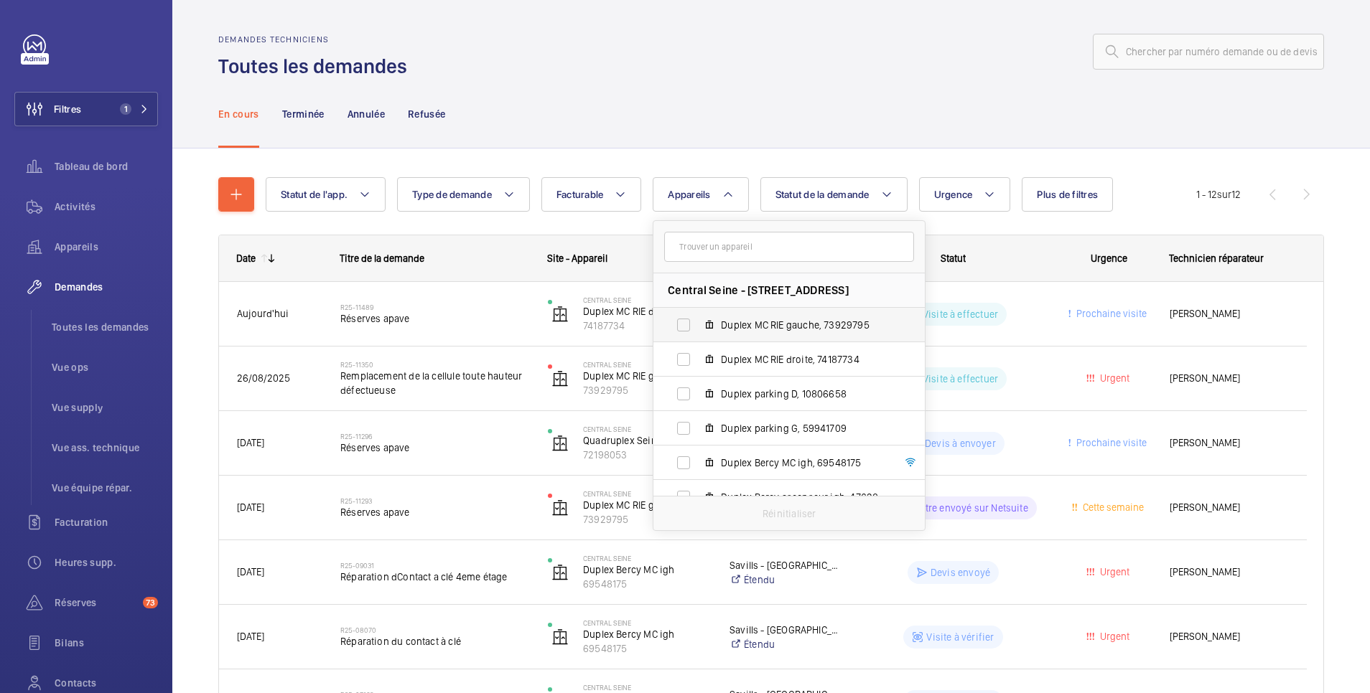
click at [840, 327] on span "Duplex MC RIE gauche, 73929795" at bounding box center [804, 325] width 167 height 14
click at [698, 327] on input "Duplex MC RIE gauche, 73929795" at bounding box center [683, 325] width 29 height 29
checkbox input "true"
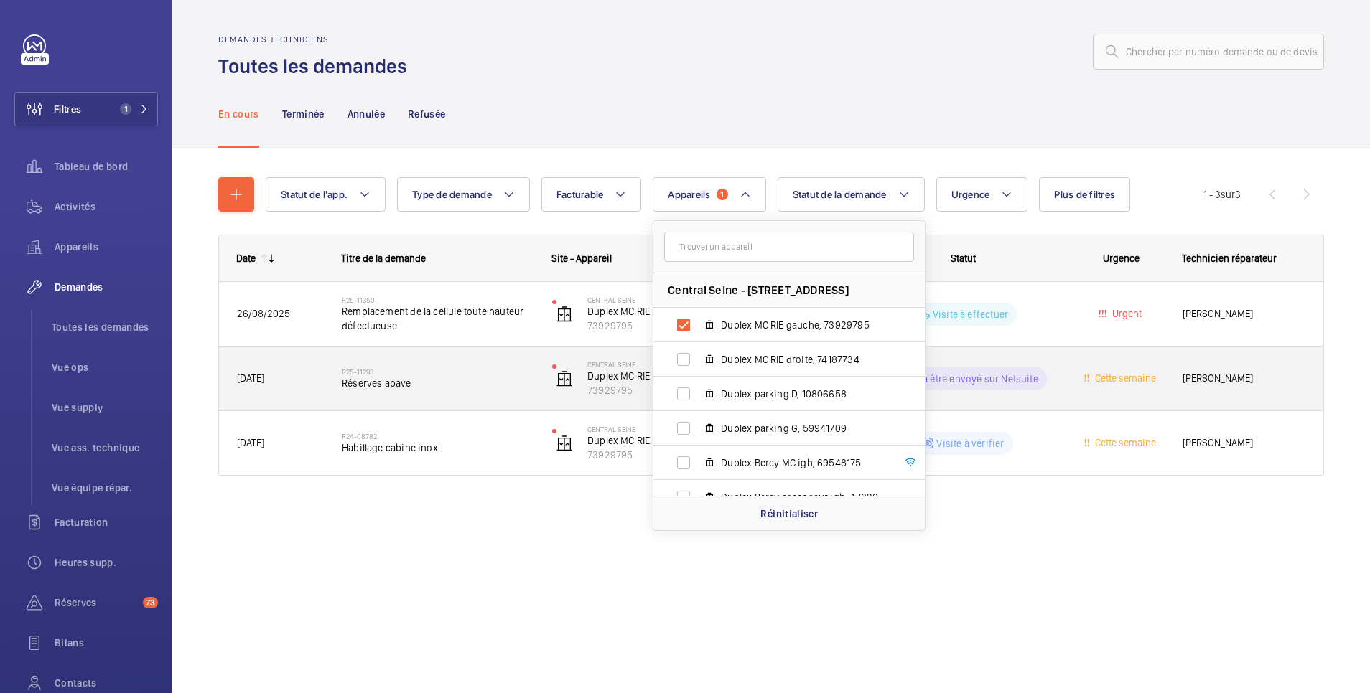
click at [1051, 383] on wm-front-pills-cell "Prêt à être envoyé sur Netsuite" at bounding box center [963, 379] width 192 height 23
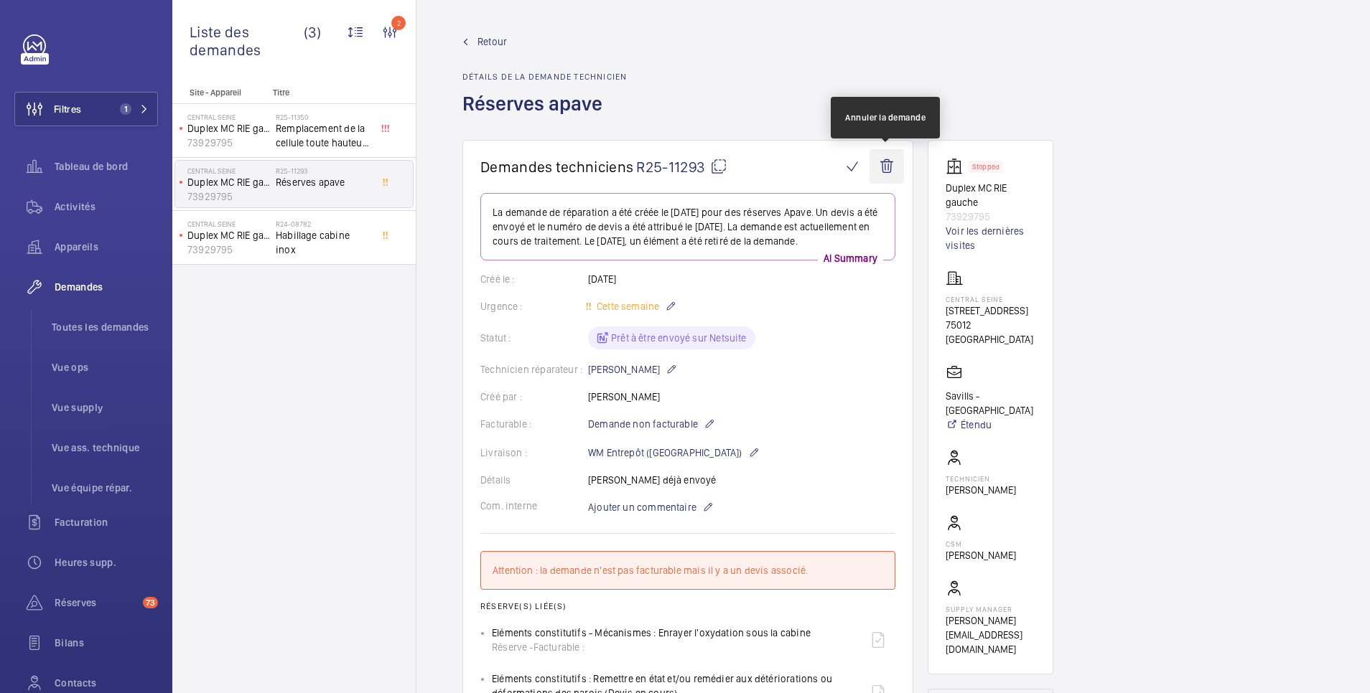
click at [889, 167] on wm-front-icon-button at bounding box center [886, 166] width 34 height 34
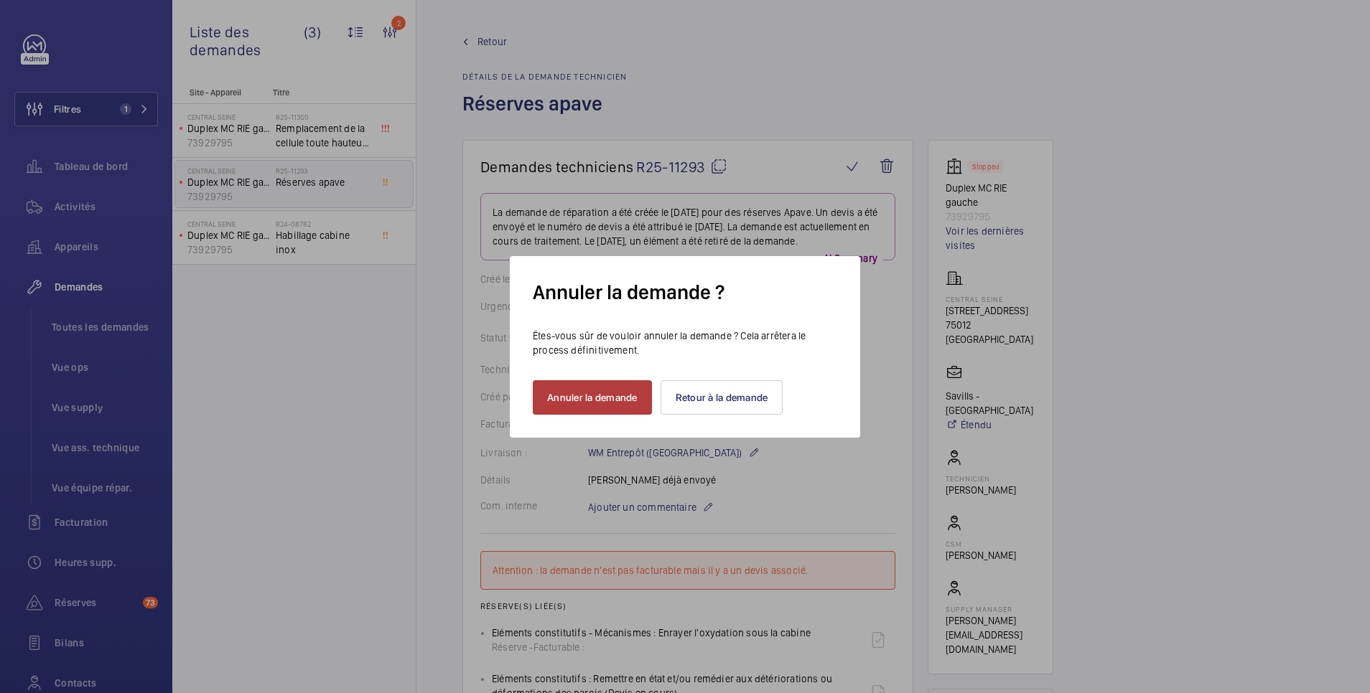
click at [612, 396] on button "Annuler la demande" at bounding box center [592, 397] width 119 height 34
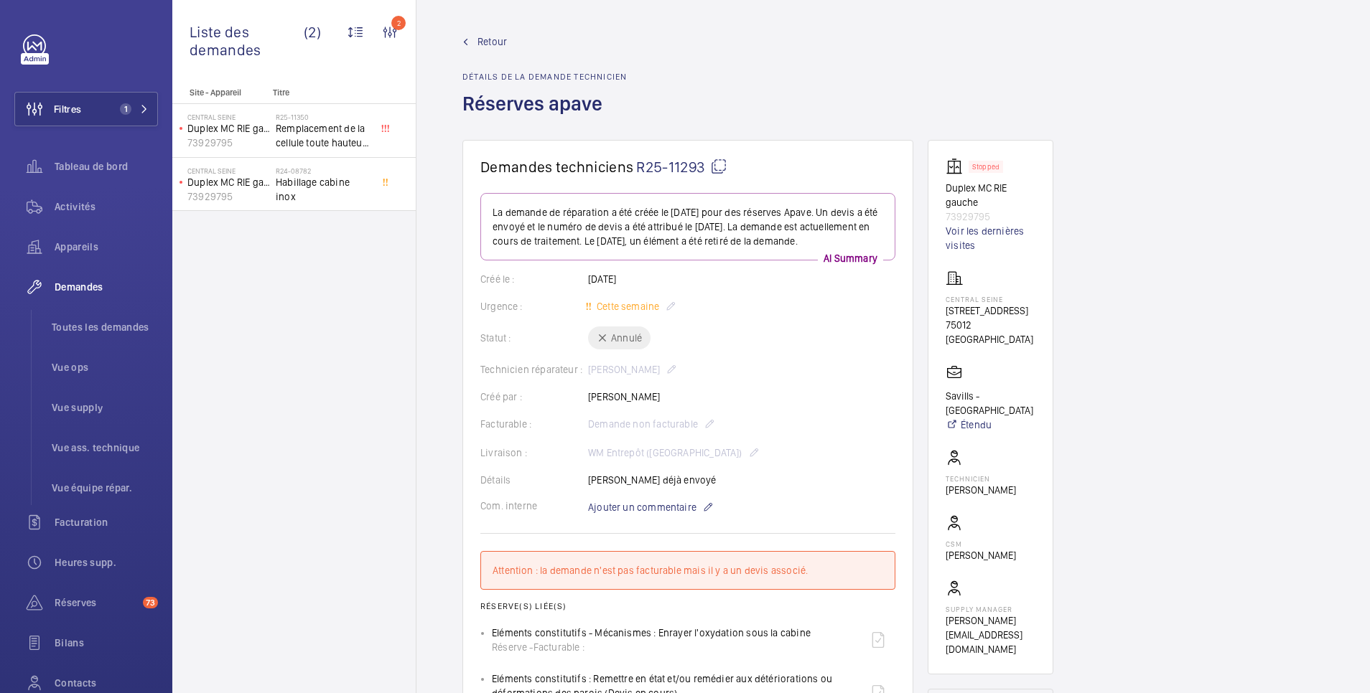
click at [496, 31] on wm-front-admin-header "Retour Détails de la demande technicien Réserves apave" at bounding box center [892, 70] width 953 height 140
click at [496, 39] on span "Retour" at bounding box center [491, 41] width 29 height 14
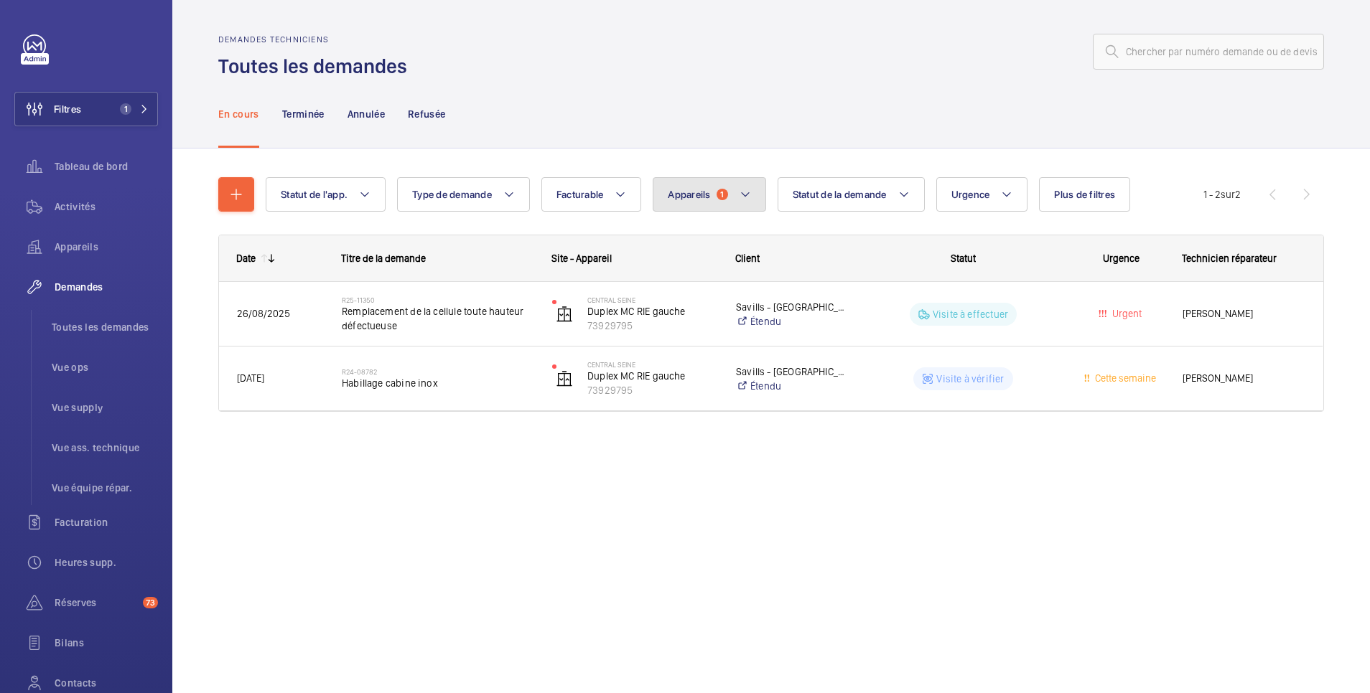
click at [696, 195] on span "Appareils" at bounding box center [689, 194] width 42 height 11
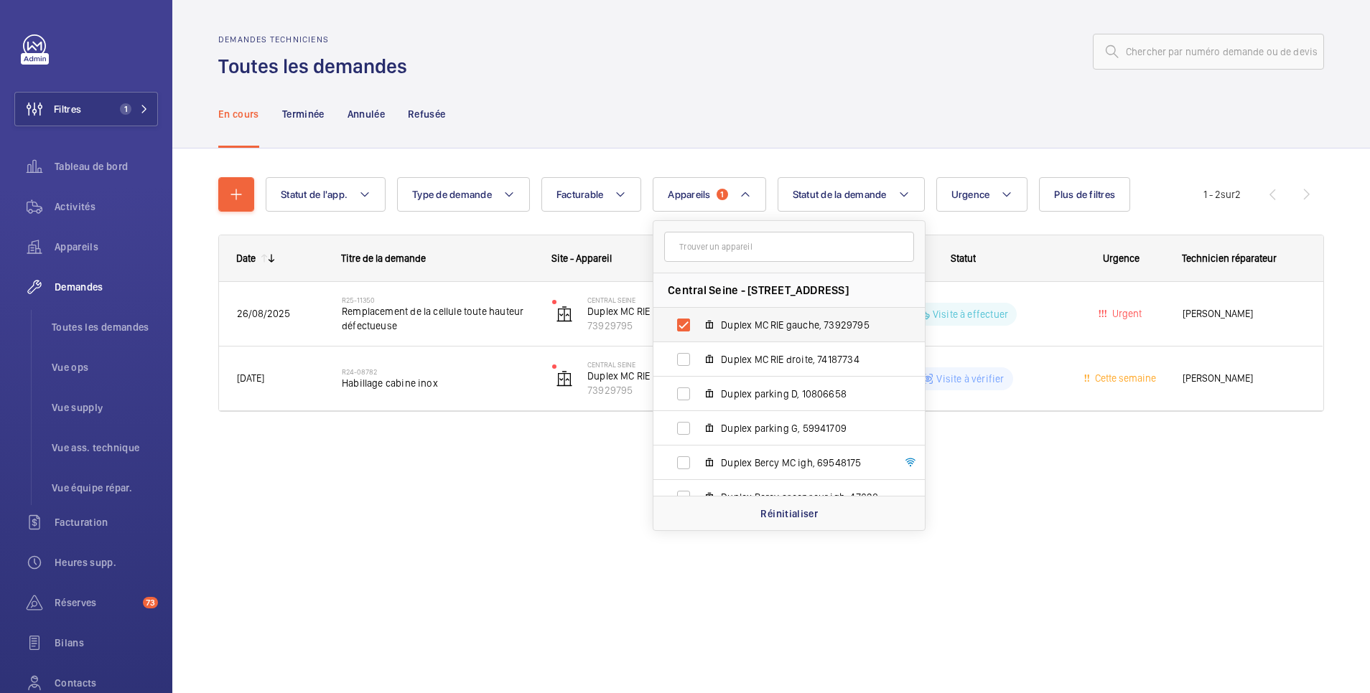
click at [691, 327] on label "Duplex MC RIE gauche, 73929795" at bounding box center [777, 325] width 248 height 34
click at [691, 327] on input "Duplex MC RIE gauche, 73929795" at bounding box center [683, 325] width 29 height 29
checkbox input "false"
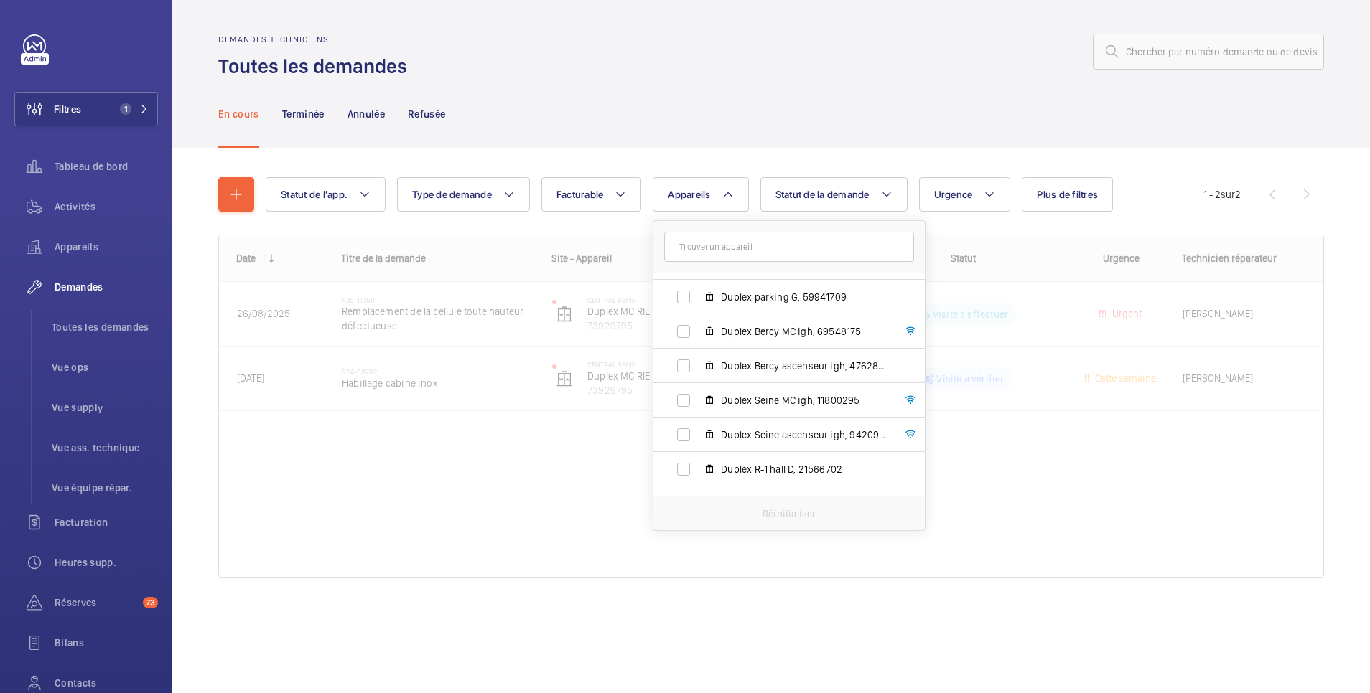
scroll to position [156, 0]
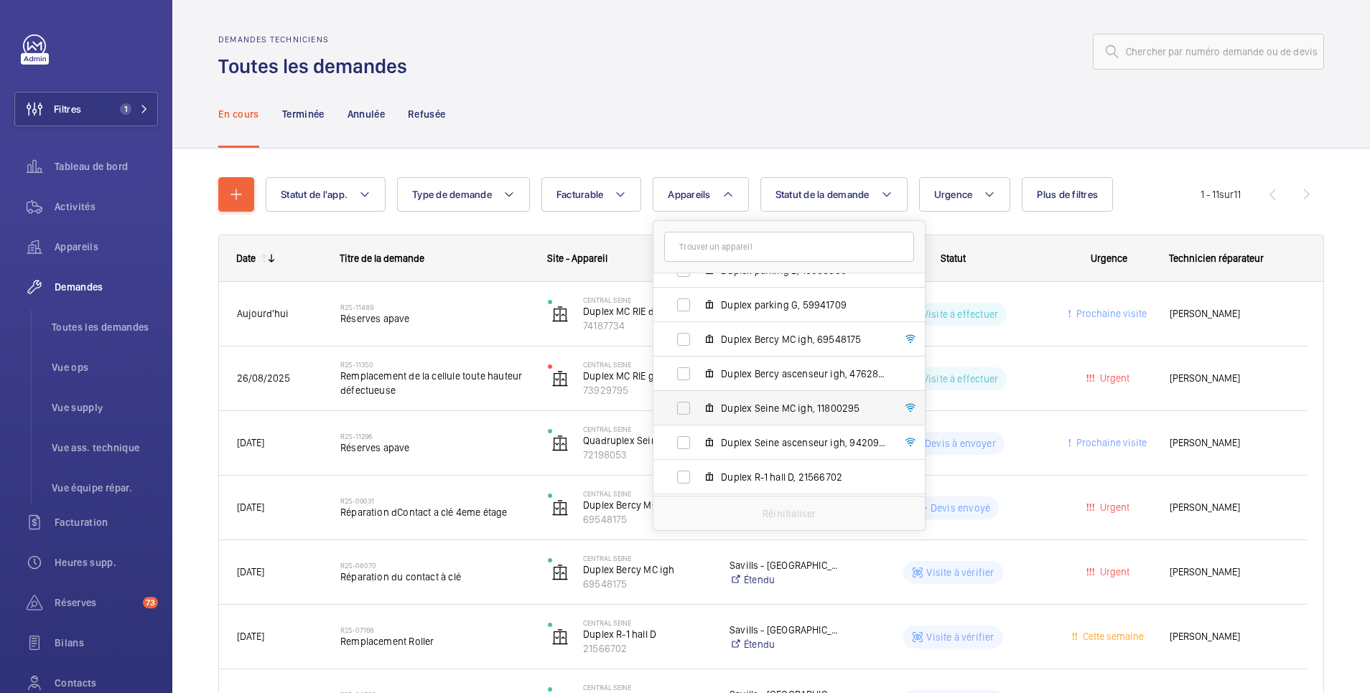
scroll to position [156, 0]
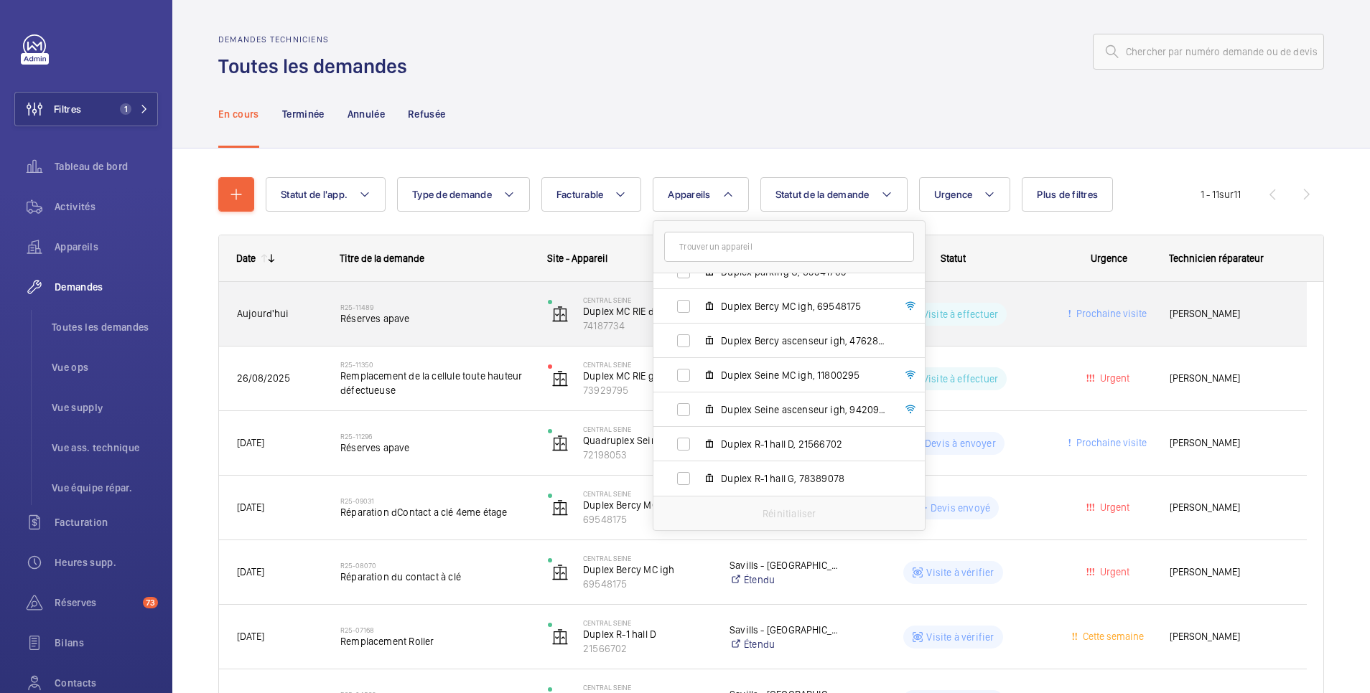
click at [1024, 326] on div "Visite à effectuer" at bounding box center [944, 315] width 206 height 52
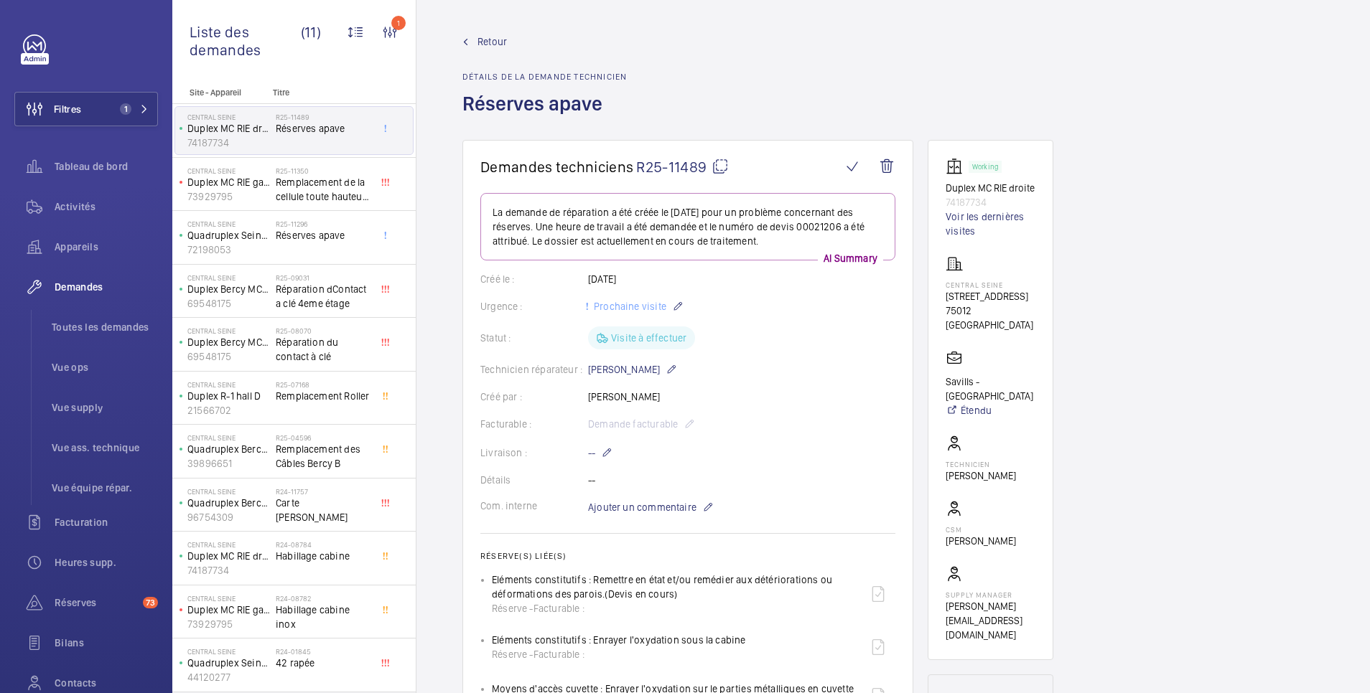
click at [497, 39] on span "Retour" at bounding box center [491, 41] width 29 height 14
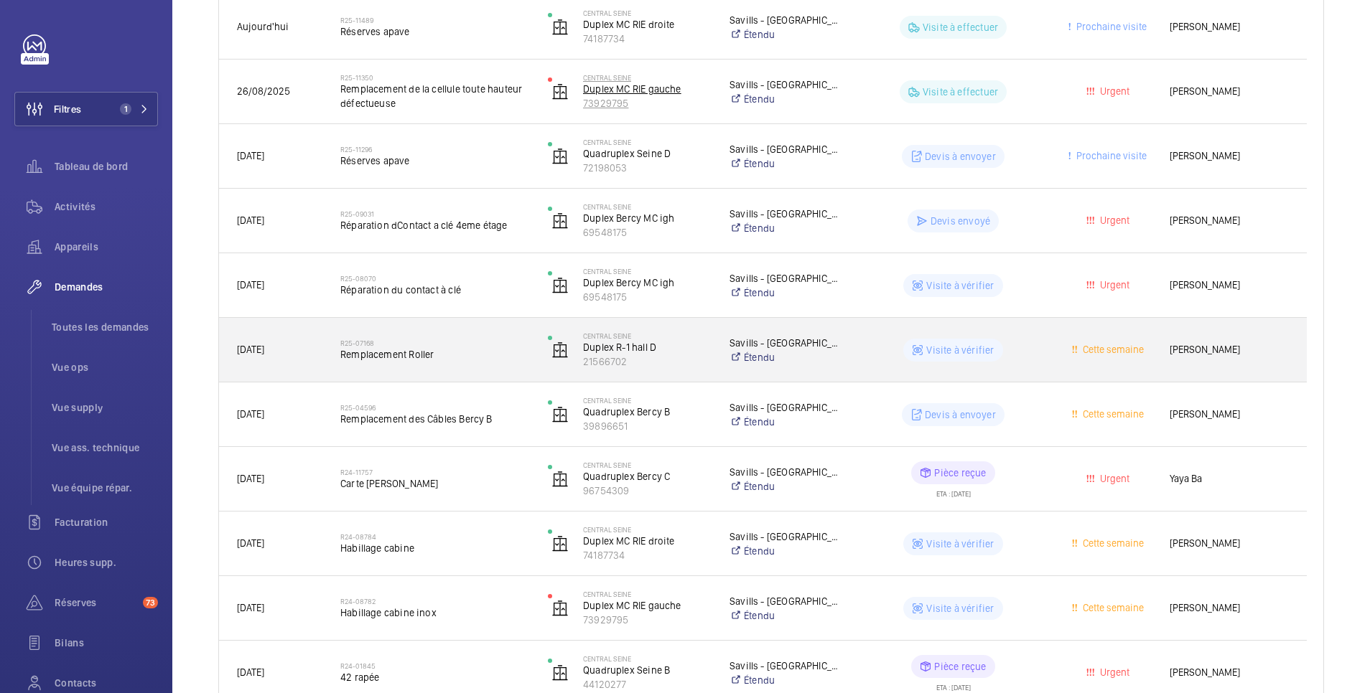
scroll to position [369, 0]
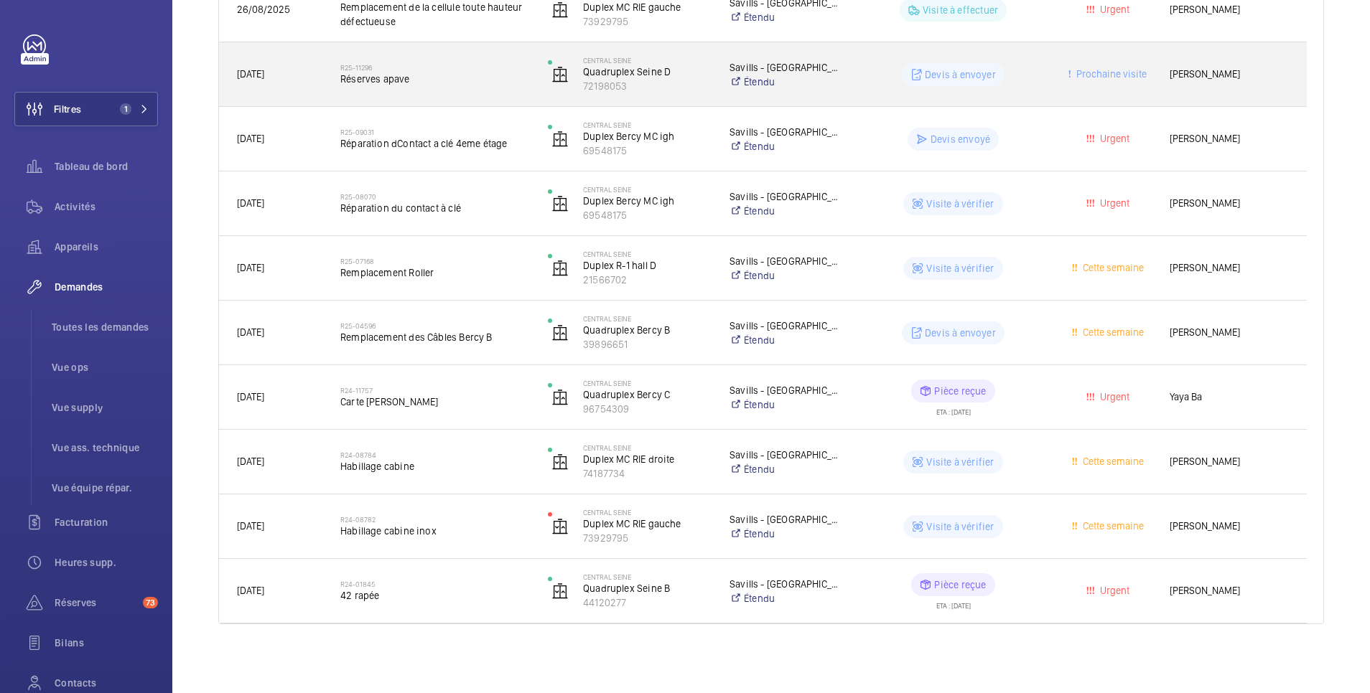
click at [868, 72] on wm-front-pills-cell "Devis à envoyer" at bounding box center [953, 74] width 189 height 23
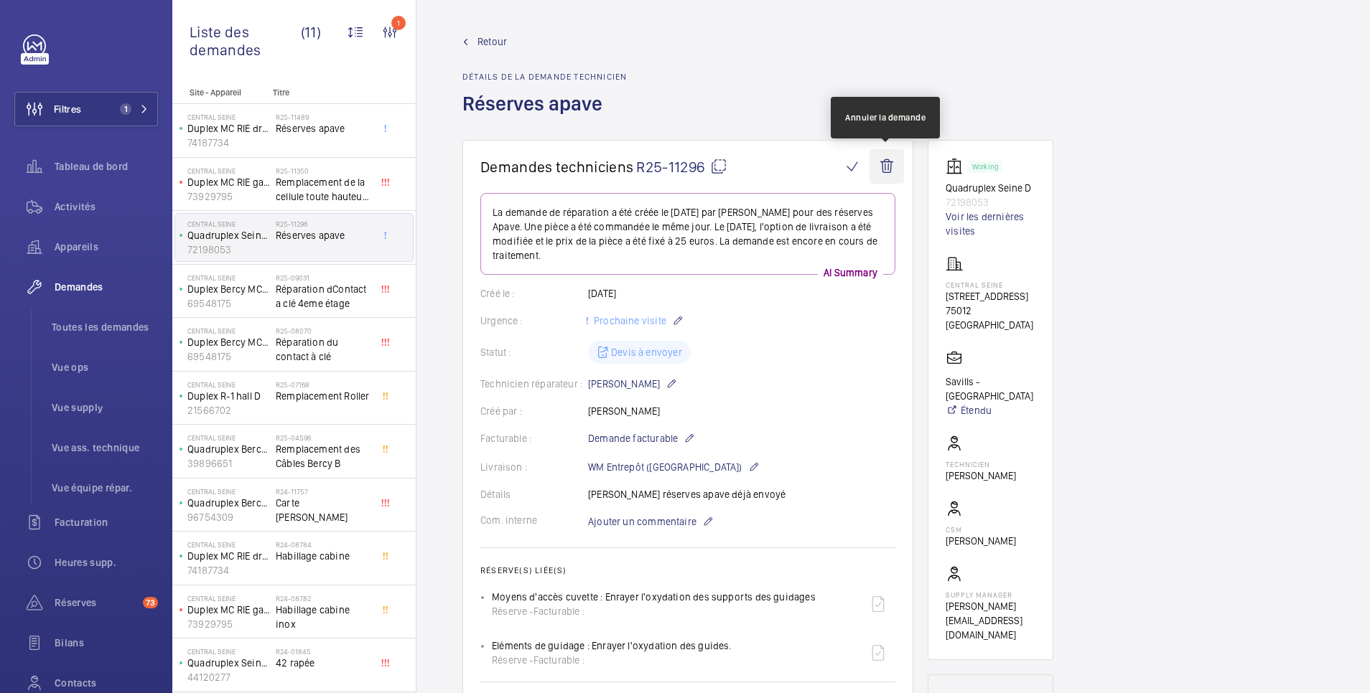
click at [889, 164] on wm-front-icon-button at bounding box center [886, 166] width 34 height 34
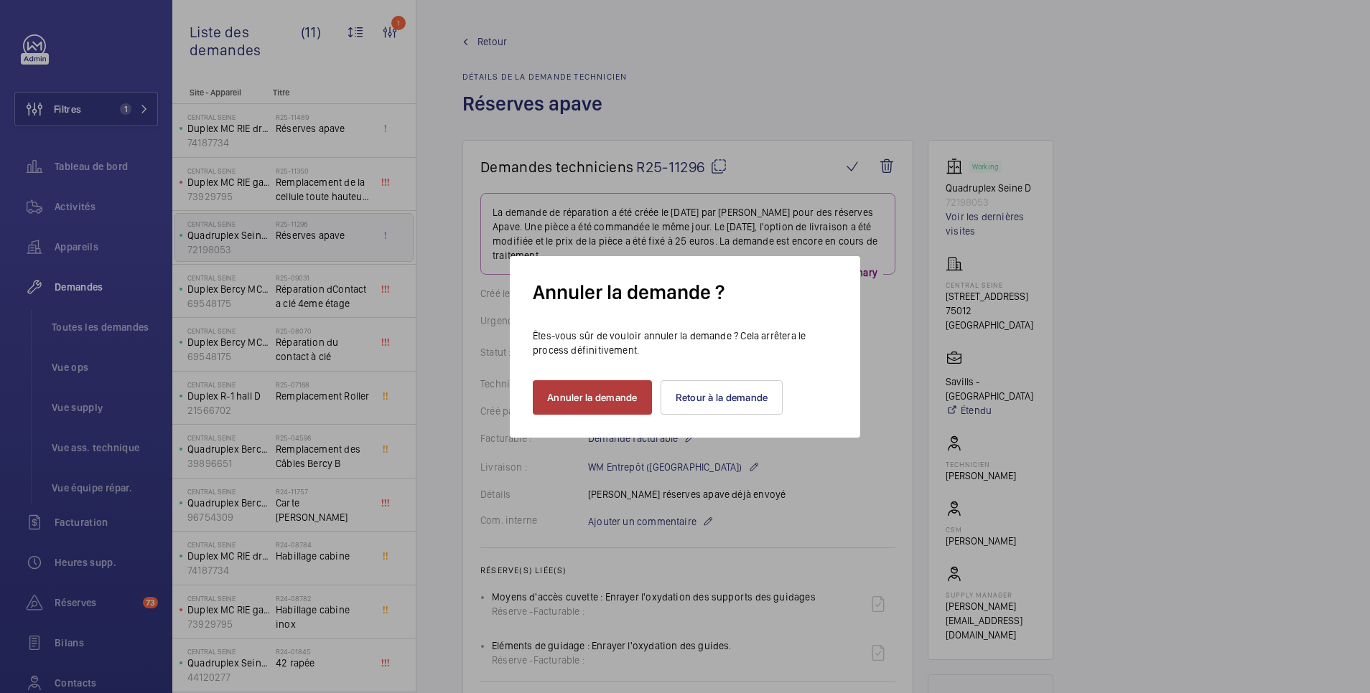
click at [624, 398] on button "Annuler la demande" at bounding box center [592, 397] width 119 height 34
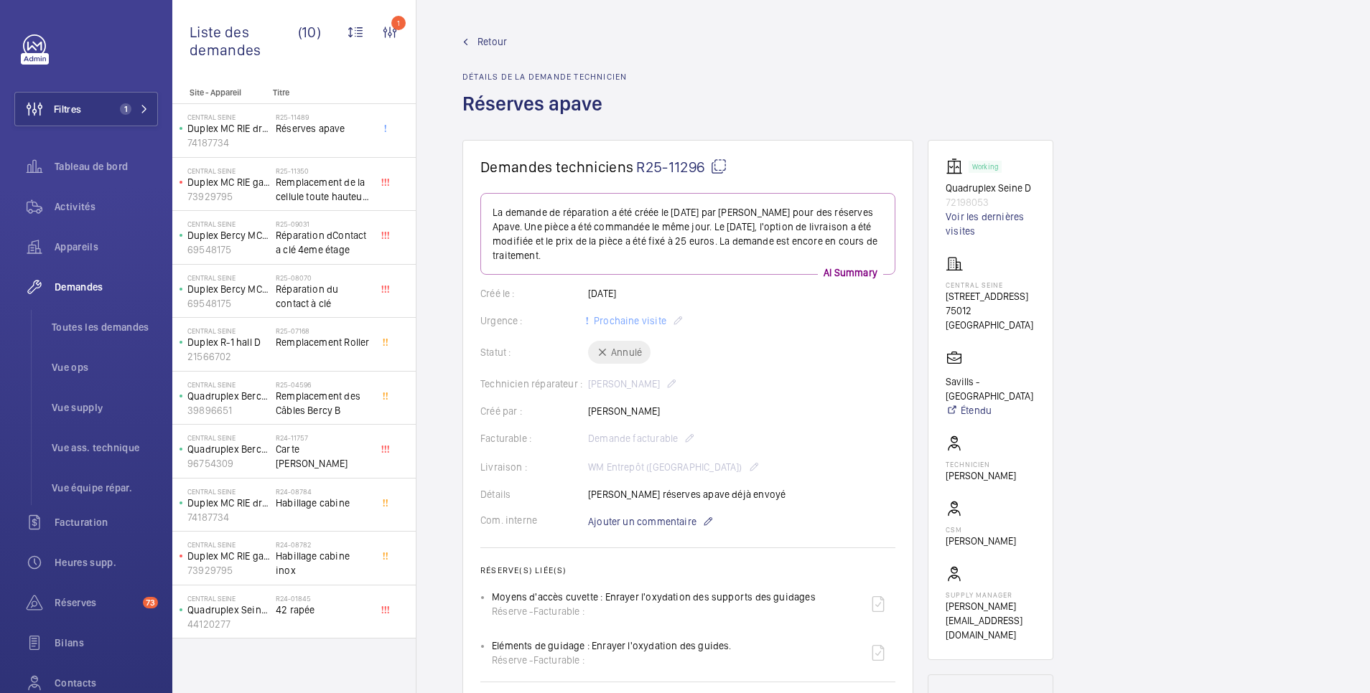
click at [495, 42] on span "Retour" at bounding box center [491, 41] width 29 height 14
